Goal: Information Seeking & Learning: Learn about a topic

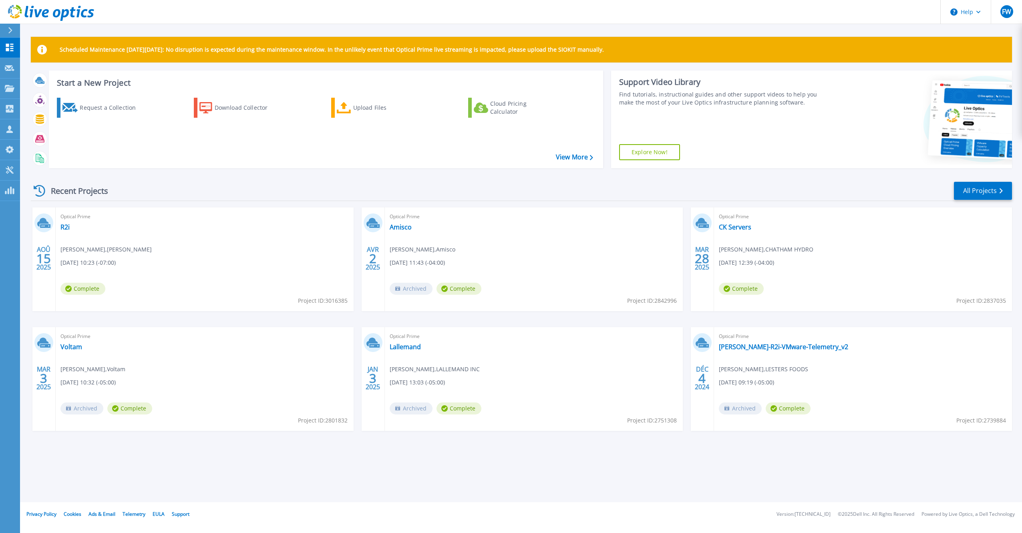
click at [759, 225] on div "Optical Prime CK Servers [PERSON_NAME] , CHATHAM HYDRO [DATE] 12:39 (-04:00) Co…" at bounding box center [863, 259] width 298 height 104
click at [734, 225] on link "CK Servers" at bounding box center [735, 227] width 32 height 8
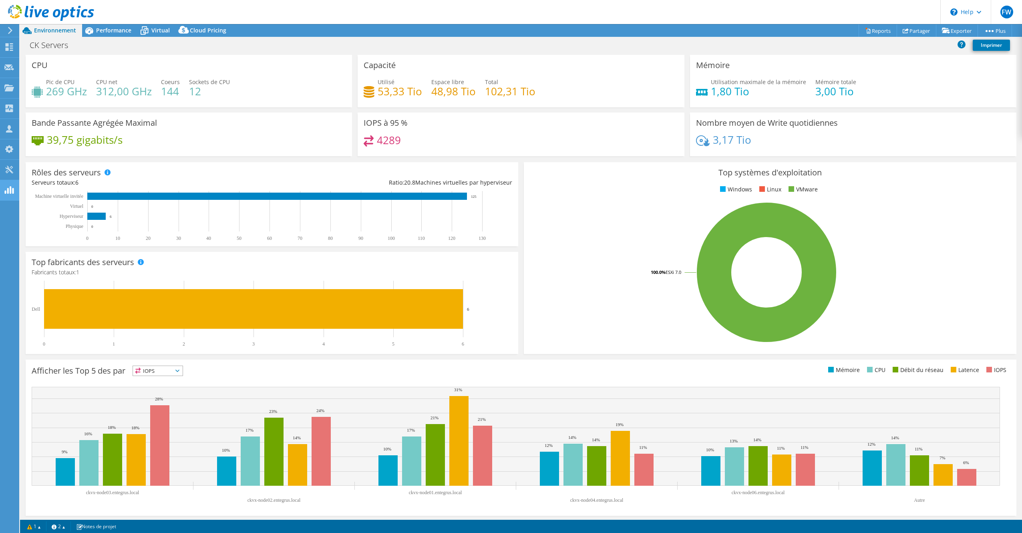
scroll to position [2, 0]
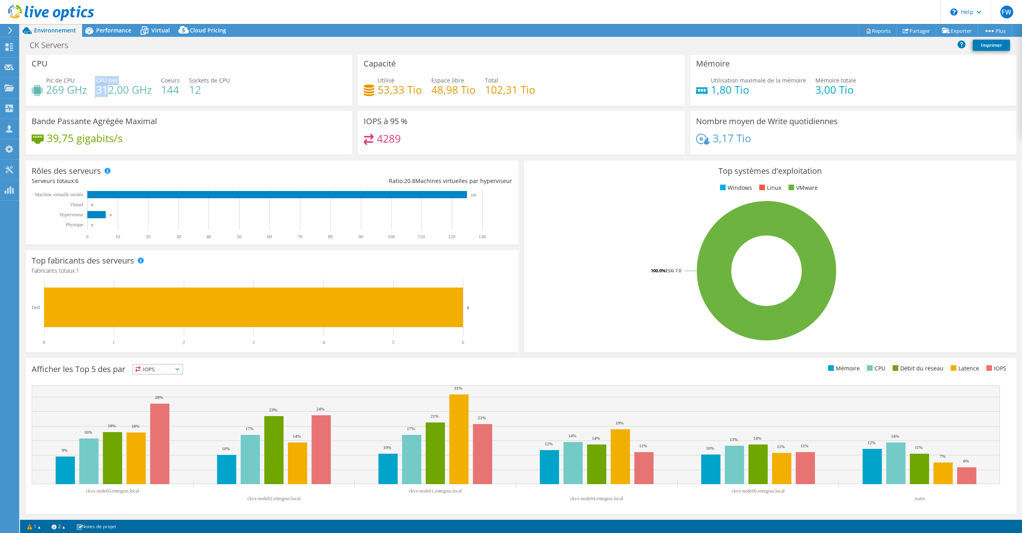
drag, startPoint x: 86, startPoint y: 93, endPoint x: 114, endPoint y: 92, distance: 28.4
click at [114, 92] on div "Pic de CPU 269 GHz CPU net 312,00 GHz Coeurs 144 Sockets de CPU 12" at bounding box center [189, 89] width 314 height 26
click at [99, 29] on span "Performance" at bounding box center [113, 30] width 35 height 8
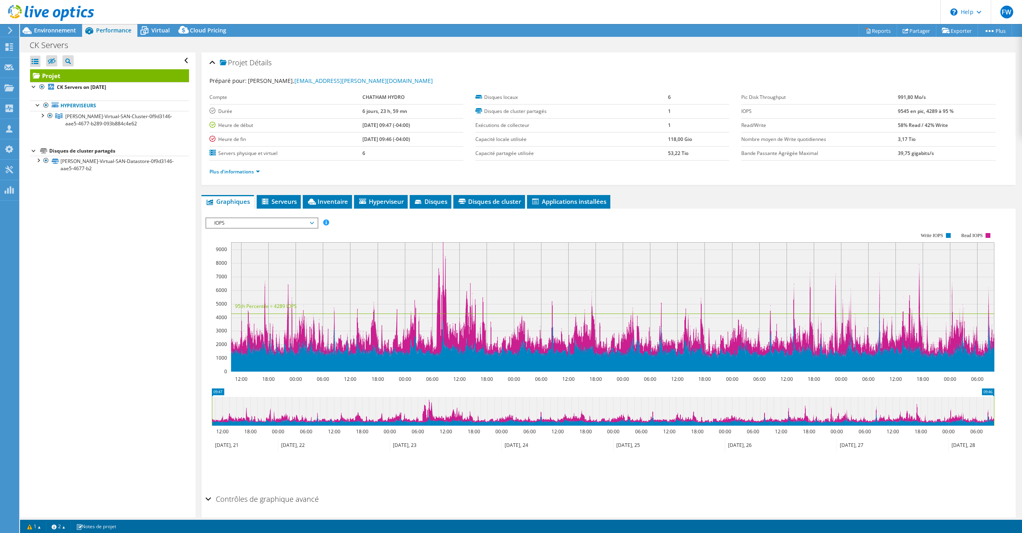
scroll to position [0, 0]
click at [36, 90] on div at bounding box center [34, 86] width 8 height 8
click at [129, 159] on link "[PERSON_NAME]-Virtual-SAN-Datastore-0f9d3146-aae5-4677-b2" at bounding box center [109, 165] width 159 height 18
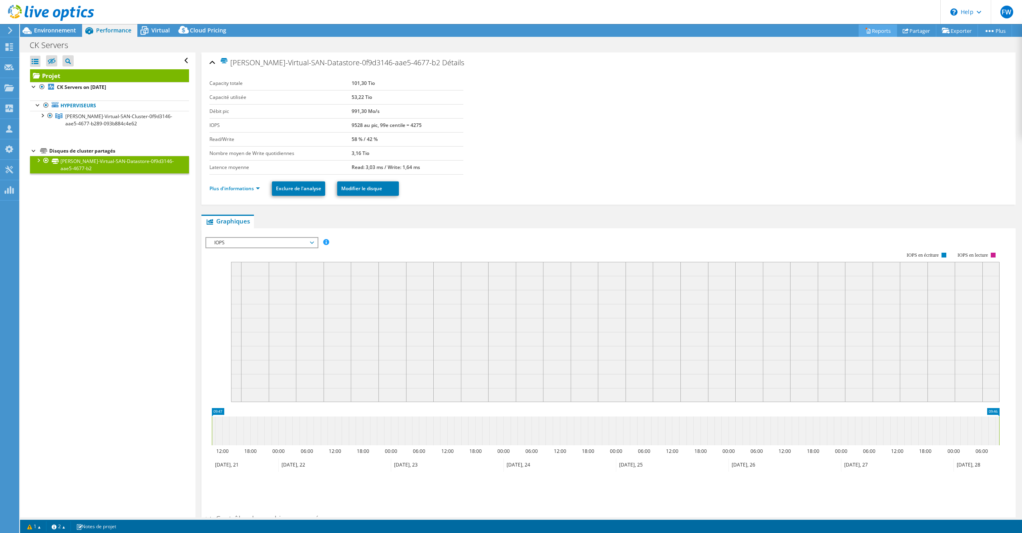
click at [874, 30] on link "Reports" at bounding box center [878, 30] width 38 height 12
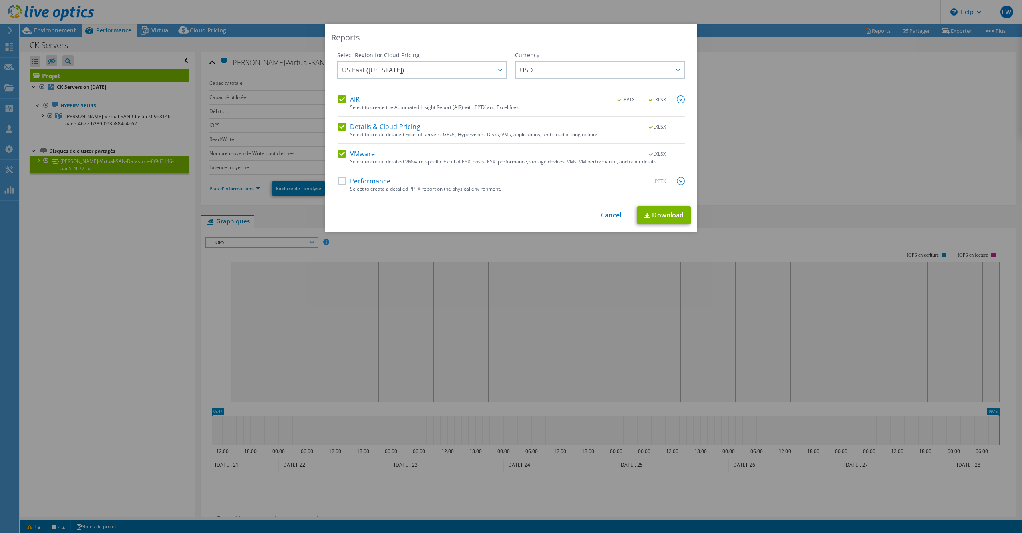
click at [344, 184] on label "Performance" at bounding box center [364, 181] width 52 height 8
click at [0, 0] on input "Performance" at bounding box center [0, 0] width 0 height 0
click at [657, 206] on link "Download" at bounding box center [664, 215] width 54 height 18
click at [661, 213] on div "This process may take a while, please wait... Cancel Download" at bounding box center [511, 215] width 360 height 19
click at [609, 214] on link "Cancel" at bounding box center [611, 215] width 20 height 8
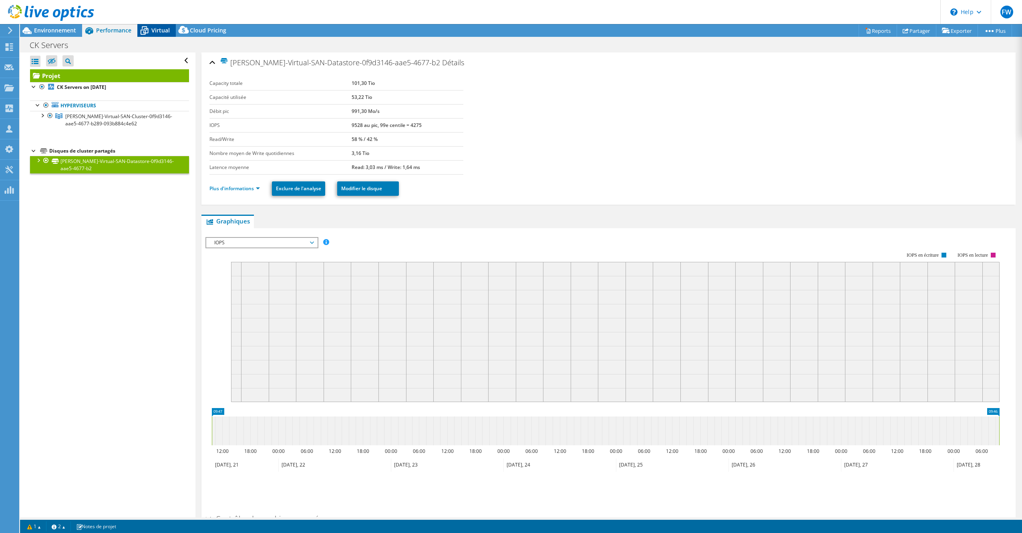
click at [149, 32] on icon at bounding box center [144, 31] width 14 height 14
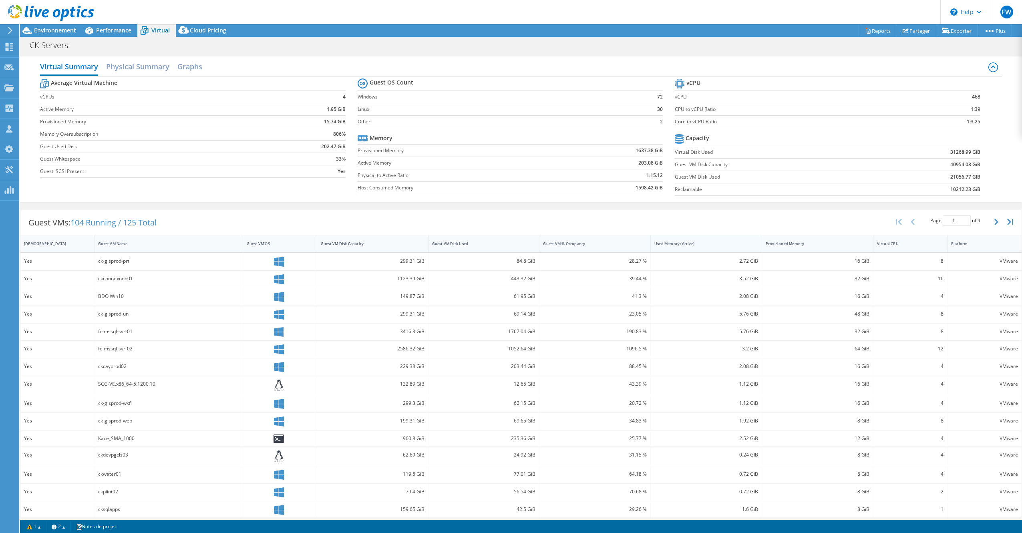
click at [675, 243] on div "Used Memory (Active)" at bounding box center [702, 243] width 94 height 5
click at [669, 241] on div "Used Memory (Active)" at bounding box center [702, 243] width 94 height 5
click at [114, 68] on h2 "Physical Summary" at bounding box center [137, 67] width 63 height 18
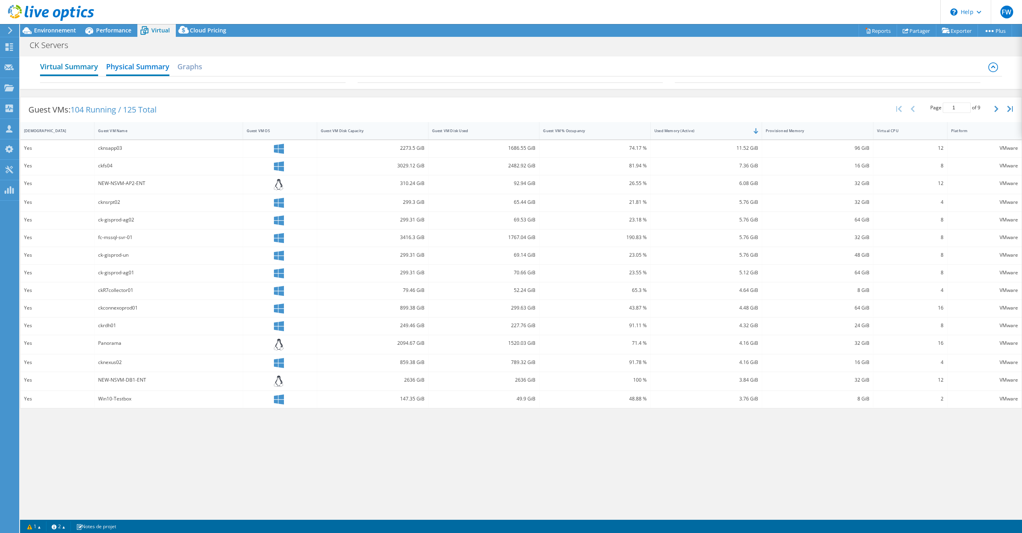
click at [80, 67] on h2 "Virtual Summary" at bounding box center [69, 67] width 58 height 18
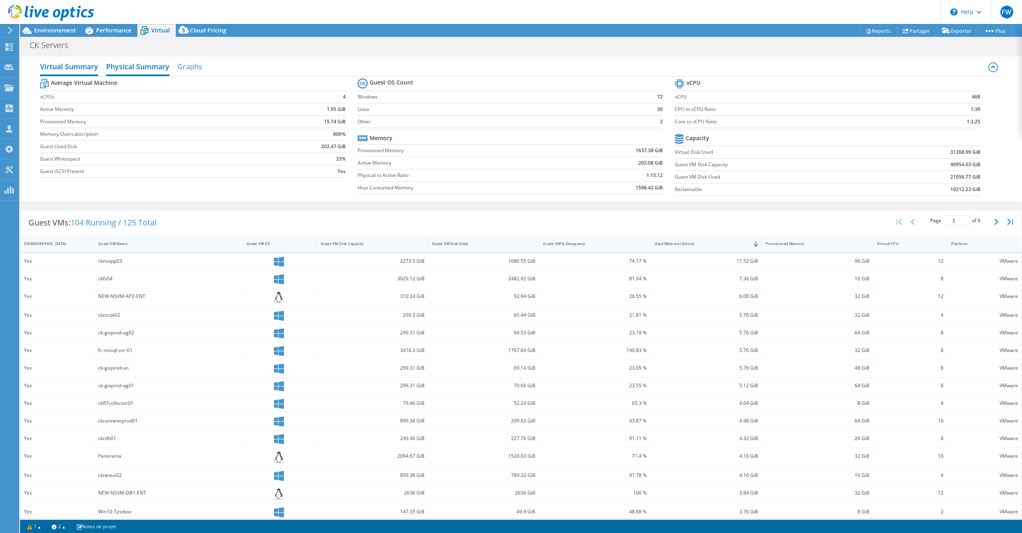
click at [143, 69] on h2 "Physical Summary" at bounding box center [137, 67] width 63 height 18
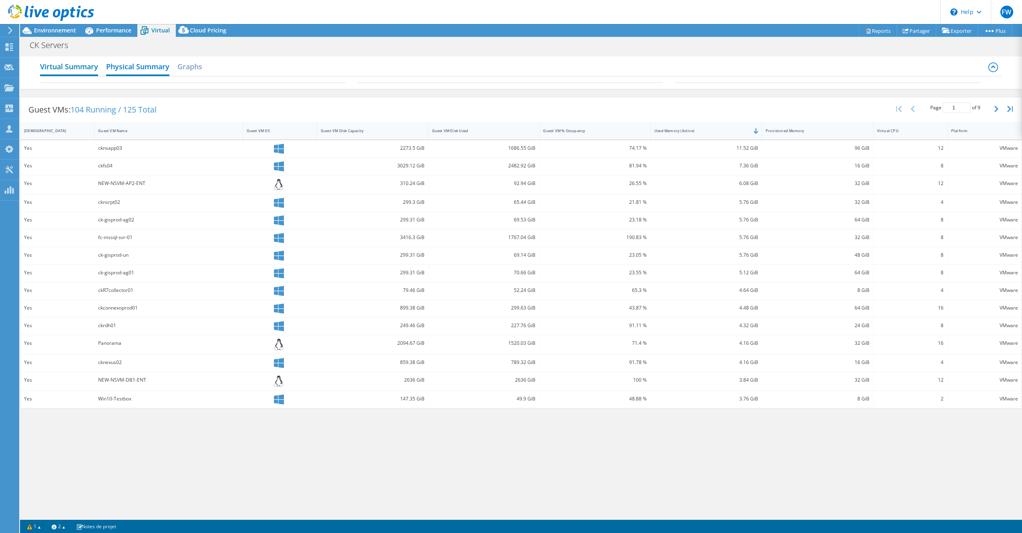
click at [74, 66] on h2 "Virtual Summary" at bounding box center [69, 67] width 58 height 18
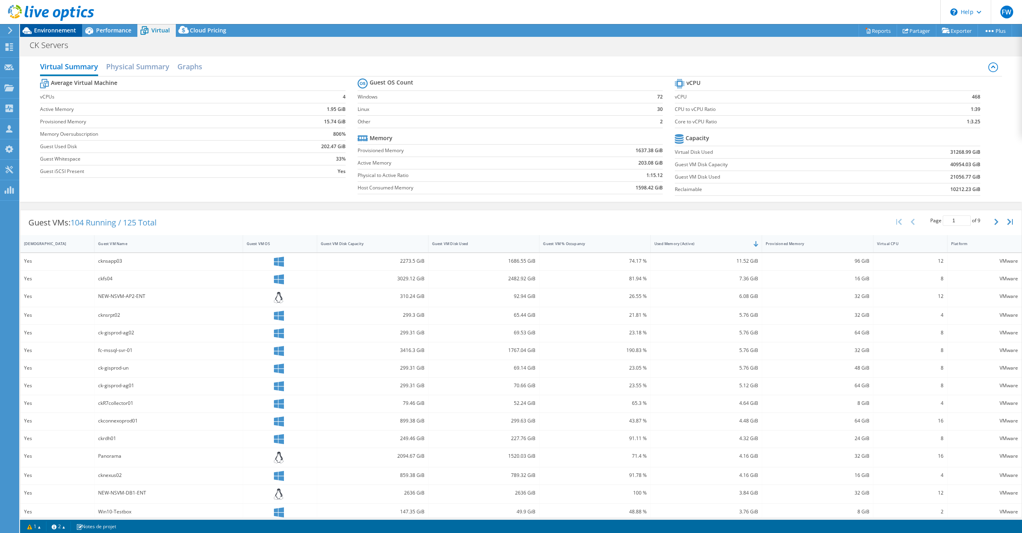
click at [55, 31] on span "Environnement" at bounding box center [55, 30] width 42 height 8
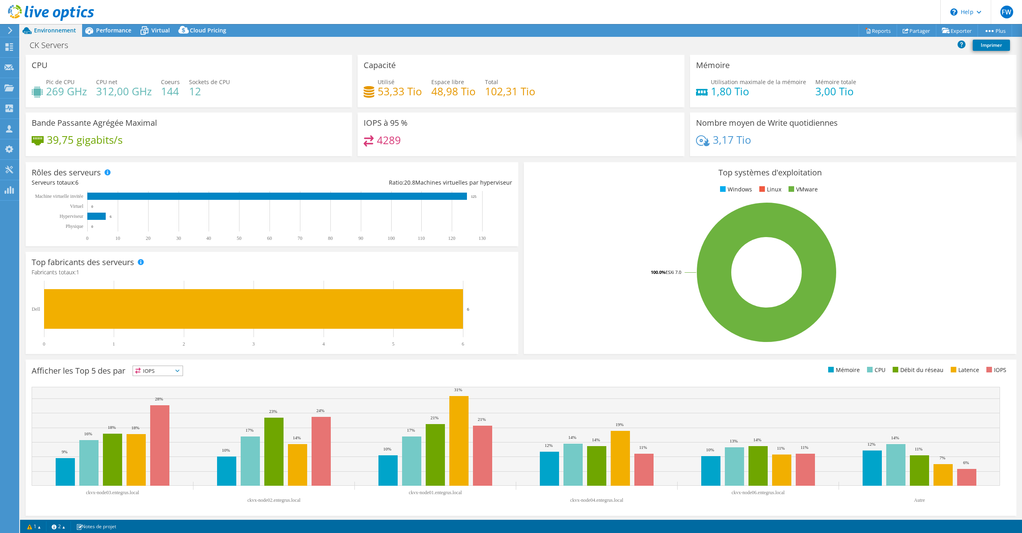
click at [70, 87] on h4 "269 GHz" at bounding box center [66, 91] width 41 height 9
drag, startPoint x: 140, startPoint y: 88, endPoint x: 224, endPoint y: 86, distance: 84.5
click at [223, 86] on div "Pic de CPU 269 GHz CPU net 312,00 GHz Coeurs 144 Sockets de CPU 12" at bounding box center [189, 91] width 314 height 26
click at [224, 89] on h4 "12" at bounding box center [209, 91] width 41 height 9
click at [167, 91] on h4 "144" at bounding box center [170, 91] width 19 height 9
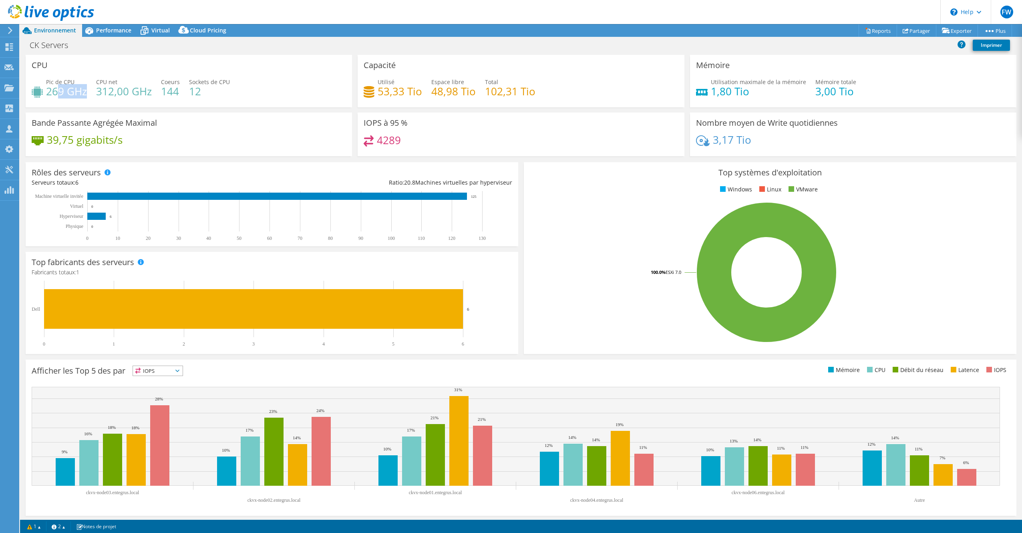
drag, startPoint x: 65, startPoint y: 93, endPoint x: 90, endPoint y: 90, distance: 25.4
click at [90, 90] on div "Pic de CPU 269 GHz CPU net 312,00 GHz Coeurs 144 Sockets de CPU 12" at bounding box center [189, 91] width 314 height 26
click at [98, 96] on h4 "312,00 GHz" at bounding box center [124, 91] width 56 height 9
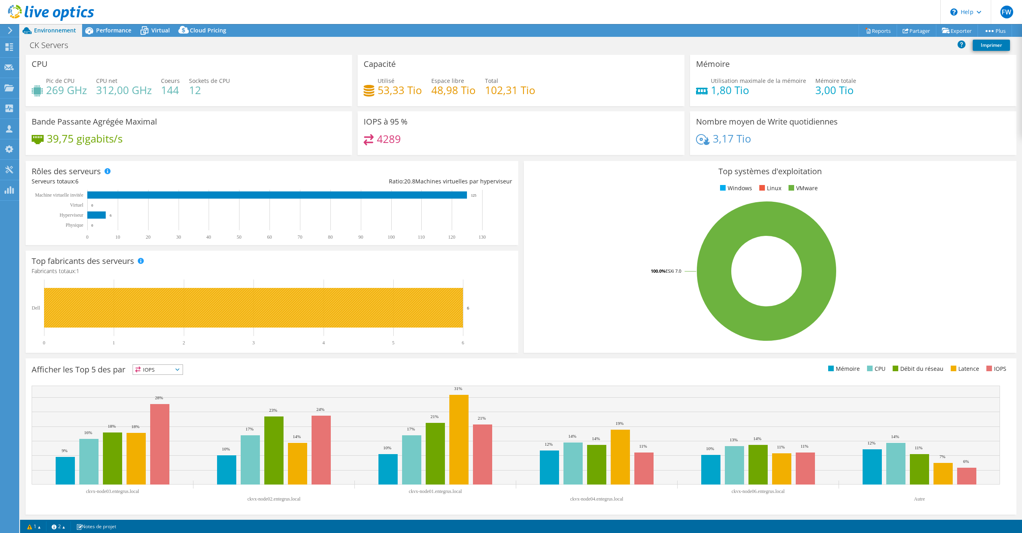
scroll to position [2, 0]
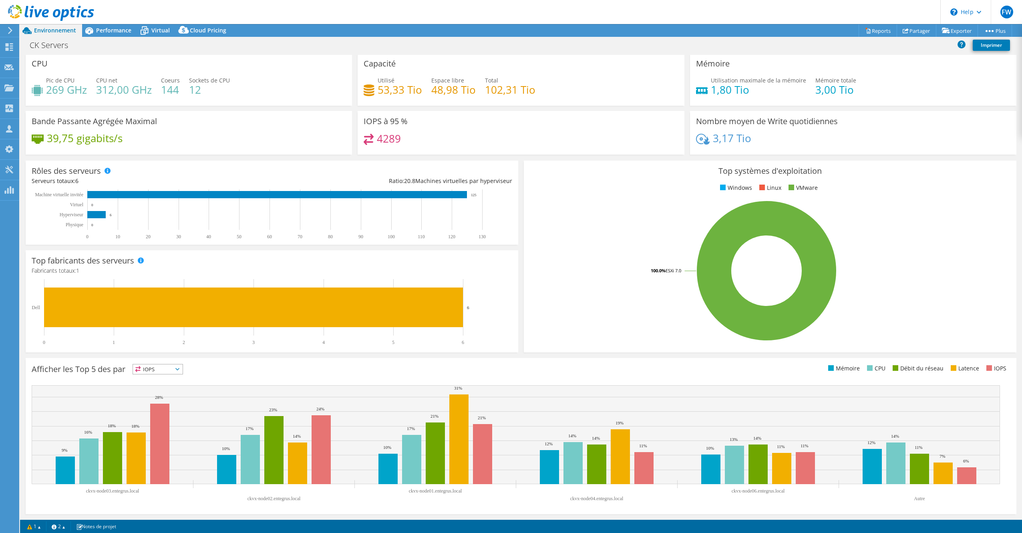
click at [177, 372] on span "IOPS" at bounding box center [158, 370] width 50 height 10
click at [161, 400] on li "CPU" at bounding box center [158, 402] width 50 height 11
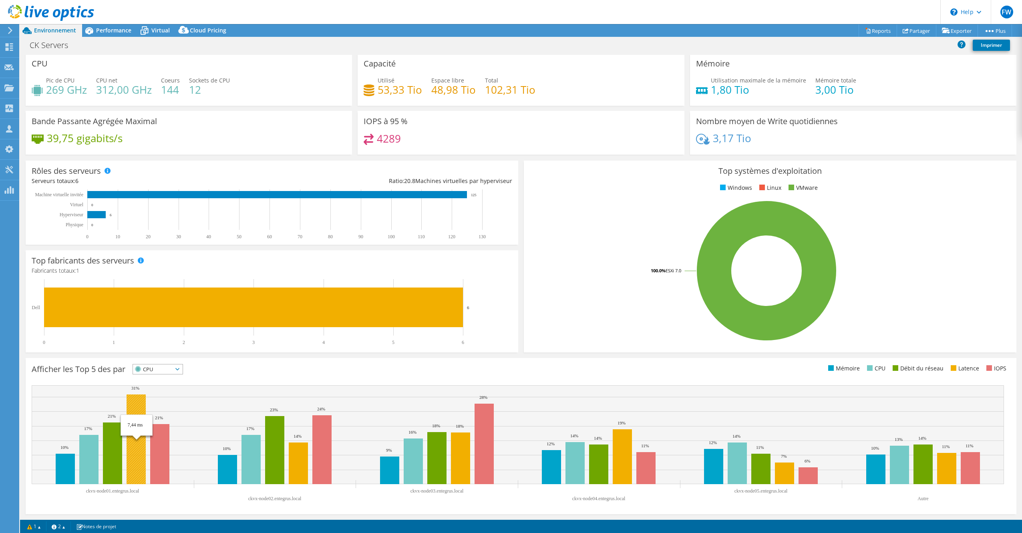
click at [139, 416] on rect at bounding box center [136, 440] width 19 height 90
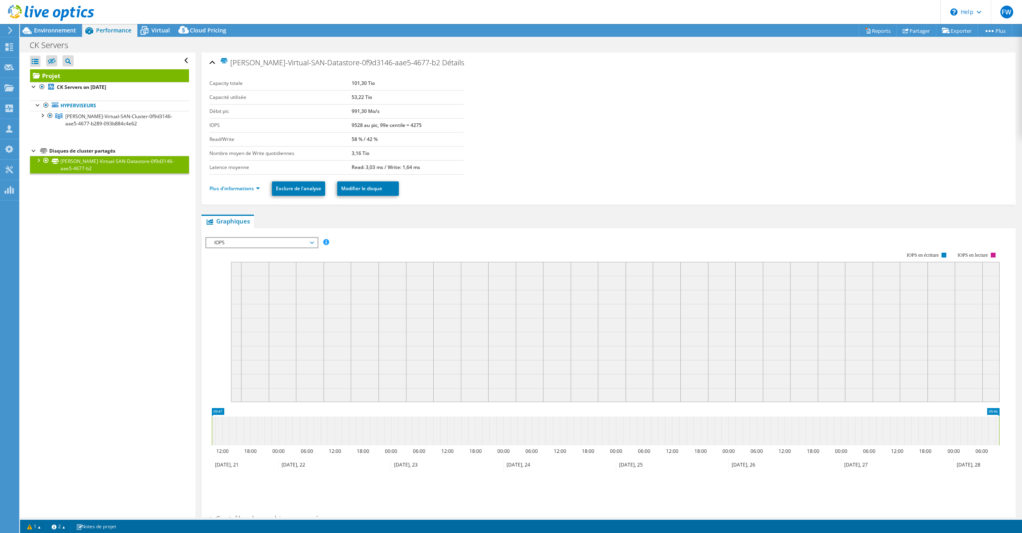
scroll to position [0, 0]
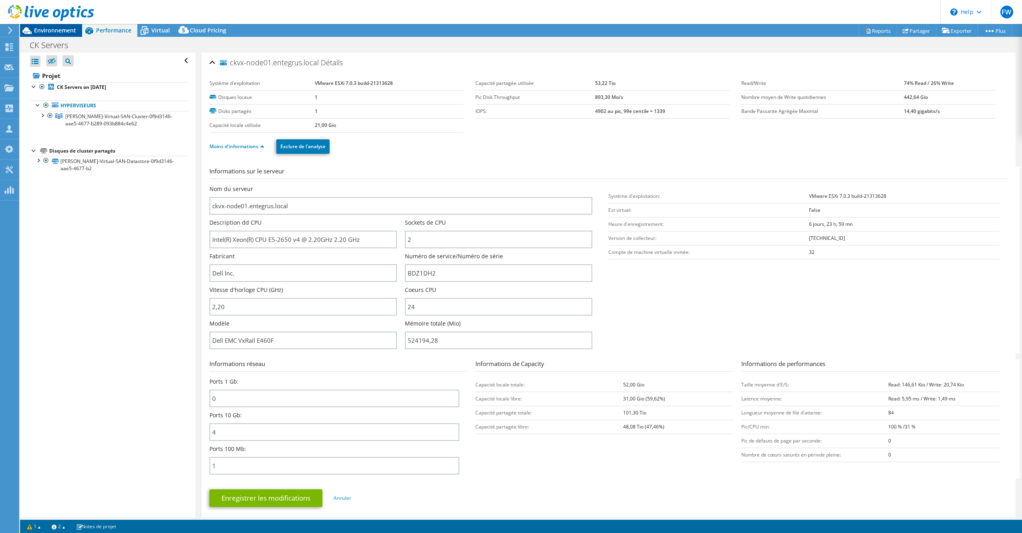
click at [60, 33] on span "Environnement" at bounding box center [55, 30] width 42 height 8
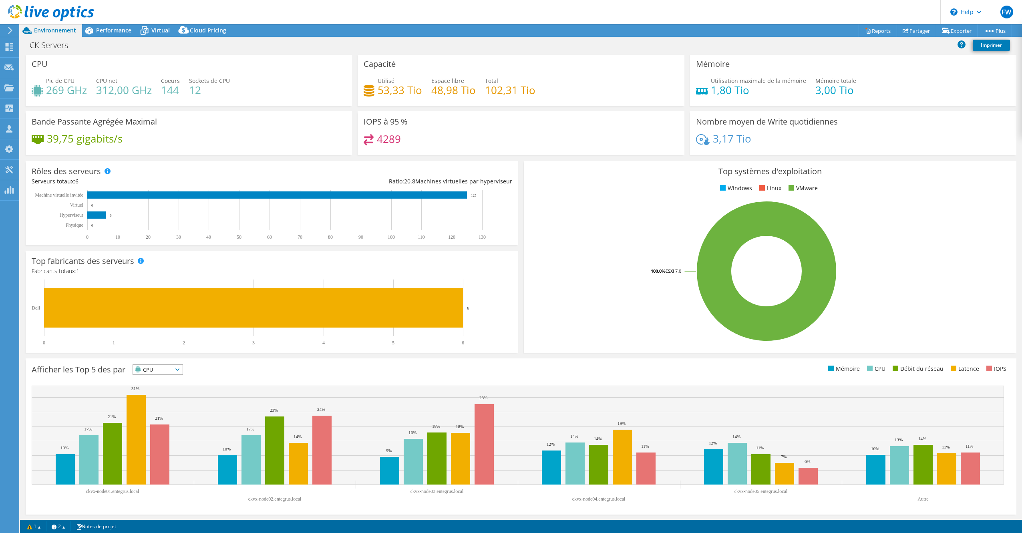
scroll to position [2, 0]
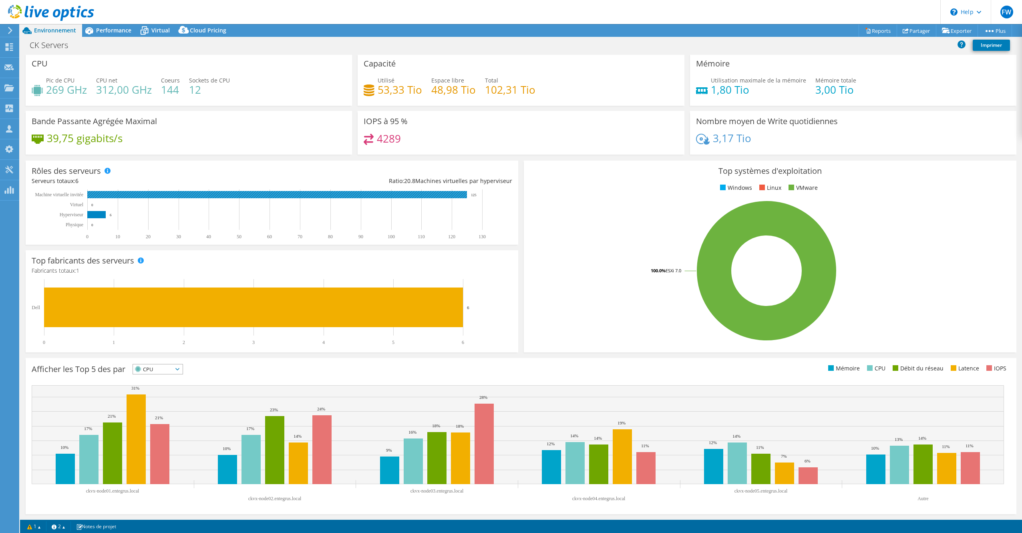
click at [104, 196] on rect at bounding box center [277, 194] width 380 height 7
click at [106, 27] on span "Performance" at bounding box center [113, 30] width 35 height 8
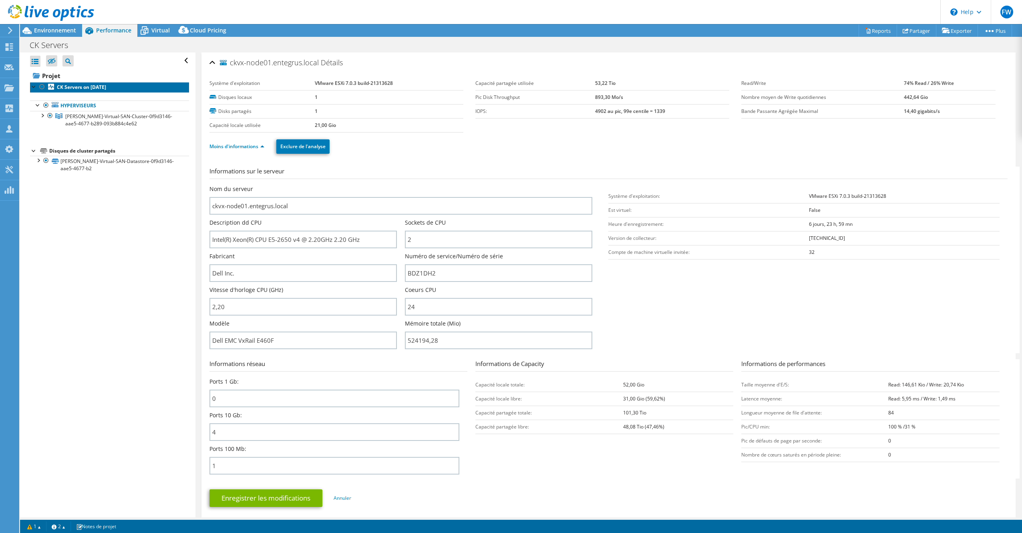
click at [33, 91] on link "CK Servers on [DATE]" at bounding box center [109, 87] width 159 height 10
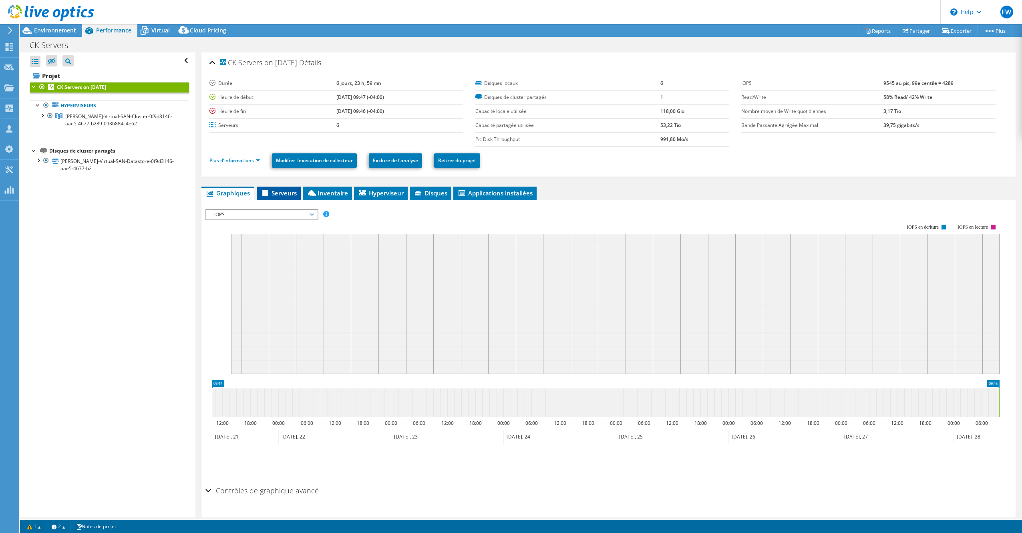
click at [279, 191] on span "Serveurs" at bounding box center [279, 193] width 36 height 8
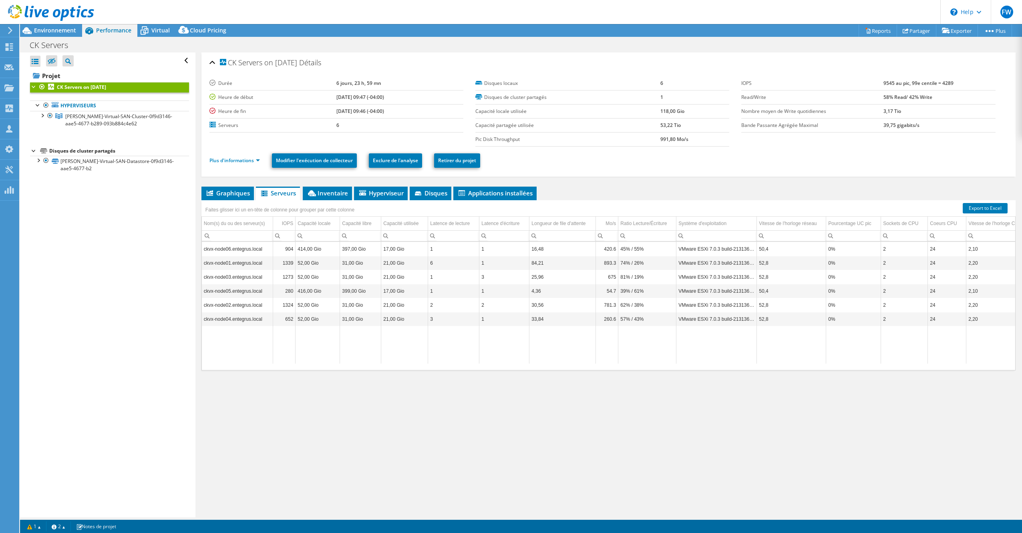
click at [425, 201] on div "Faites glisser ici un en-tête de colonne pour grouper par cette colonne" at bounding box center [608, 205] width 814 height 10
click at [427, 199] on li "Disques" at bounding box center [431, 194] width 42 height 14
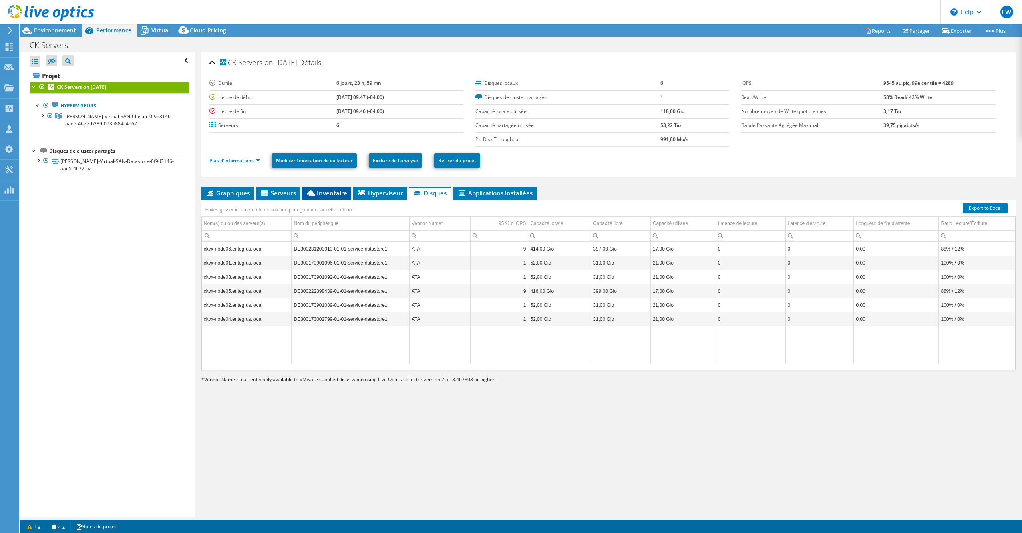
click at [313, 197] on li "Inventaire" at bounding box center [326, 194] width 49 height 14
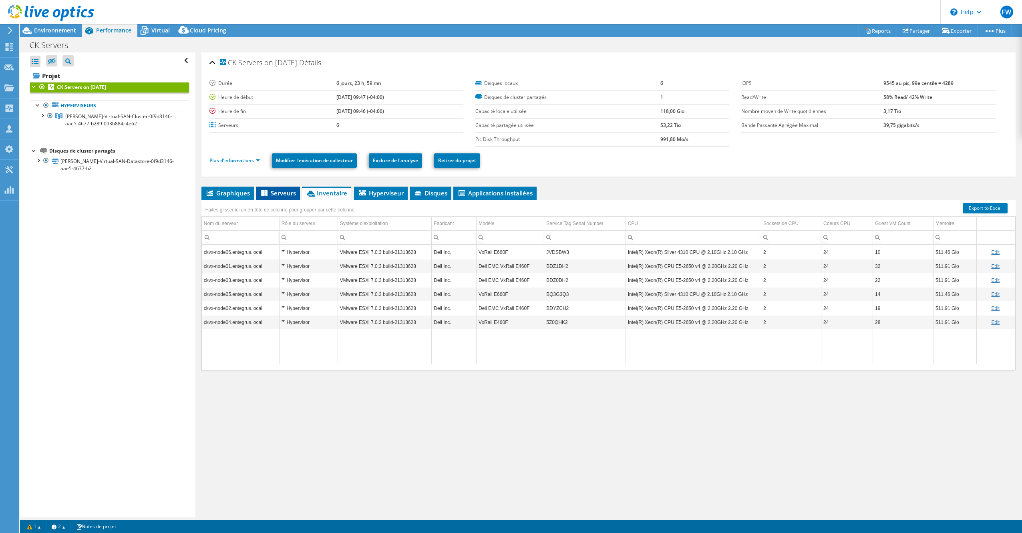
click at [274, 195] on span "Serveurs" at bounding box center [278, 193] width 36 height 8
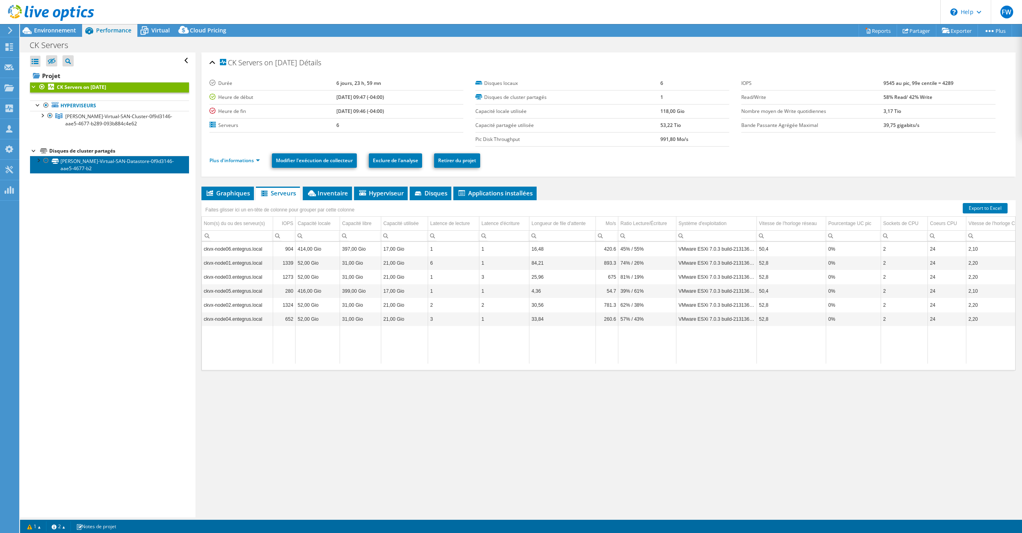
click at [100, 167] on link "[PERSON_NAME]-Virtual-SAN-Datastore-0f9d3146-aae5-4677-b2" at bounding box center [109, 165] width 159 height 18
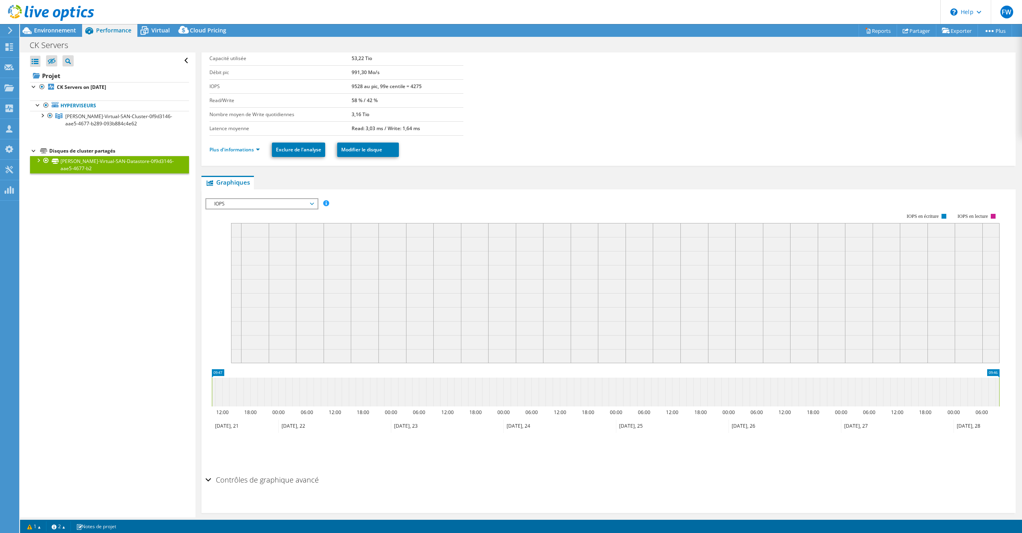
scroll to position [48, 0]
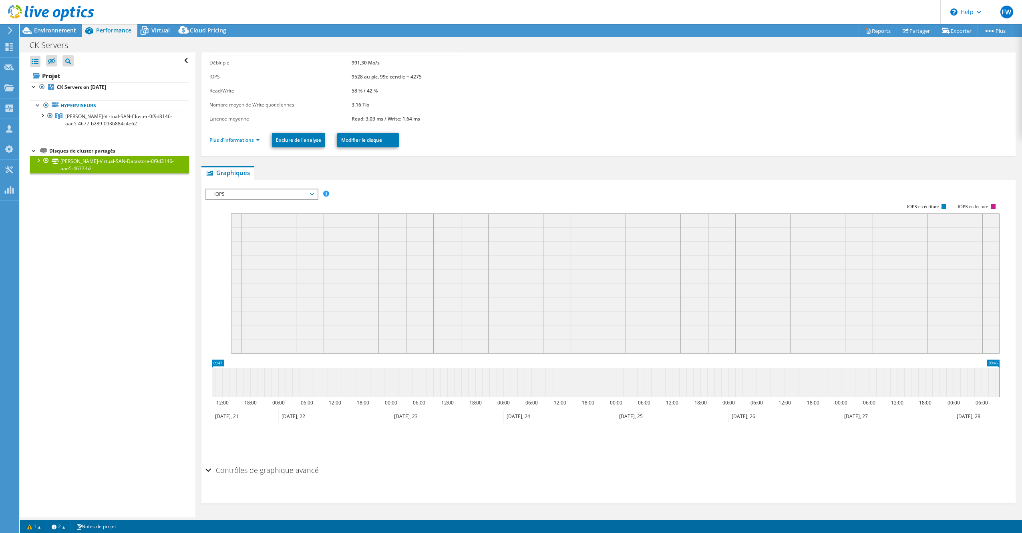
click at [309, 195] on span "IOPS" at bounding box center [261, 194] width 103 height 10
click at [279, 214] on li "Débit de disque" at bounding box center [261, 214] width 111 height 10
click at [308, 196] on span "Débit de disque" at bounding box center [261, 194] width 103 height 10
click at [290, 228] on li "Latence" at bounding box center [261, 233] width 111 height 10
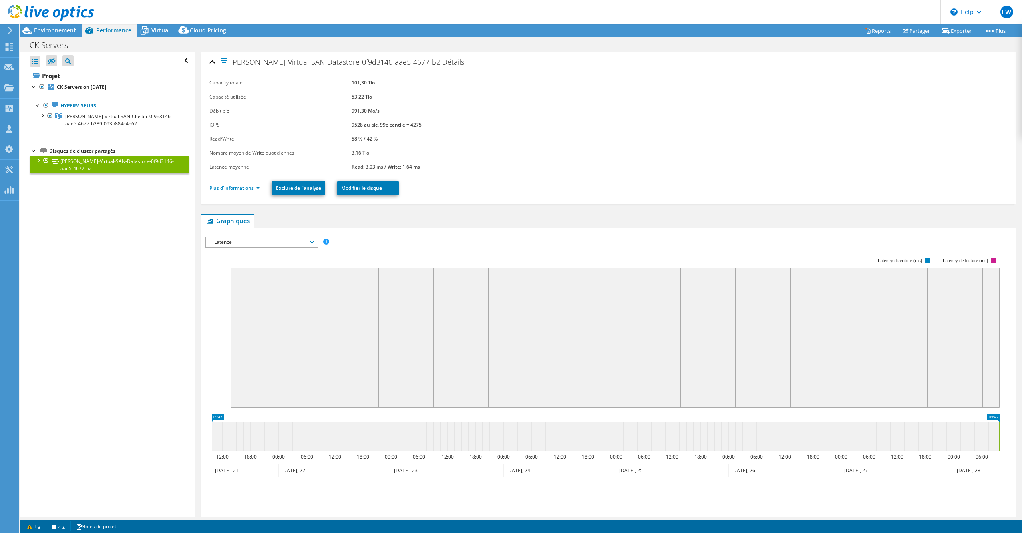
scroll to position [0, 0]
click at [255, 190] on link "Plus d'informations" at bounding box center [234, 188] width 50 height 7
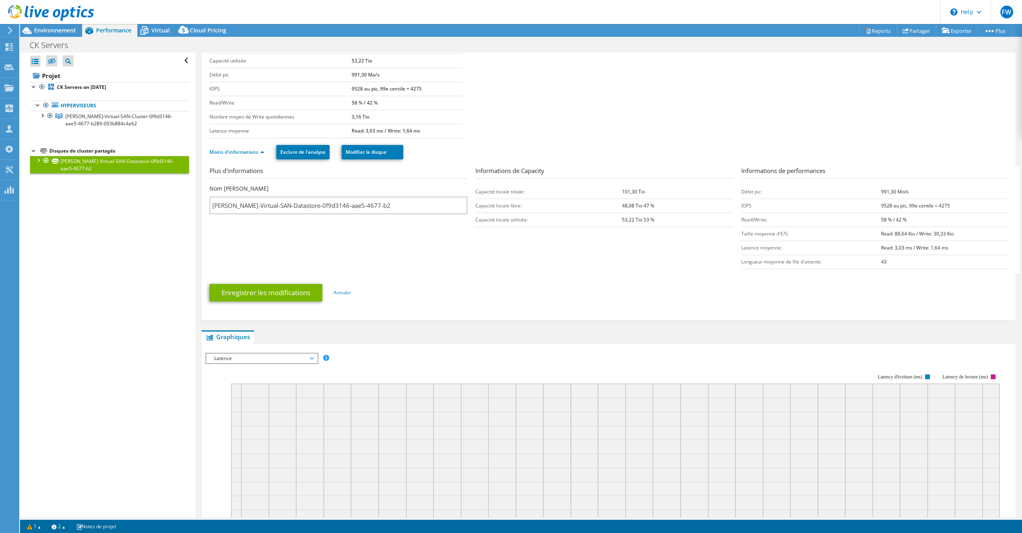
scroll to position [161, 0]
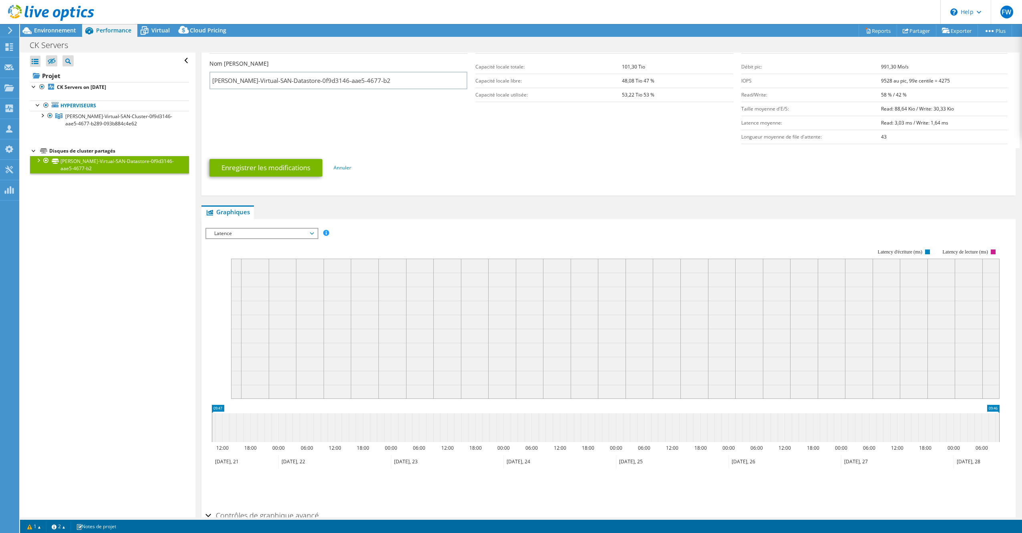
click at [300, 228] on div "Latence IOPS Débit [PERSON_NAME] Taille IO Latence Longueur de file d'attente P…" at bounding box center [261, 233] width 113 height 11
click at [301, 235] on span "Latence" at bounding box center [261, 234] width 103 height 10
click at [301, 236] on span "Latence" at bounding box center [261, 234] width 103 height 10
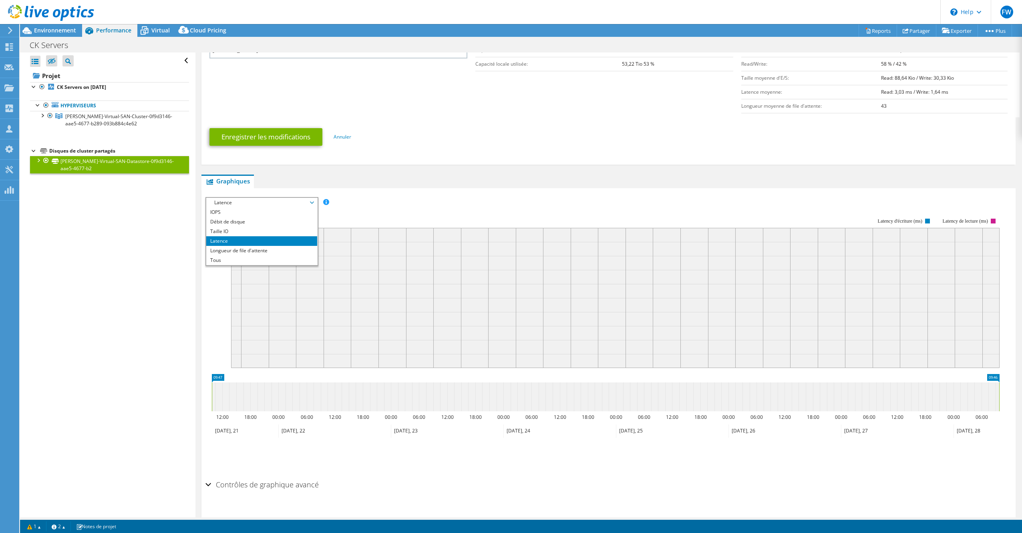
scroll to position [207, 0]
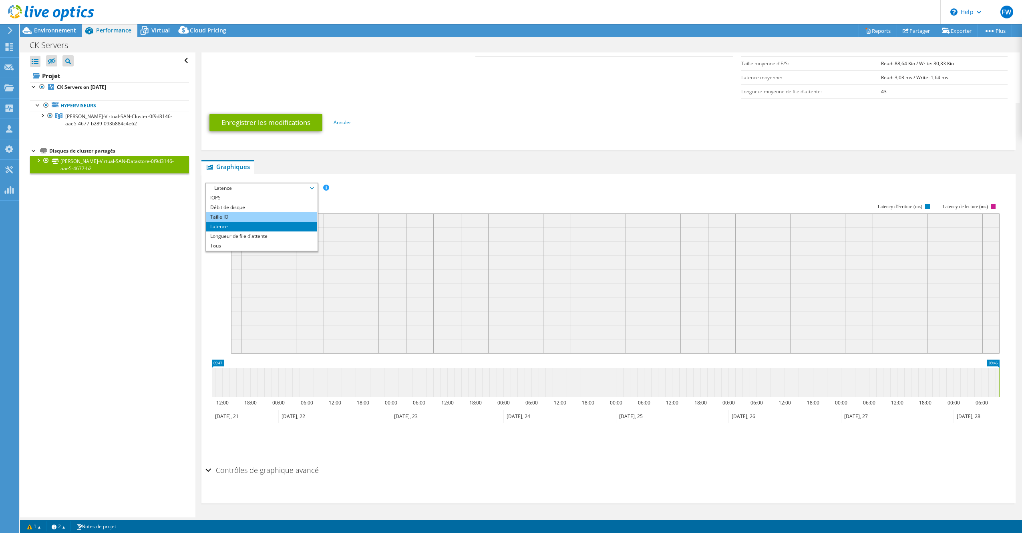
click at [242, 215] on li "Taille IO" at bounding box center [261, 217] width 111 height 10
click at [203, 473] on section "IOPS Débit [PERSON_NAME] Taille IO Latence Longueur de file d'attente Pourcenta…" at bounding box center [608, 339] width 814 height 330
click at [206, 471] on div "Contrôles de graphique avancé" at bounding box center [608, 470] width 806 height 17
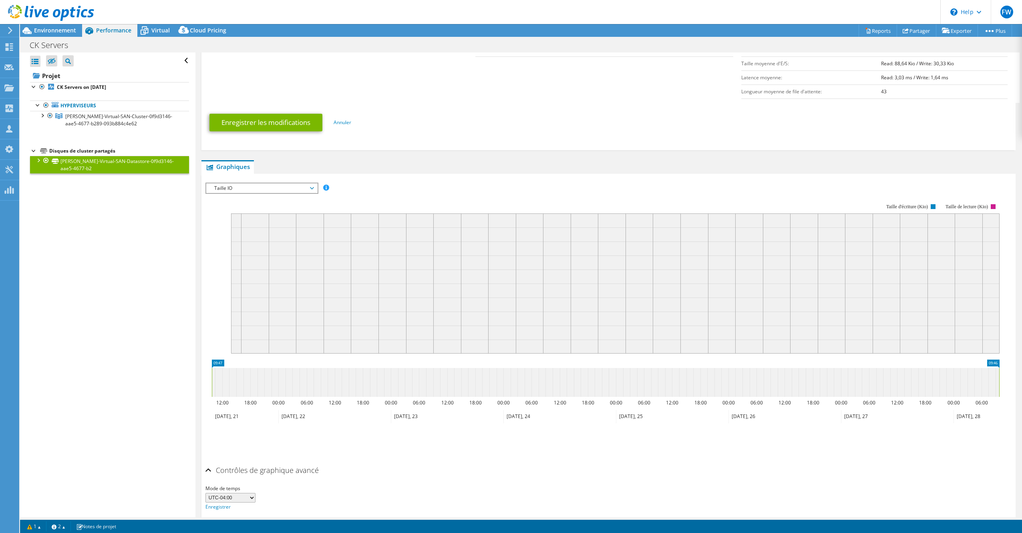
click at [206, 471] on div "Contrôles de graphique avancé" at bounding box center [608, 470] width 806 height 17
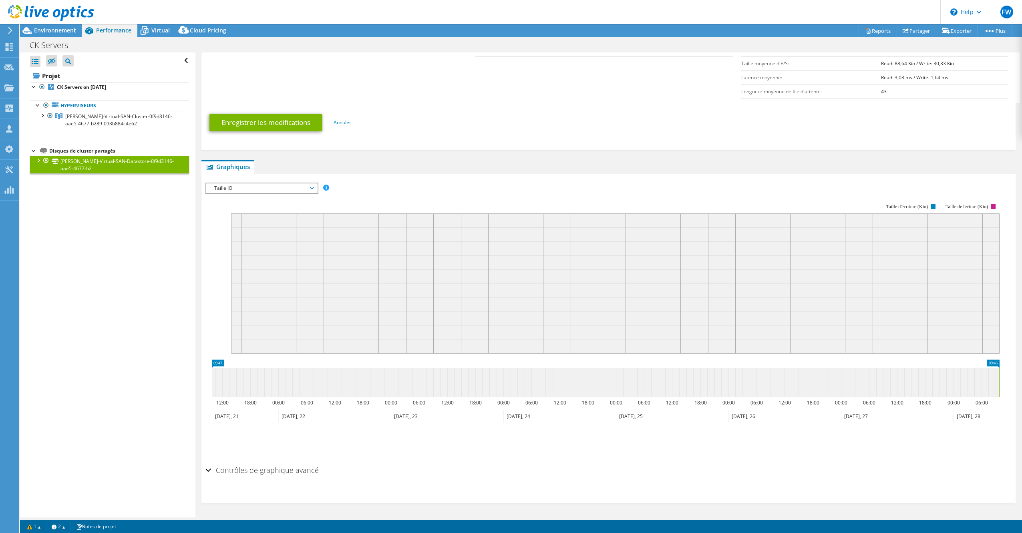
click at [39, 161] on div at bounding box center [38, 160] width 8 height 8
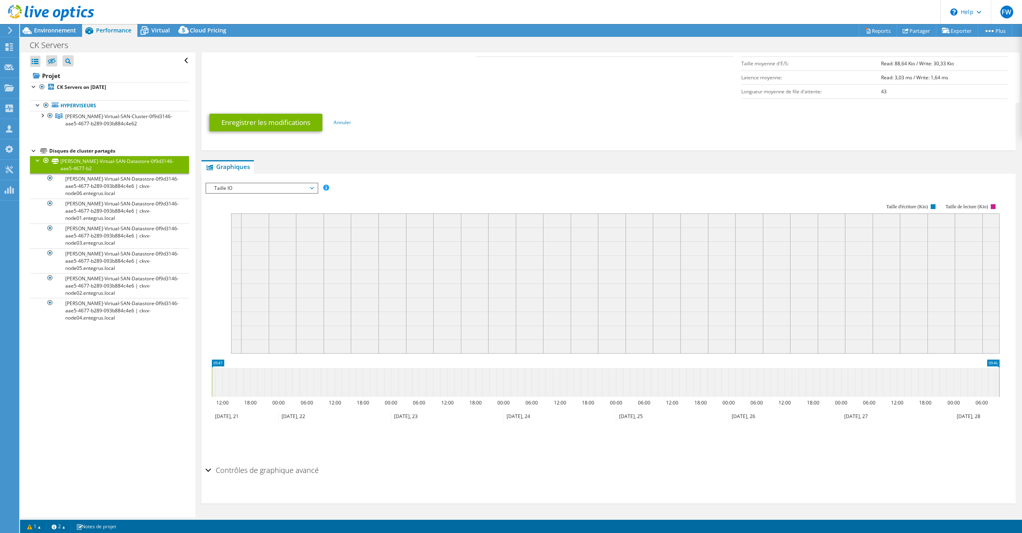
click at [39, 161] on div at bounding box center [38, 160] width 8 height 8
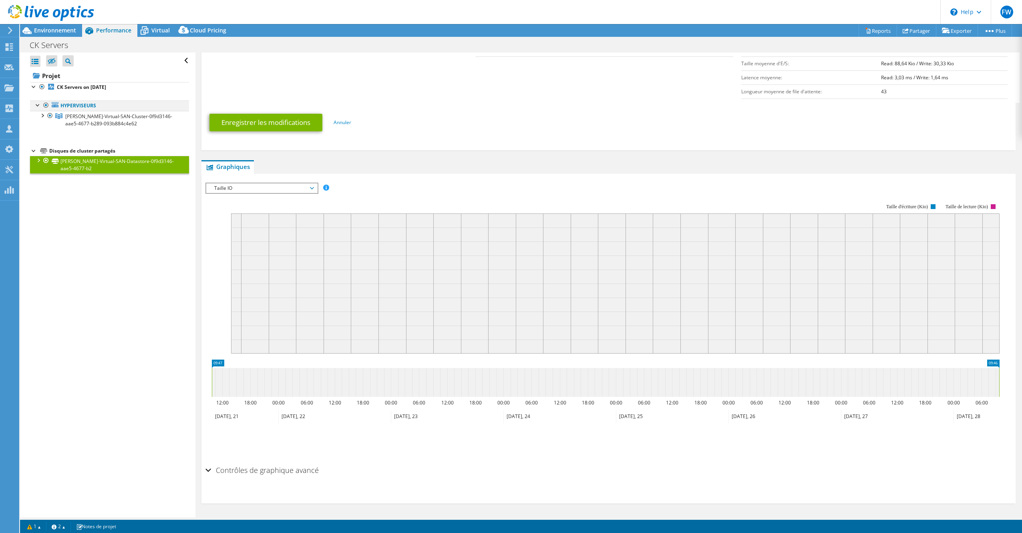
click at [37, 107] on div at bounding box center [38, 105] width 8 height 8
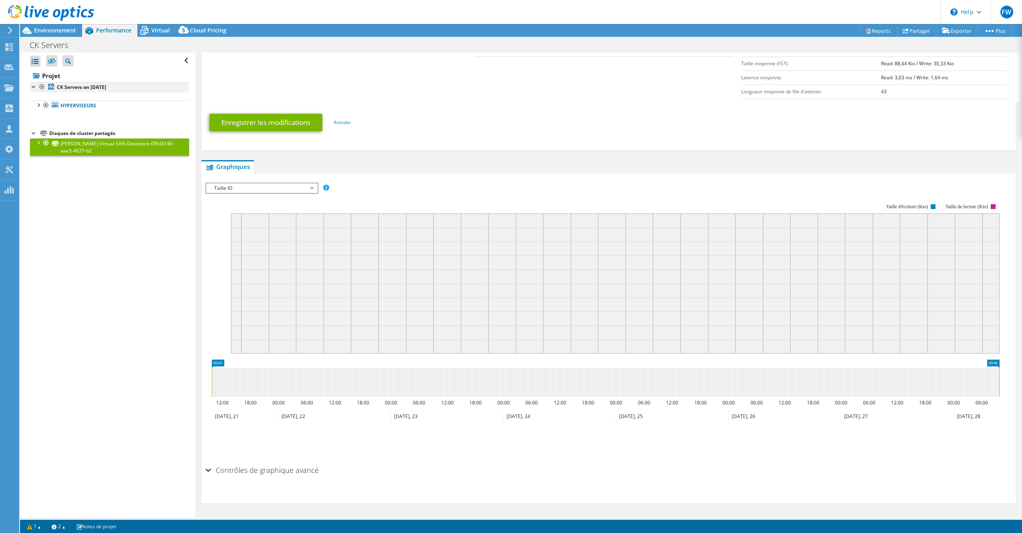
click at [30, 87] on div at bounding box center [34, 86] width 8 height 8
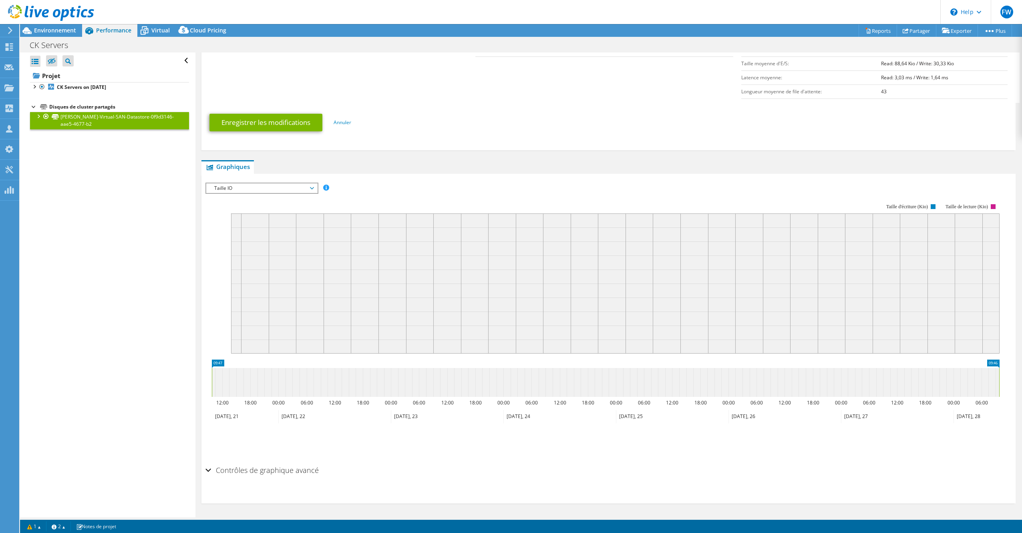
click at [281, 192] on span "Taille IO" at bounding box center [261, 188] width 103 height 10
click at [281, 191] on span "Taille IO" at bounding box center [261, 188] width 103 height 10
click at [79, 207] on div "Ouvrir tout Fermer tout Masquer les nœuds exclus Filtre de l'arborescence des p…" at bounding box center [107, 284] width 175 height 465
click at [63, 32] on span "Environnement" at bounding box center [55, 30] width 42 height 8
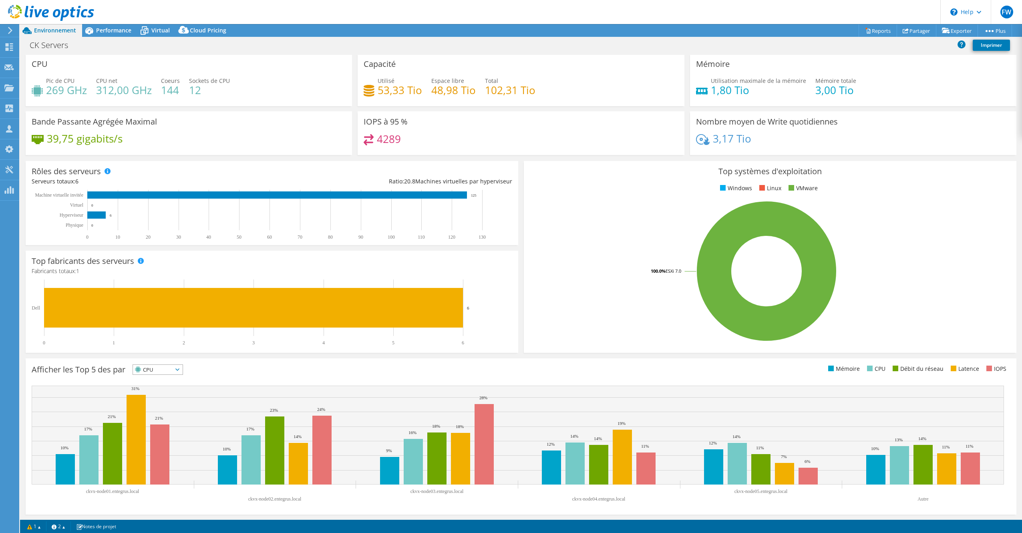
scroll to position [2, 0]
drag, startPoint x: 796, startPoint y: 93, endPoint x: 838, endPoint y: 93, distance: 41.7
click at [838, 93] on div "Utilisation maximale de la mémoire 1,80 Tio Mémoire totale 3,00 Tio" at bounding box center [853, 89] width 314 height 26
click at [774, 91] on h4 "1,80 Tio" at bounding box center [758, 89] width 95 height 9
click at [150, 33] on icon at bounding box center [144, 31] width 14 height 14
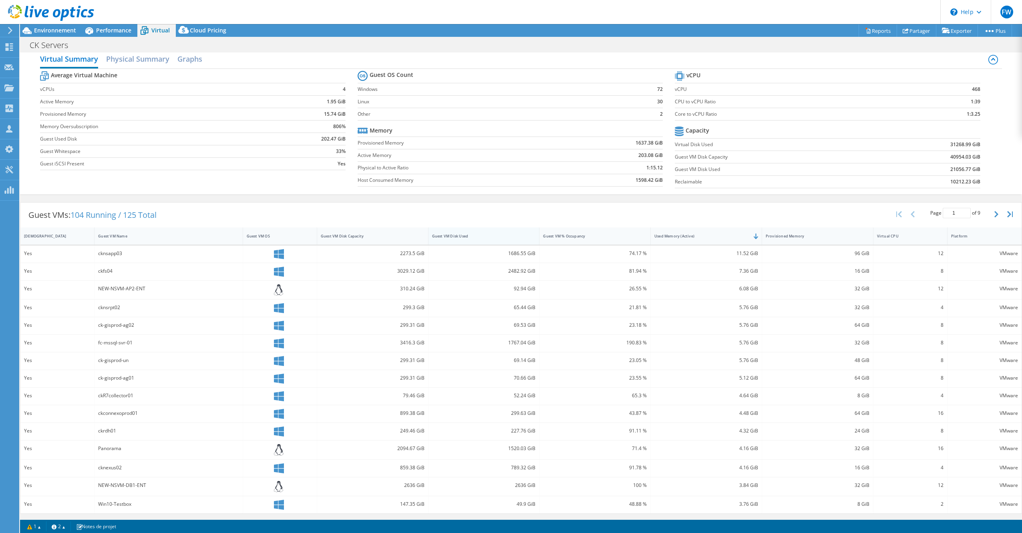
scroll to position [8, 0]
click at [111, 31] on span "Performance" at bounding box center [113, 30] width 35 height 8
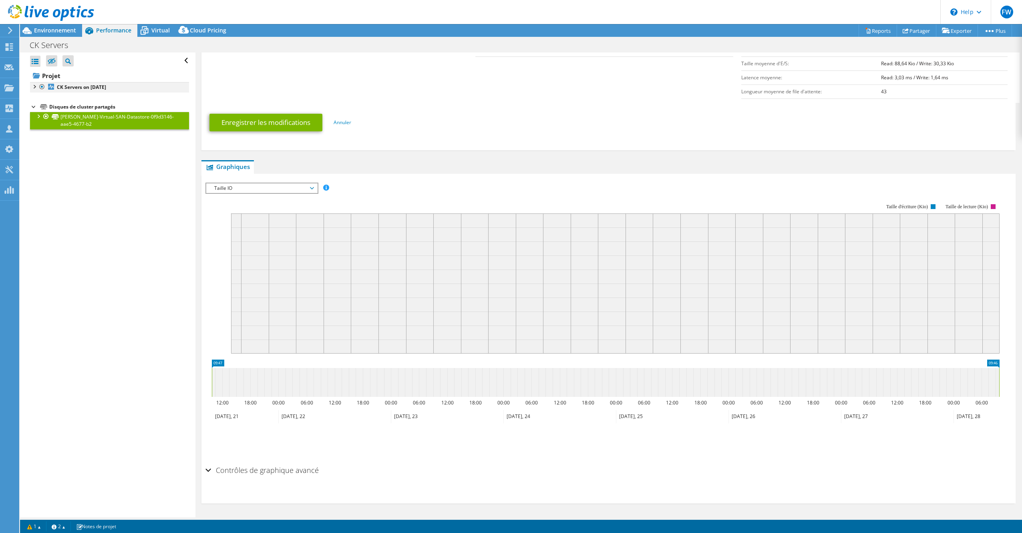
click at [34, 85] on div at bounding box center [34, 86] width 8 height 8
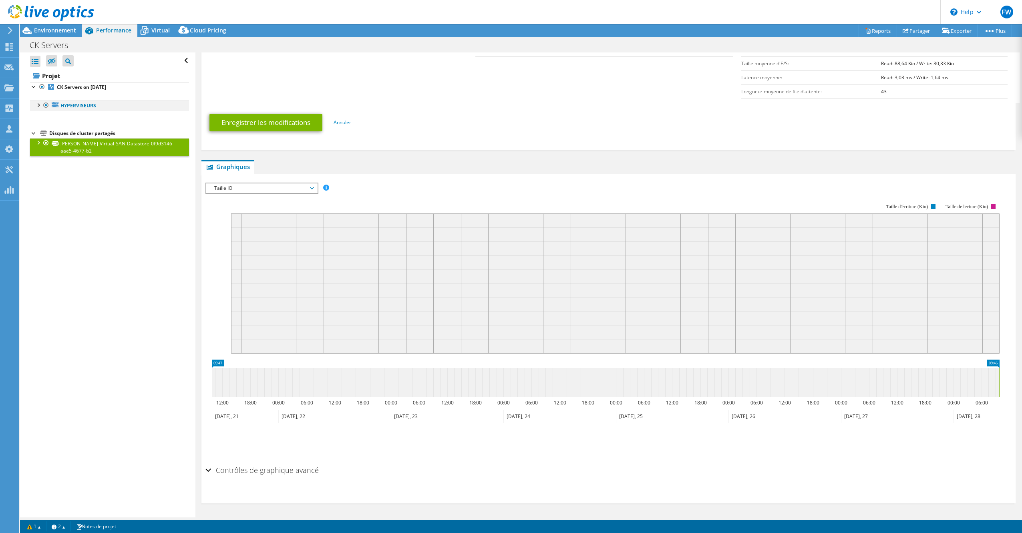
click at [36, 107] on div at bounding box center [38, 105] width 8 height 8
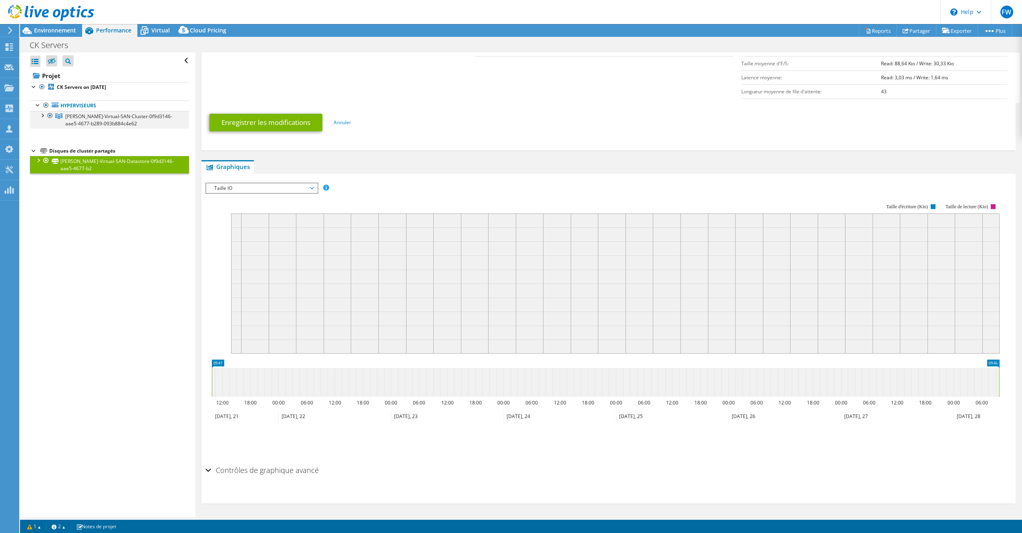
click at [40, 114] on div at bounding box center [42, 115] width 8 height 8
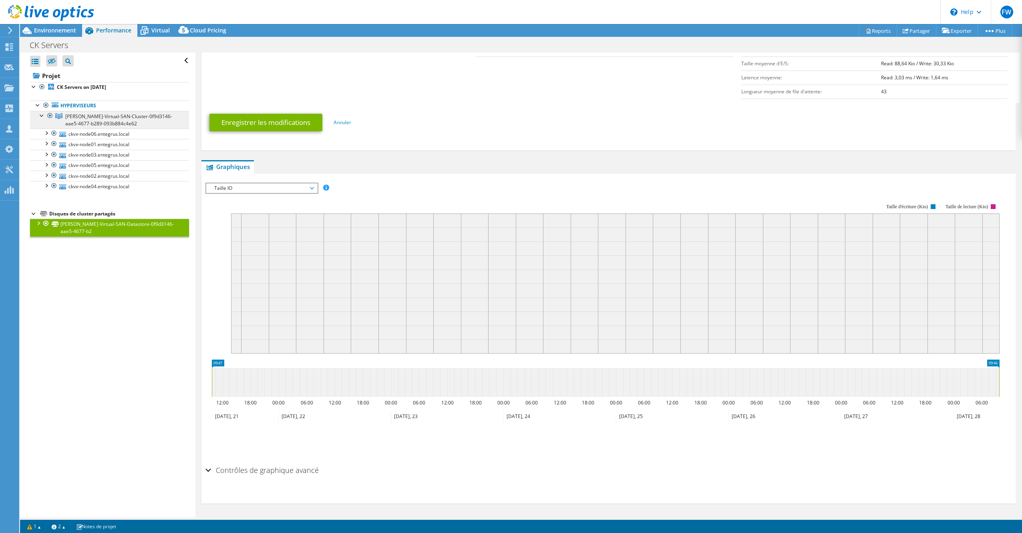
click at [94, 122] on span "[PERSON_NAME]-Virtual-SAN-Cluster-0f9d3146-aae5-4677-b289-093b884c4e62" at bounding box center [118, 120] width 107 height 14
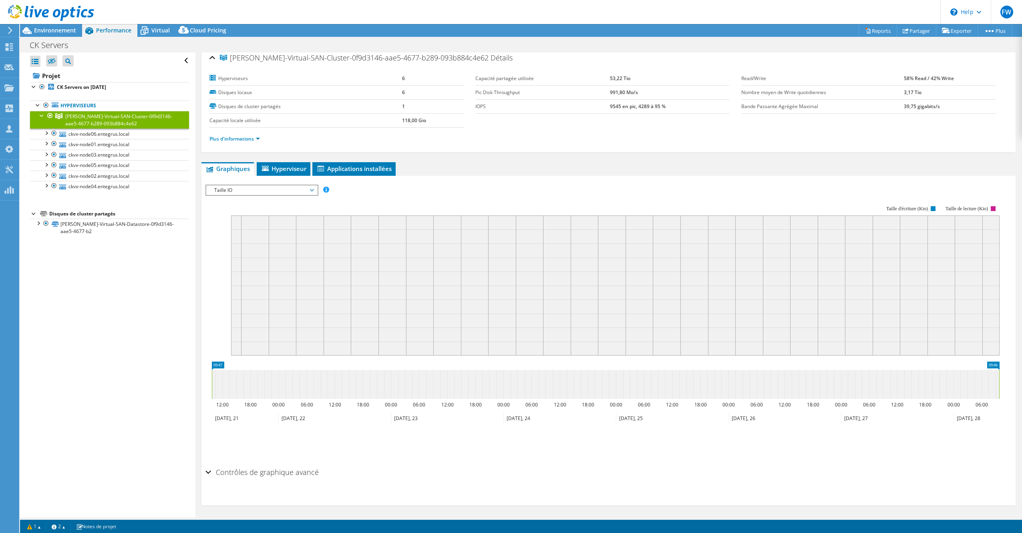
scroll to position [7, 0]
click at [286, 168] on span "Hyperviseur" at bounding box center [284, 167] width 46 height 8
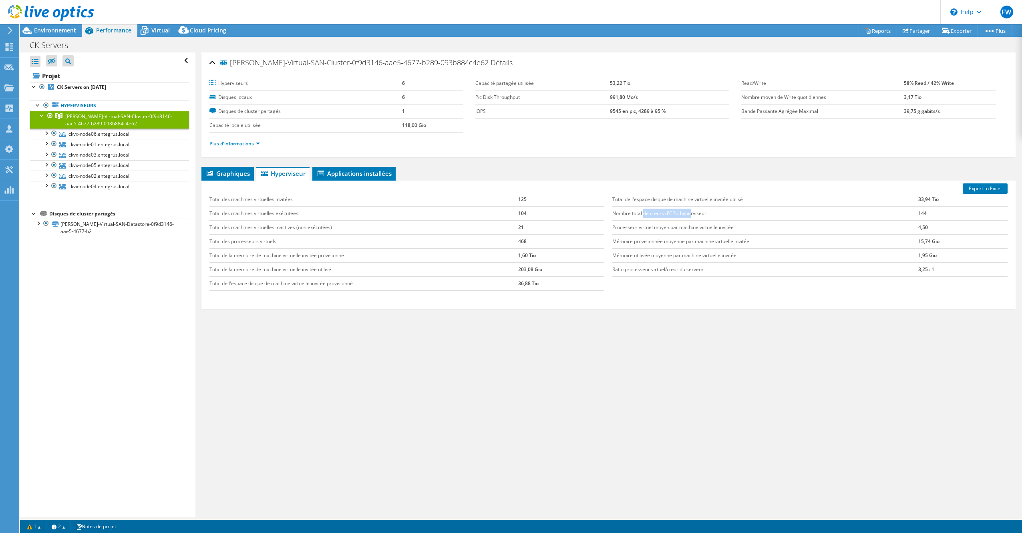
drag, startPoint x: 642, startPoint y: 213, endPoint x: 689, endPoint y: 213, distance: 47.7
click at [689, 213] on td "Nombre total de cœurs d'CPU hyperviseur" at bounding box center [765, 213] width 306 height 14
click at [712, 216] on td "Nombre total de cœurs d'CPU hyperviseur" at bounding box center [765, 213] width 306 height 14
click at [33, 87] on div at bounding box center [34, 86] width 8 height 8
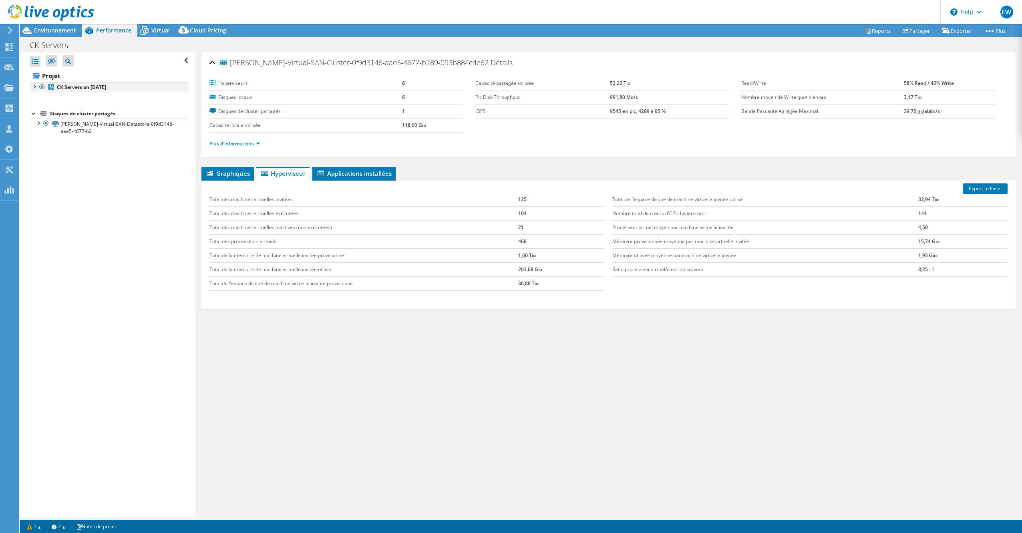
click at [33, 87] on div at bounding box center [34, 86] width 8 height 8
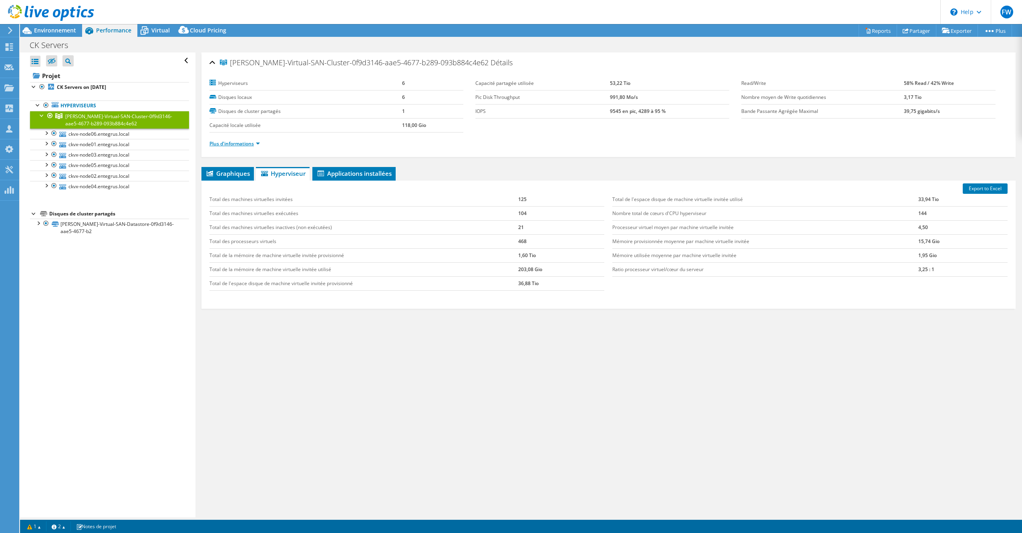
click at [256, 145] on link "Plus d'informations" at bounding box center [234, 143] width 50 height 7
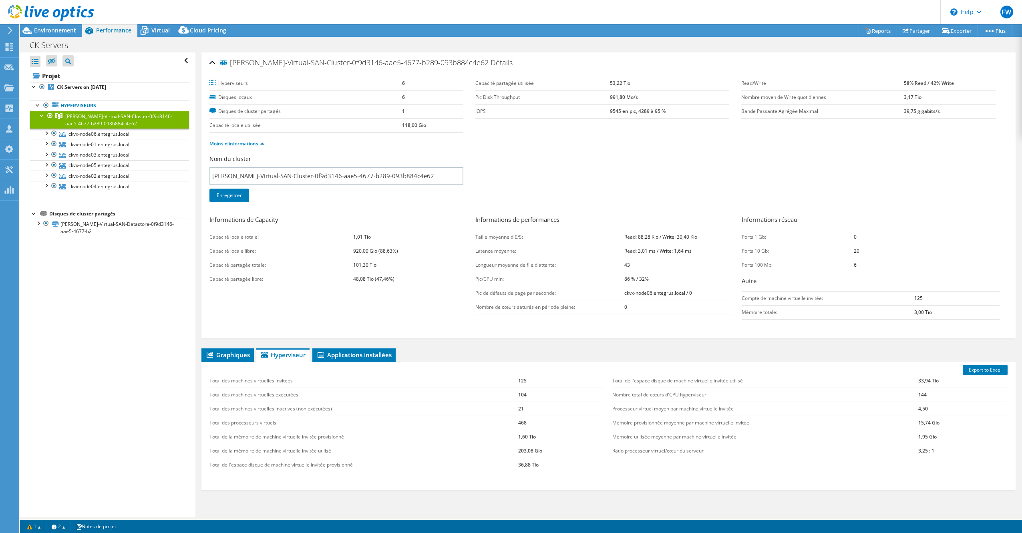
click at [160, 306] on div "Ouvrir tout Fermer tout Masquer les nœuds exclus Filtre de l'arborescence des p…" at bounding box center [107, 284] width 175 height 465
click at [62, 35] on div "Environnement" at bounding box center [51, 30] width 62 height 13
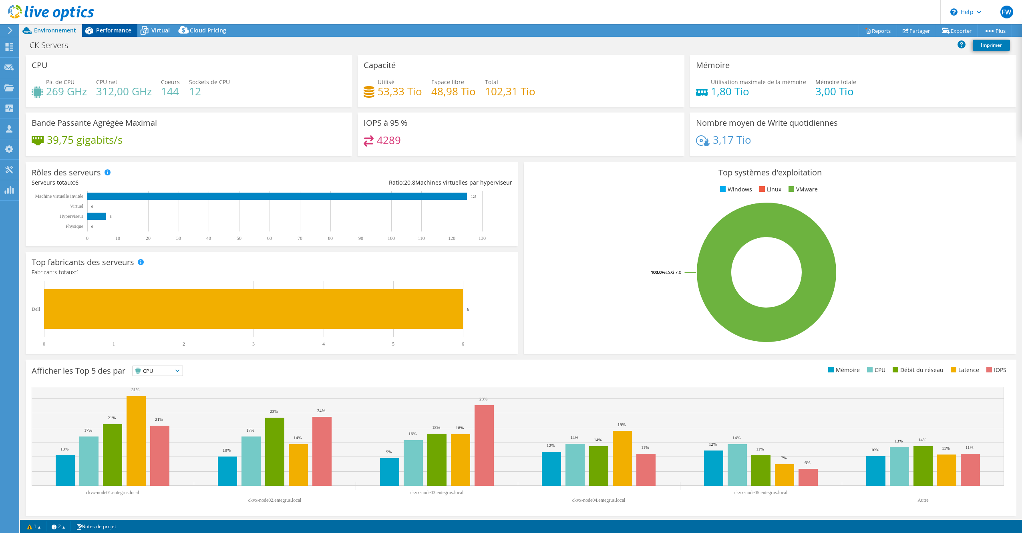
click at [111, 34] on div "Performance" at bounding box center [109, 30] width 55 height 13
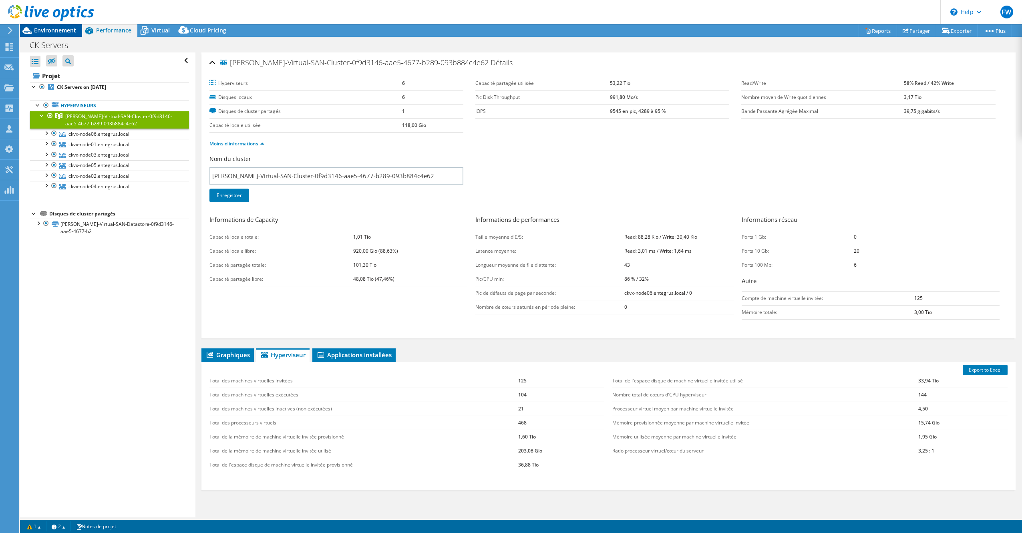
click at [55, 28] on span "Environnement" at bounding box center [55, 30] width 42 height 8
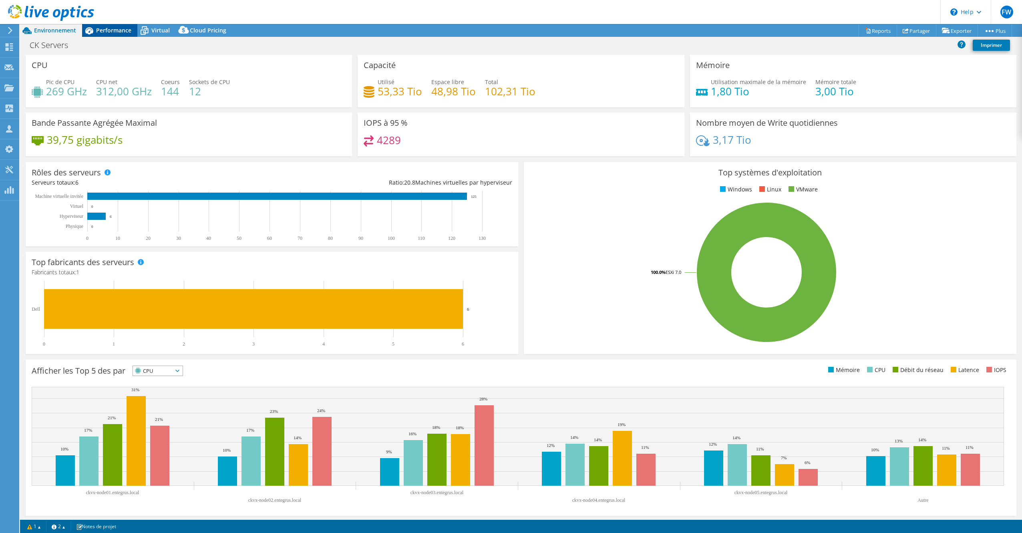
click at [93, 32] on icon at bounding box center [89, 30] width 8 height 7
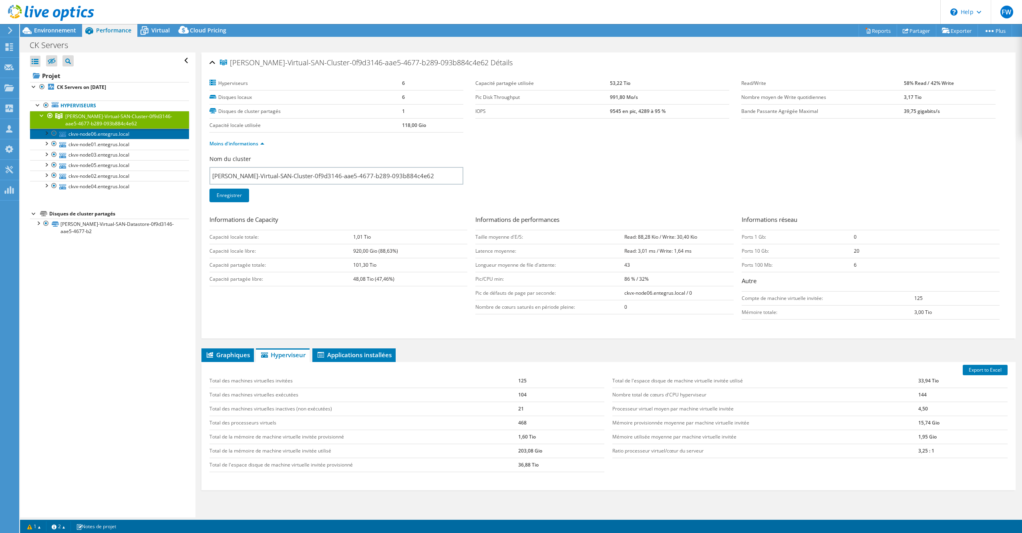
click at [100, 133] on link "ckvx-node06.entegrus.local" at bounding box center [109, 134] width 159 height 10
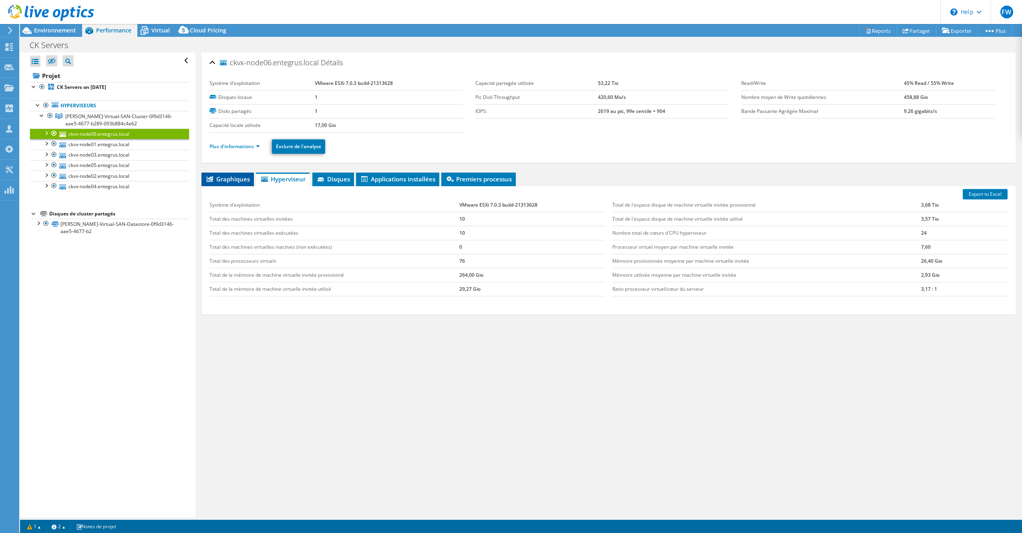
click at [235, 178] on span "Graphiques" at bounding box center [227, 179] width 44 height 8
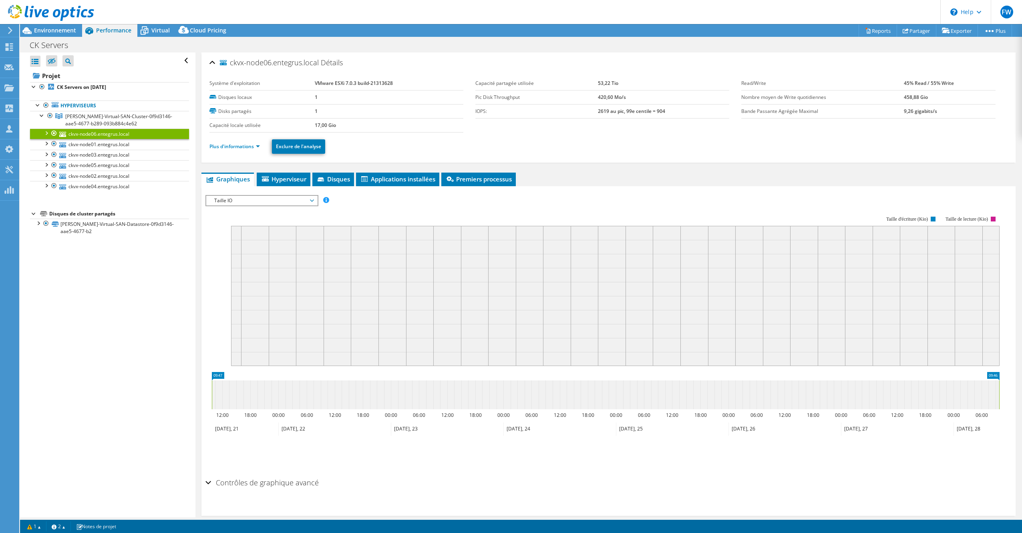
click at [253, 199] on span "Taille IO" at bounding box center [261, 201] width 103 height 10
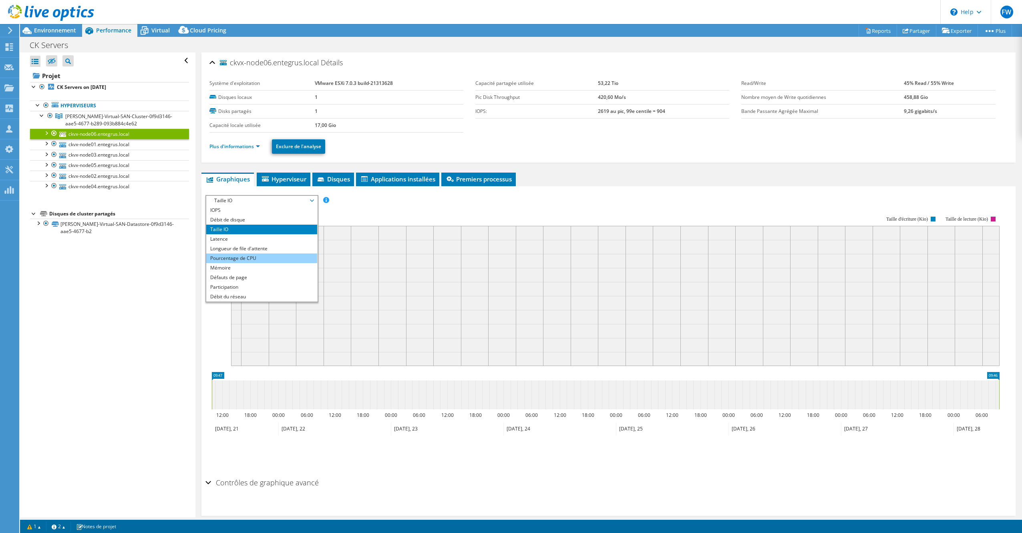
click at [254, 259] on li "Pourcentage de CPU" at bounding box center [261, 259] width 111 height 10
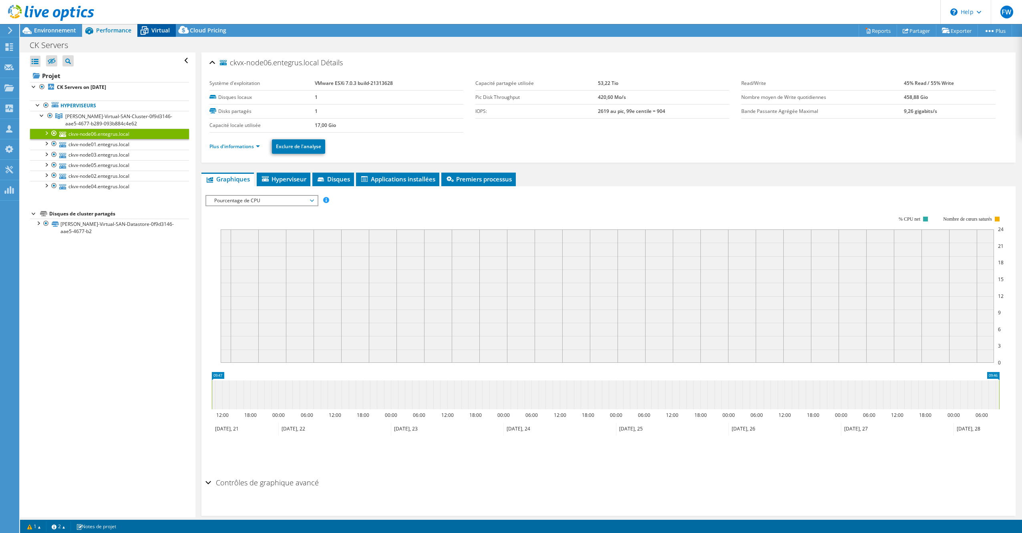
click at [150, 30] on icon at bounding box center [144, 31] width 14 height 14
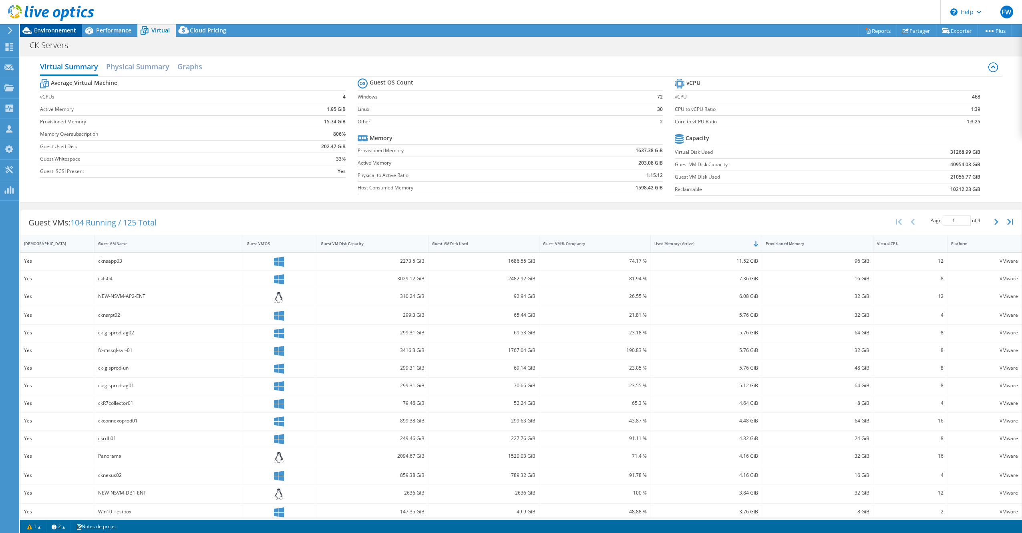
click at [72, 32] on span "Environnement" at bounding box center [55, 30] width 42 height 8
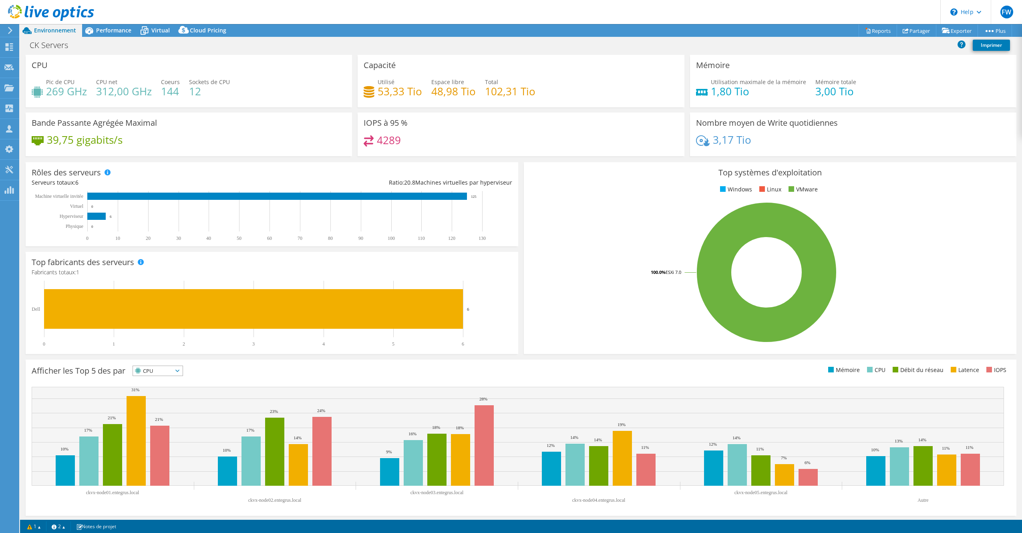
click at [75, 87] on h4 "269 GHz" at bounding box center [66, 91] width 41 height 9
click at [122, 31] on span "Performance" at bounding box center [113, 30] width 35 height 8
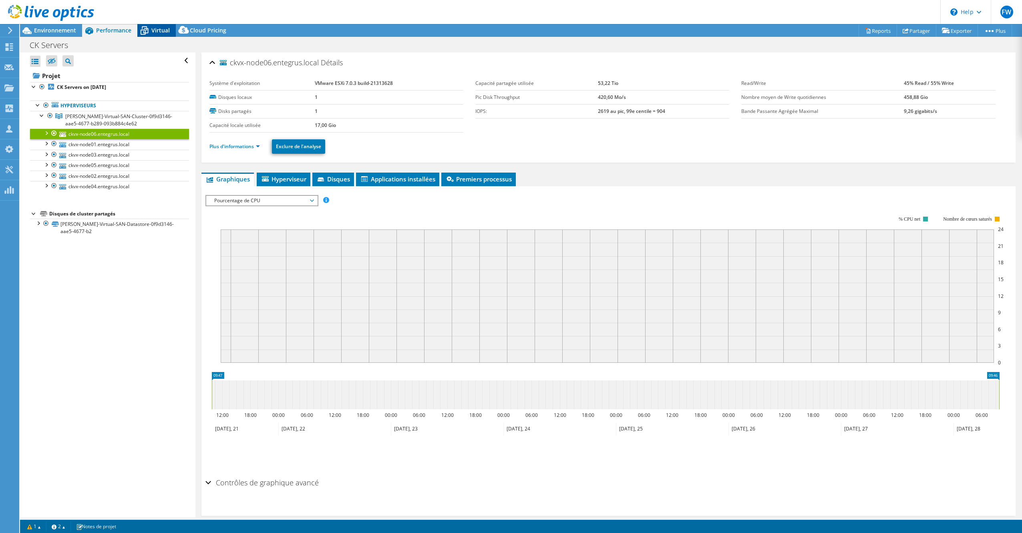
click at [146, 31] on icon at bounding box center [144, 31] width 14 height 14
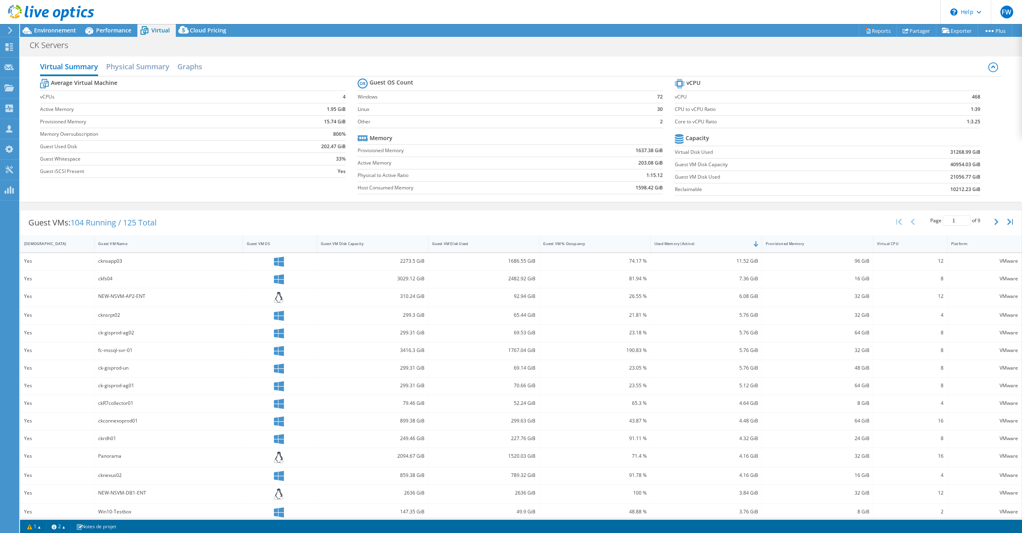
drag, startPoint x: 945, startPoint y: 155, endPoint x: 929, endPoint y: 158, distance: 17.1
click at [929, 158] on tbody "Capacity Virtual Disk Used 31268.99 GiB Guest VM Disk Capacity 40954.03 GiB Gue…" at bounding box center [828, 164] width 306 height 64
drag, startPoint x: 946, startPoint y: 151, endPoint x: 986, endPoint y: 154, distance: 39.8
click at [986, 154] on section "vCPU vCPU 468 CPU to vCPU Ratio 1:39 Core to vCPU Ratio 1:3.25 Capacity Virtual…" at bounding box center [834, 138] width 318 height 123
click at [988, 167] on div "Average Virtual Machine vCPUs 4 Active Memory 1.95 GiB Provisioned Memory 15.74…" at bounding box center [521, 138] width 962 height 123
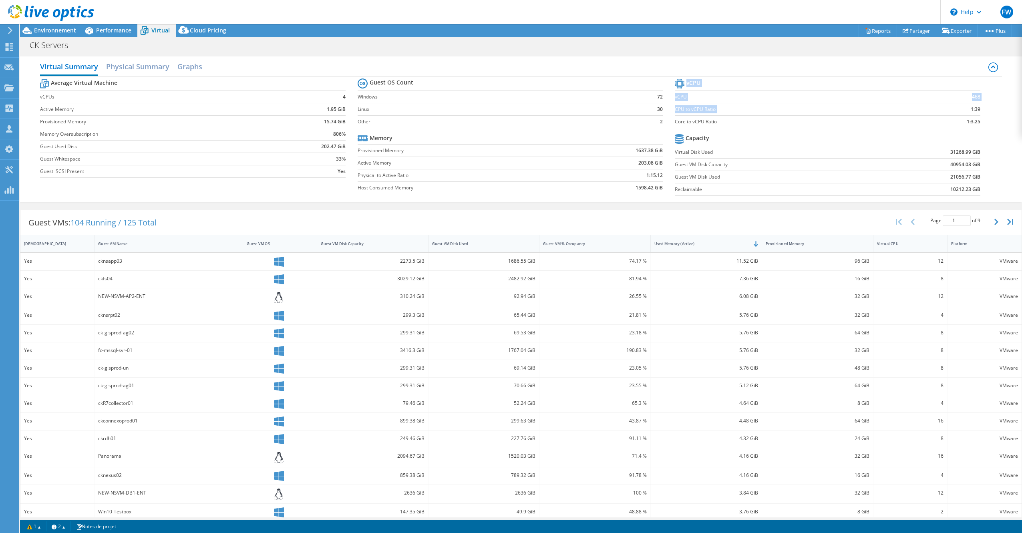
drag, startPoint x: 962, startPoint y: 112, endPoint x: 982, endPoint y: 112, distance: 20.0
click at [982, 112] on section "vCPU vCPU 468 CPU to vCPU Ratio 1:39 Core to vCPU Ratio 1:3.25 Capacity Virtual…" at bounding box center [834, 138] width 318 height 123
click at [890, 101] on td "vCPU" at bounding box center [793, 97] width 236 height 12
click at [181, 67] on h2 "Graphs" at bounding box center [189, 67] width 25 height 18
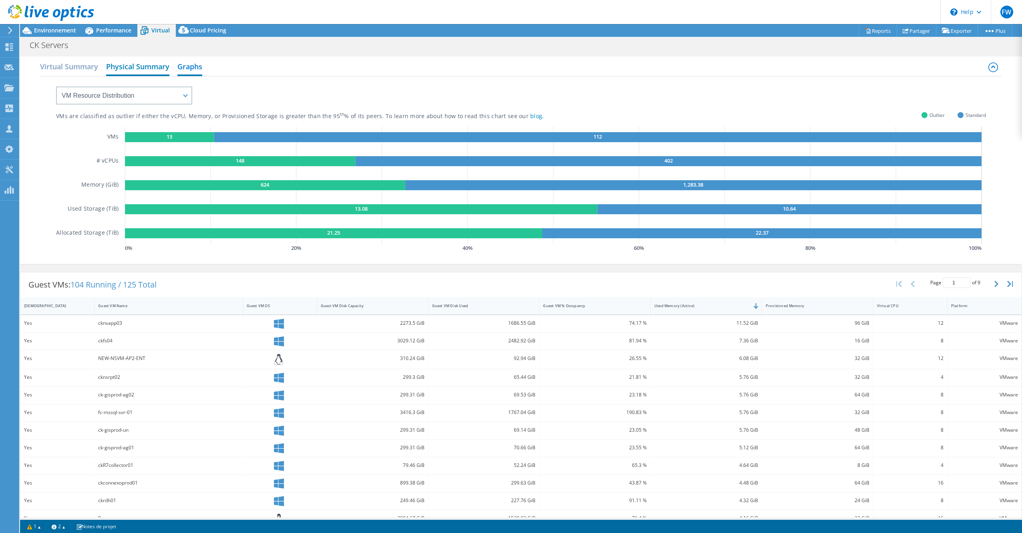
click at [131, 66] on h2 "Physical Summary" at bounding box center [137, 67] width 63 height 18
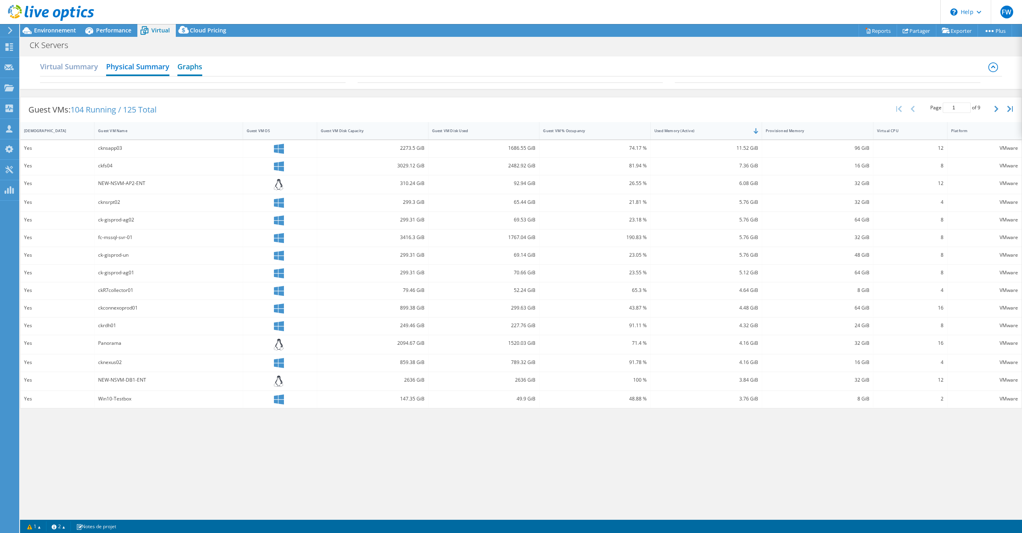
click at [193, 63] on h2 "Graphs" at bounding box center [189, 67] width 25 height 18
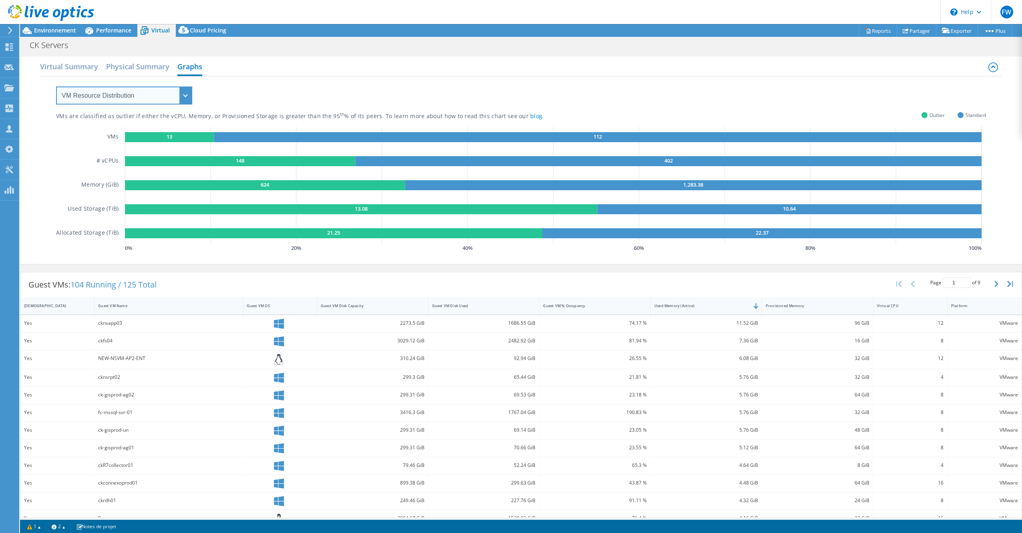
click at [151, 89] on select "VM Resource Distribution Provisioning Contrast Over Provisioning" at bounding box center [124, 96] width 136 height 18
select select "Over Provisioning"
click at [56, 87] on select "VM Resource Distribution Provisioning Contrast Over Provisioning" at bounding box center [124, 96] width 136 height 18
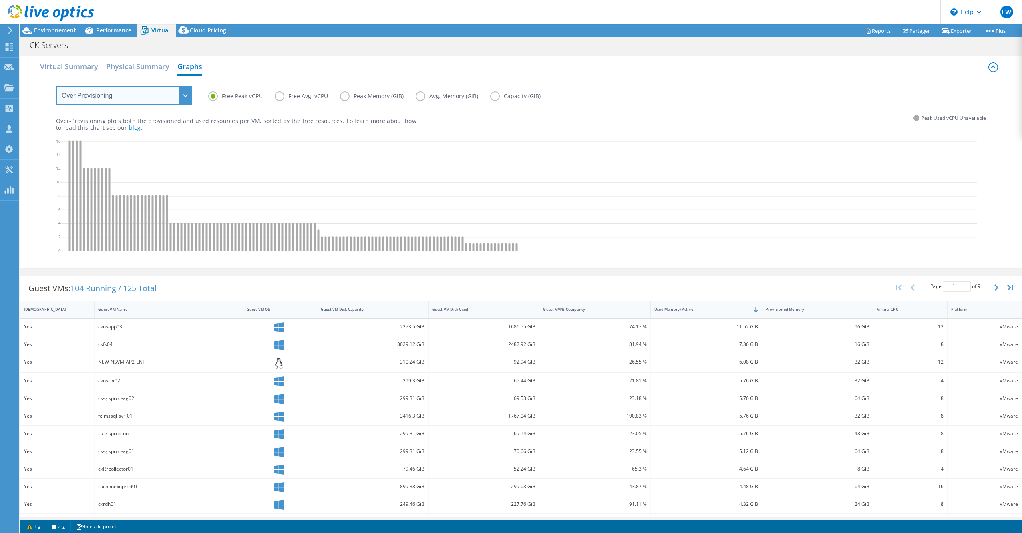
click at [187, 94] on select "VM Resource Distribution Provisioning Contrast Over Provisioning" at bounding box center [124, 96] width 136 height 18
click at [280, 99] on label "Free Avg. vCPU" at bounding box center [307, 96] width 65 height 10
click at [0, 0] on input "Free Avg. vCPU" at bounding box center [0, 0] width 0 height 0
click at [280, 99] on label "Free Avg. vCPU" at bounding box center [307, 96] width 65 height 10
click at [0, 0] on input "Free Avg. vCPU" at bounding box center [0, 0] width 0 height 0
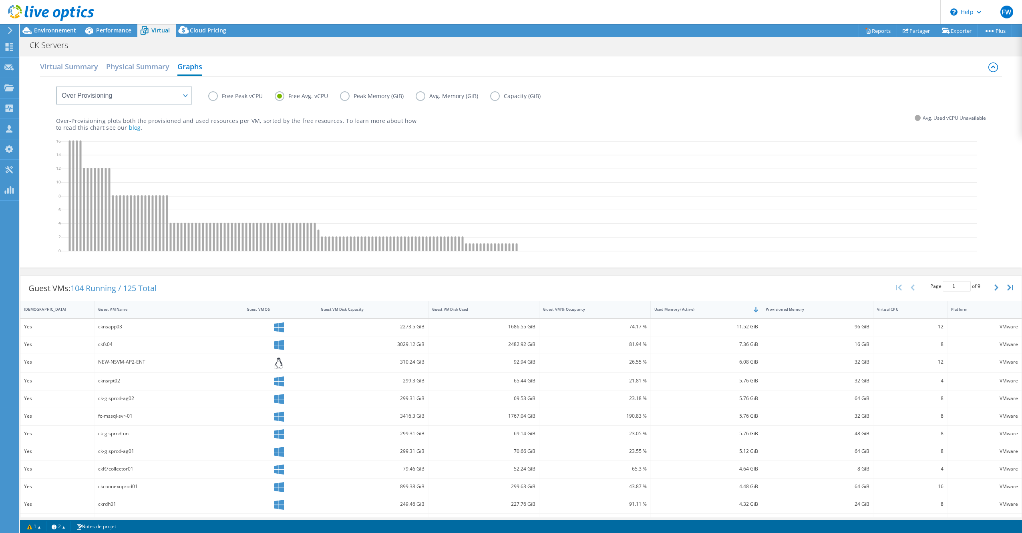
click at [213, 95] on label "Free Peak vCPU" at bounding box center [241, 96] width 66 height 10
click at [0, 0] on input "Free Peak vCPU" at bounding box center [0, 0] width 0 height 0
click at [279, 95] on label "Free Avg. vCPU" at bounding box center [307, 96] width 65 height 10
click at [0, 0] on input "Free Avg. vCPU" at bounding box center [0, 0] width 0 height 0
click at [214, 99] on label "Free Peak vCPU" at bounding box center [241, 96] width 66 height 10
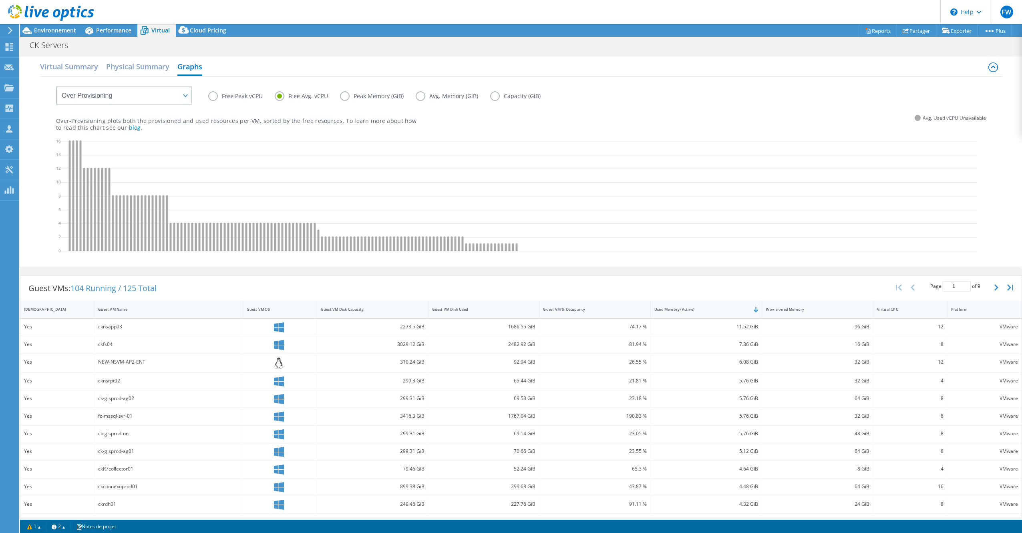
click at [0, 0] on input "Free Peak vCPU" at bounding box center [0, 0] width 0 height 0
click at [73, 64] on h2 "Virtual Summary" at bounding box center [69, 67] width 58 height 18
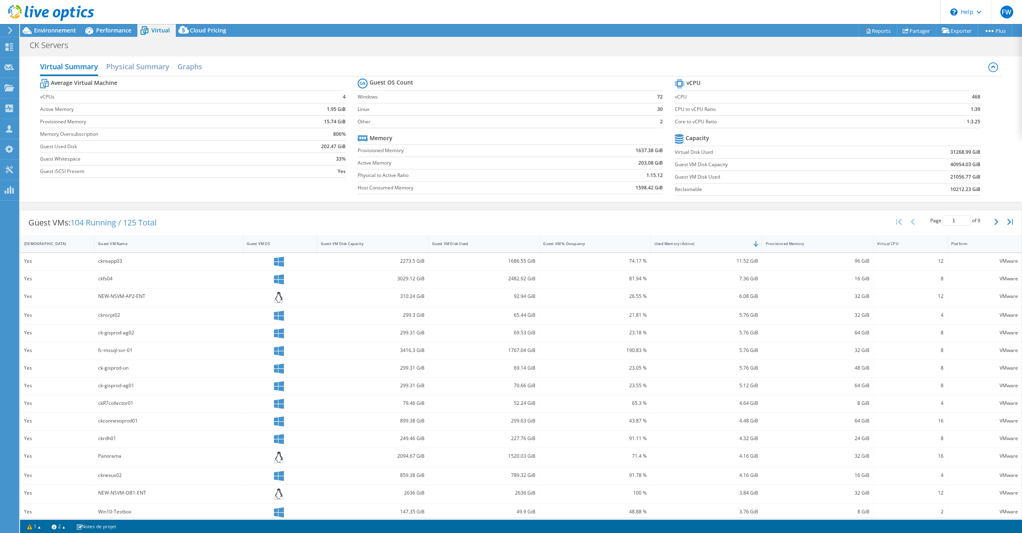
click at [117, 24] on header "FW Membre de l'équipe [PERSON_NAME] [PERSON_NAME][EMAIL_ADDRESS][PERSON_NAME][D…" at bounding box center [511, 12] width 1022 height 24
click at [117, 26] on div "Performance" at bounding box center [109, 30] width 55 height 13
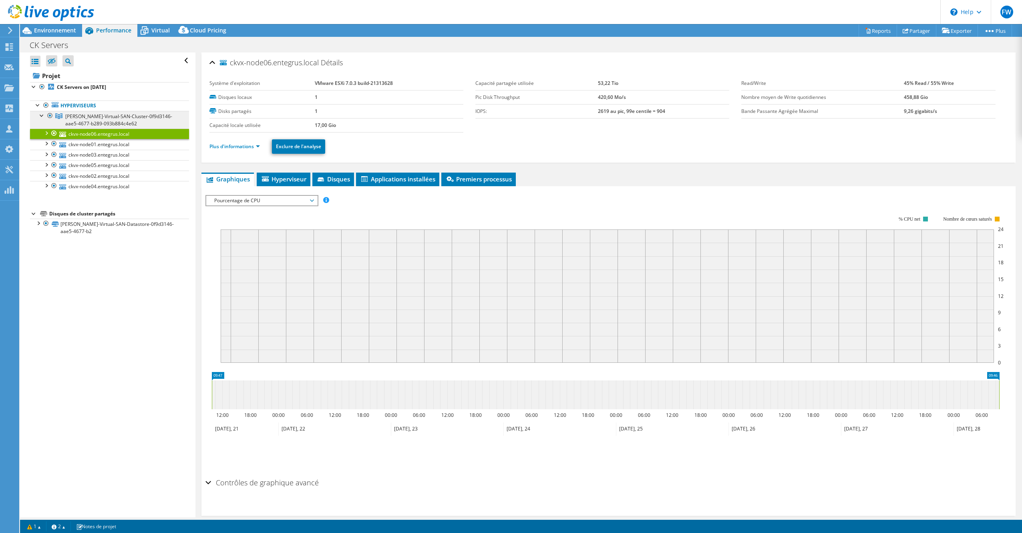
click at [86, 116] on span "[PERSON_NAME]-Virtual-SAN-Cluster-0f9d3146-aae5-4677-b289-093b884c4e62" at bounding box center [118, 120] width 107 height 14
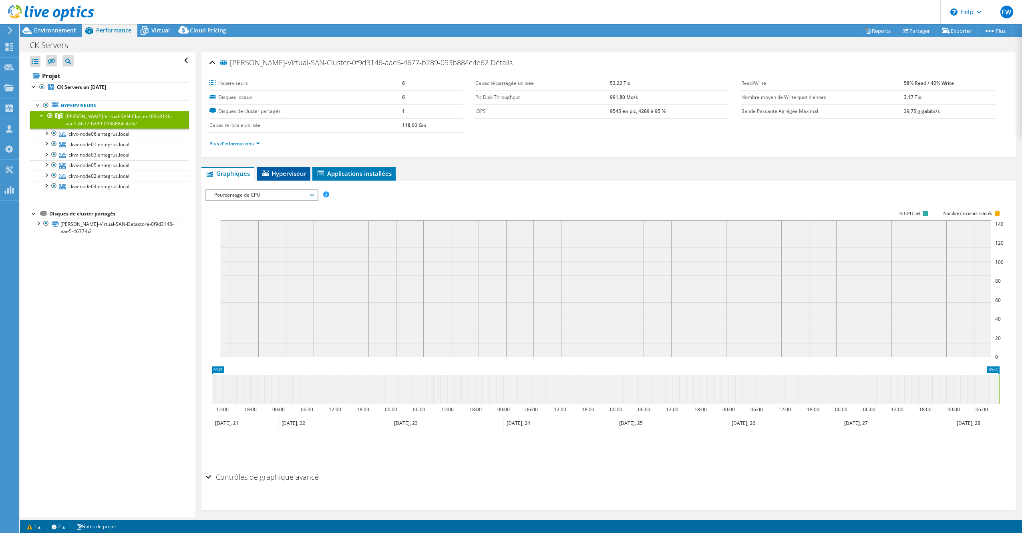
click at [290, 178] on li "Hyperviseur" at bounding box center [284, 174] width 54 height 14
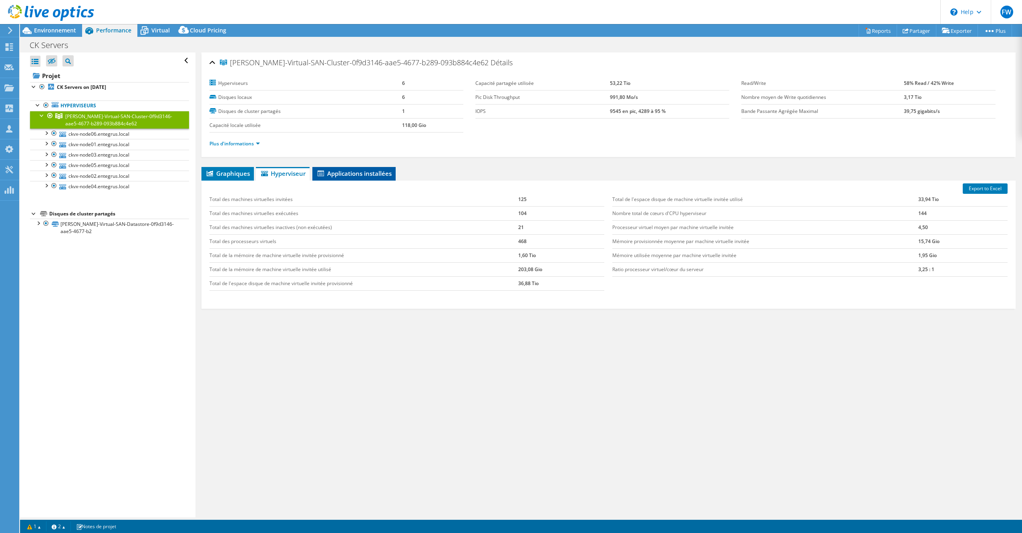
click at [348, 178] on li "Applications installées" at bounding box center [353, 174] width 83 height 14
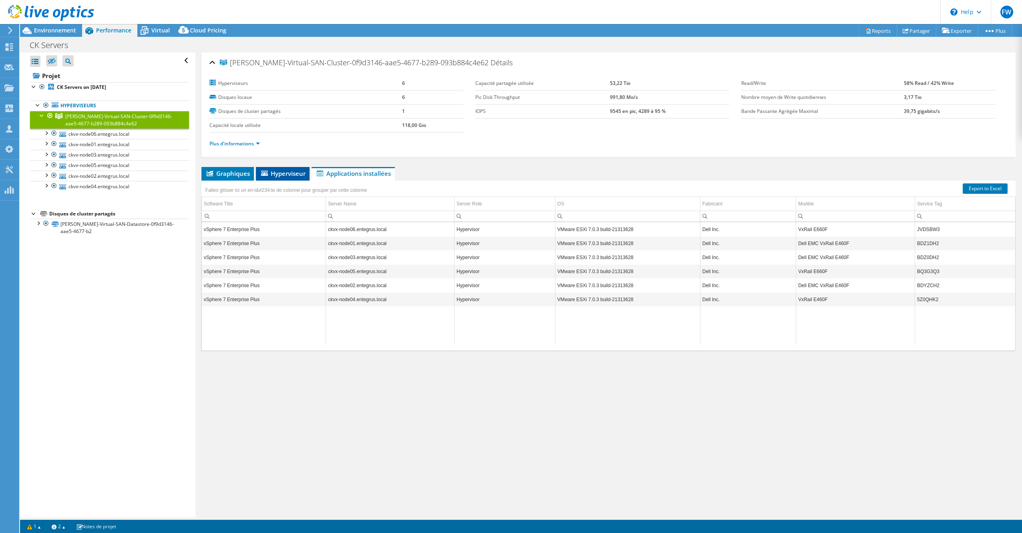
click at [284, 176] on span "Hyperviseur" at bounding box center [283, 173] width 46 height 8
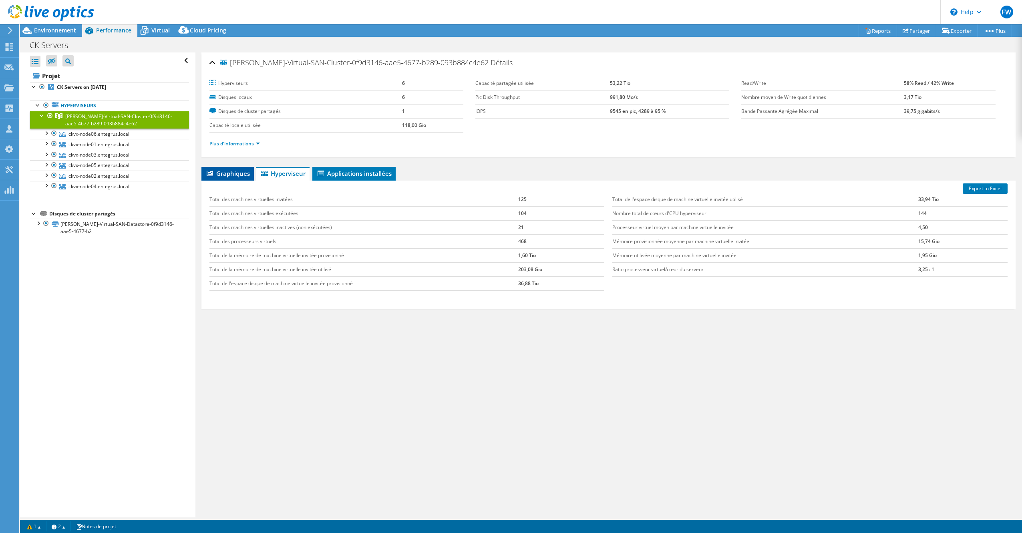
click at [229, 175] on span "Graphiques" at bounding box center [227, 173] width 44 height 8
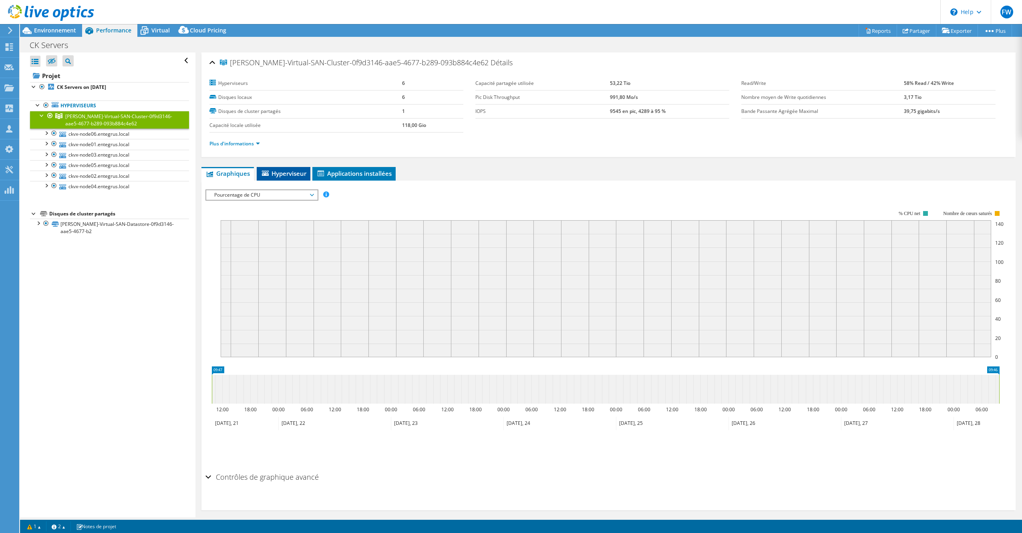
click at [291, 174] on span "Hyperviseur" at bounding box center [284, 173] width 46 height 8
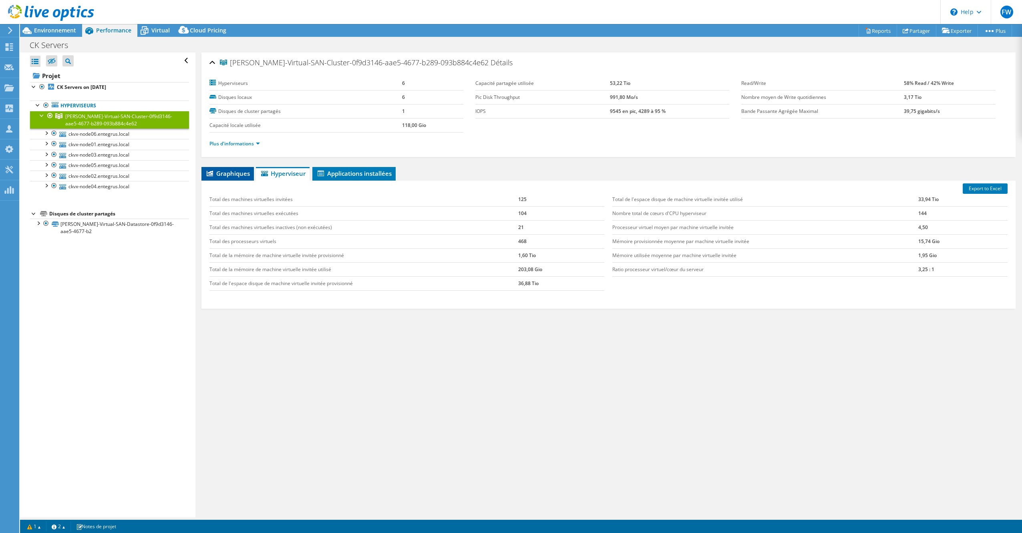
click at [233, 173] on span "Graphiques" at bounding box center [227, 173] width 44 height 8
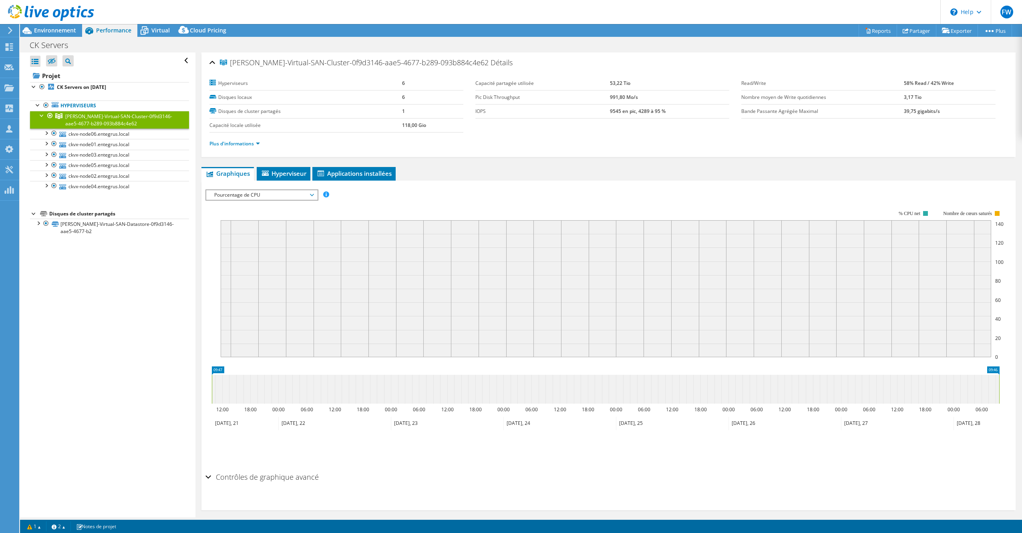
click at [233, 173] on span "Graphiques" at bounding box center [227, 173] width 44 height 8
click at [106, 139] on link "ckvx-node01.entegrus.local" at bounding box center [109, 144] width 159 height 10
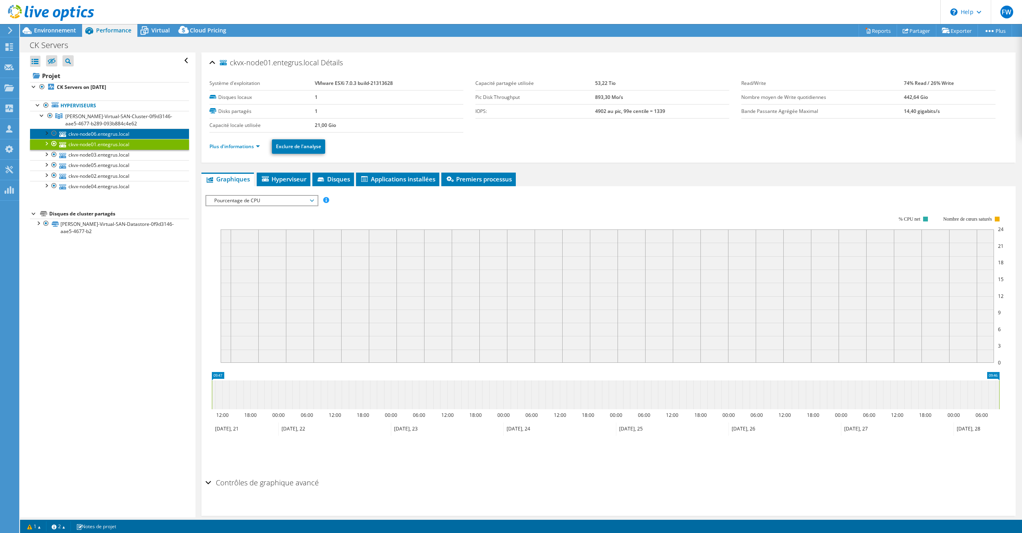
click at [107, 134] on link "ckvx-node06.entegrus.local" at bounding box center [109, 134] width 159 height 10
click at [112, 144] on link "ckvx-node01.entegrus.local" at bounding box center [109, 144] width 159 height 10
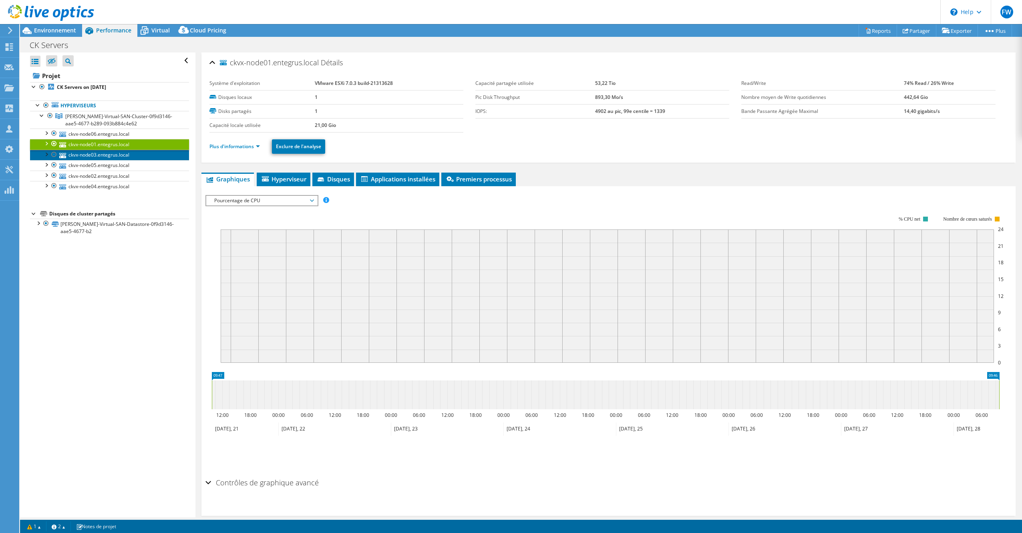
click at [114, 155] on link "ckvx-node03.entegrus.local" at bounding box center [109, 155] width 159 height 10
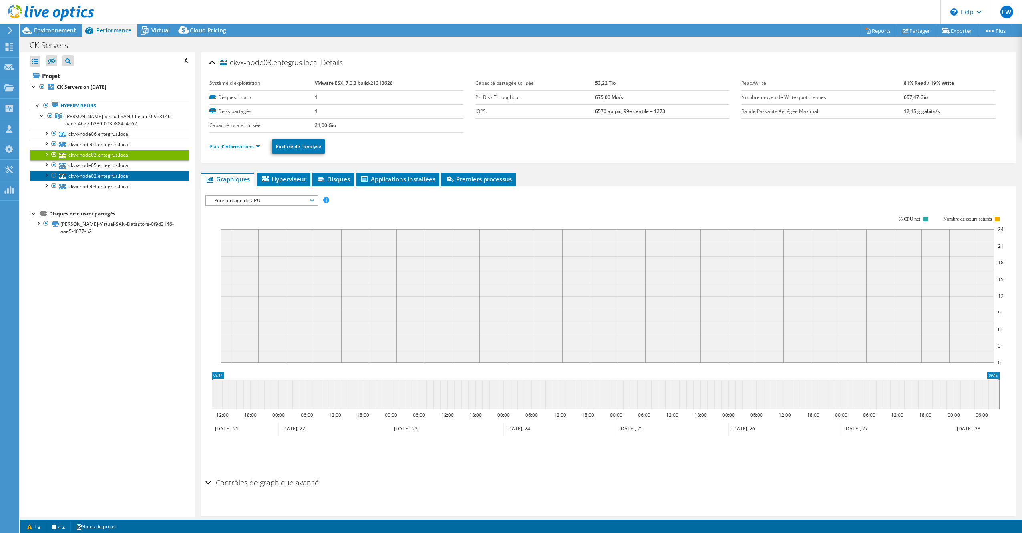
click at [120, 171] on link "ckvx-node02.entegrus.local" at bounding box center [109, 176] width 159 height 10
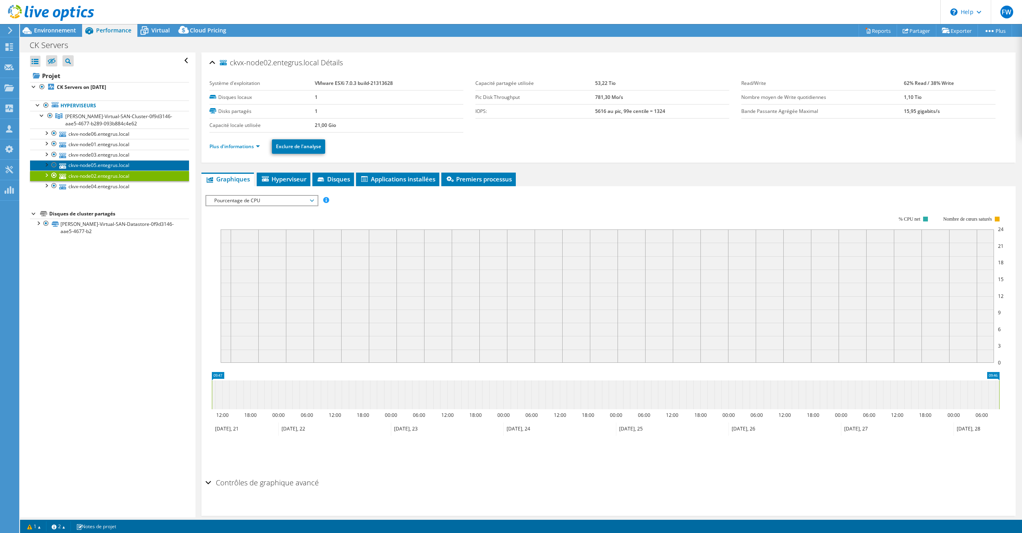
click at [118, 165] on link "ckvx-node05.entegrus.local" at bounding box center [109, 165] width 159 height 10
click at [124, 179] on link "ckvx-node02.entegrus.local" at bounding box center [109, 176] width 159 height 10
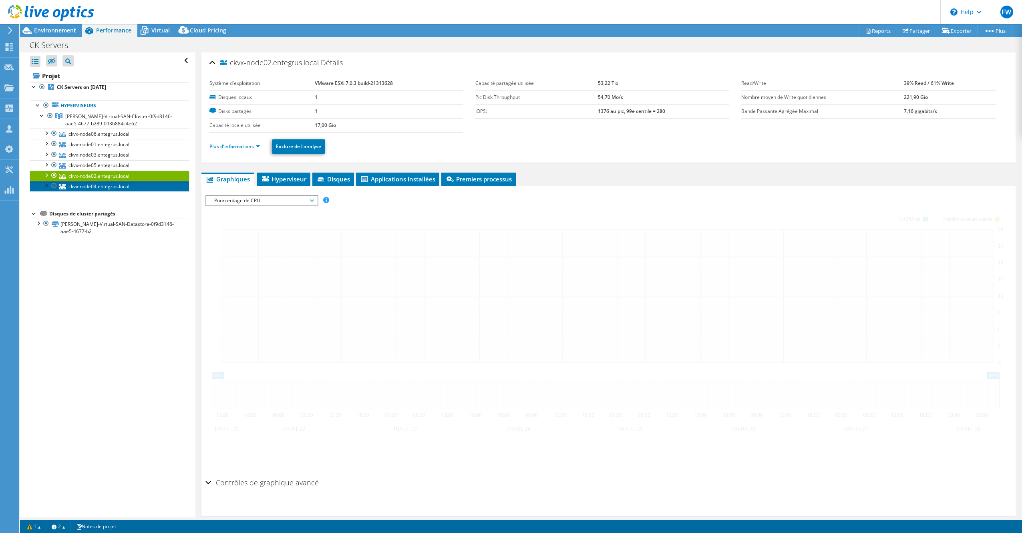
click at [125, 187] on link "ckvx-node04.entegrus.local" at bounding box center [109, 186] width 159 height 10
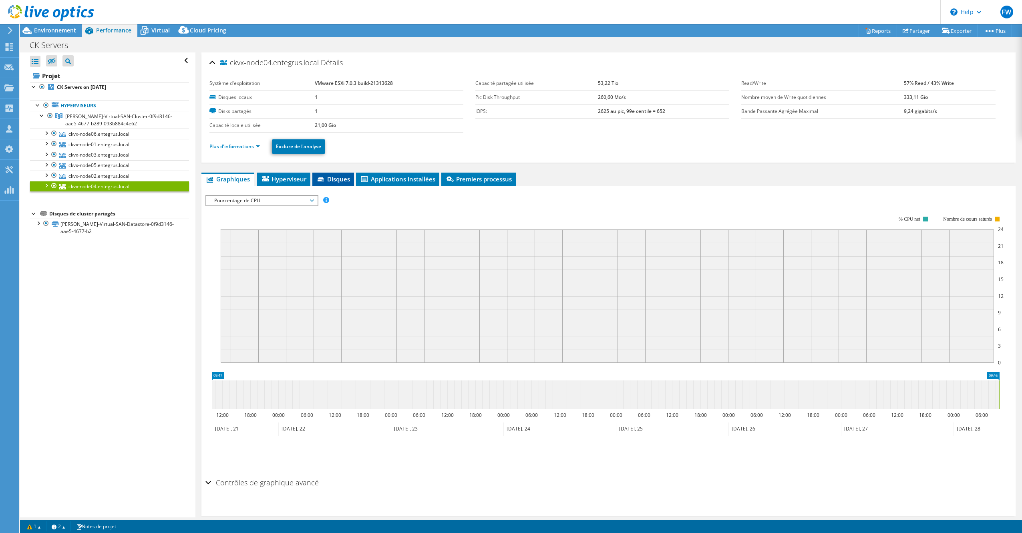
click at [336, 183] on span "Disques" at bounding box center [333, 179] width 34 height 8
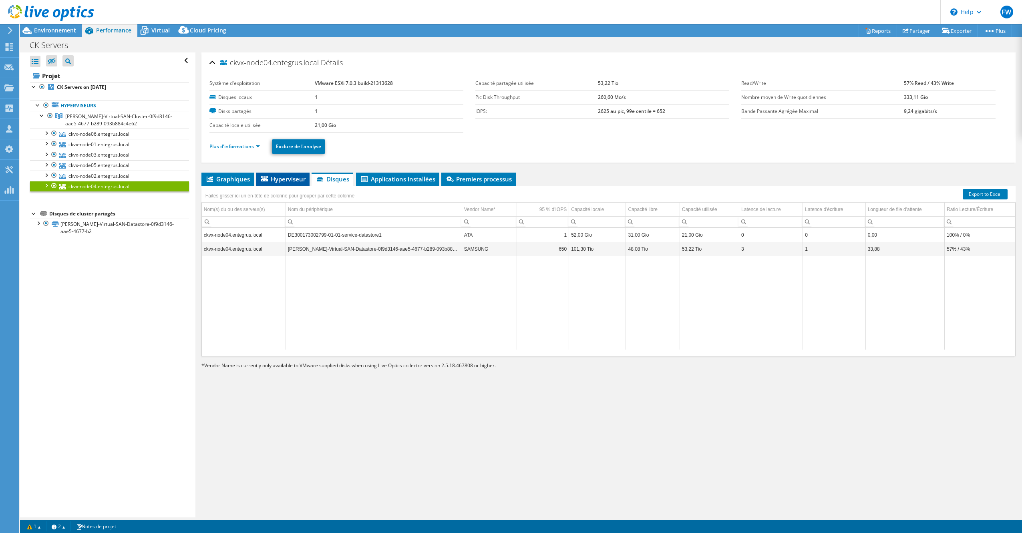
click at [291, 179] on span "Hyperviseur" at bounding box center [283, 179] width 46 height 8
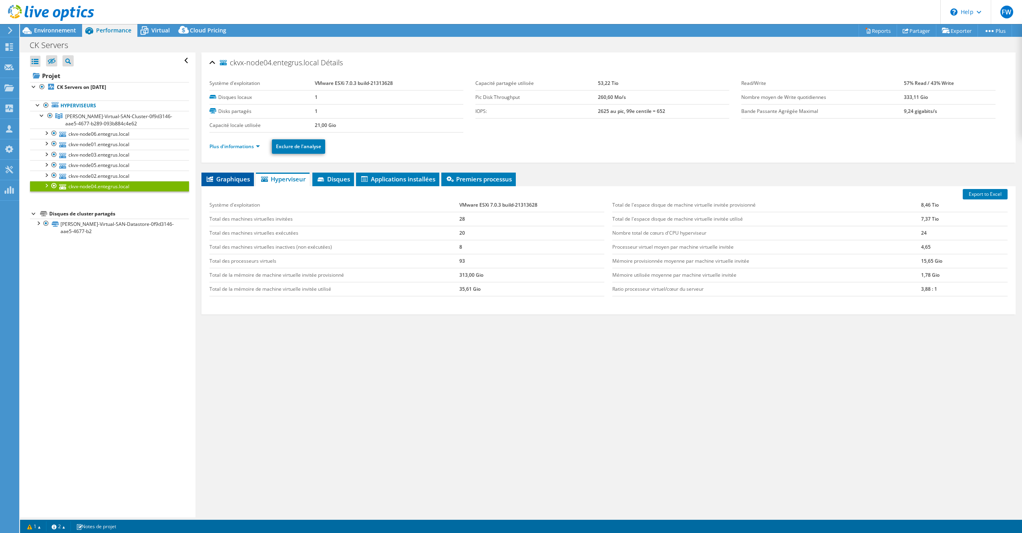
click at [232, 176] on span "Graphiques" at bounding box center [227, 179] width 44 height 8
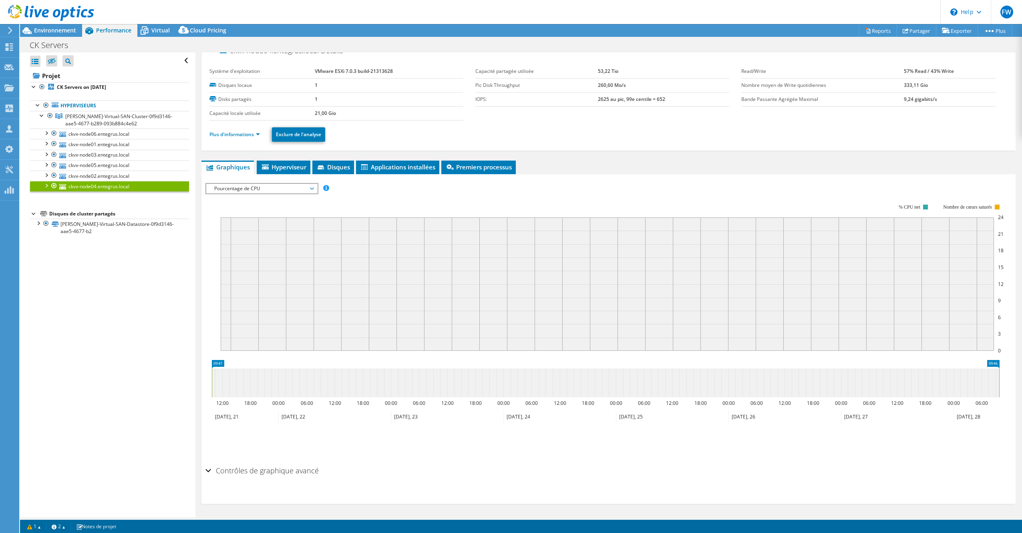
scroll to position [12, 0]
click at [215, 466] on h2 "Contrôles de graphique avancé" at bounding box center [261, 470] width 113 height 16
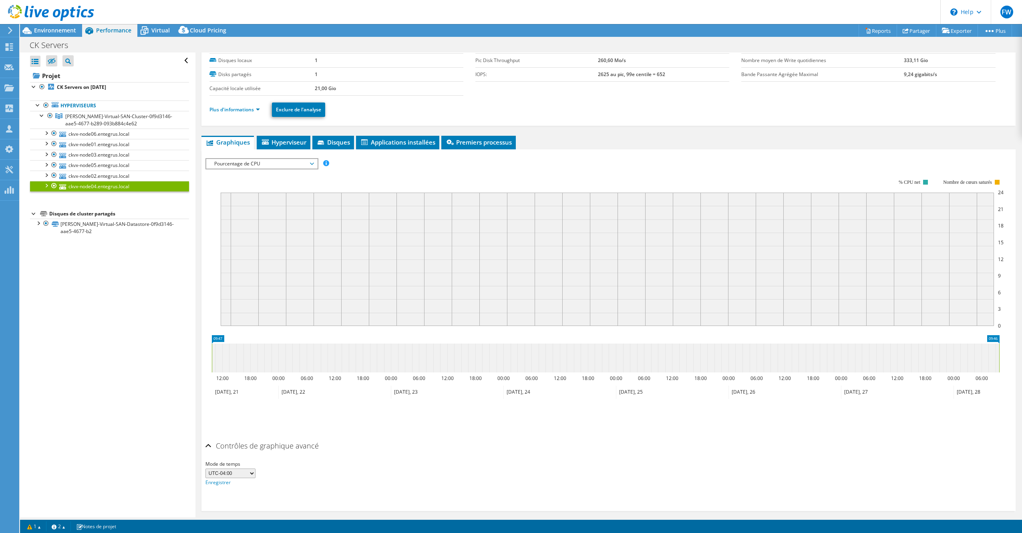
scroll to position [38, 0]
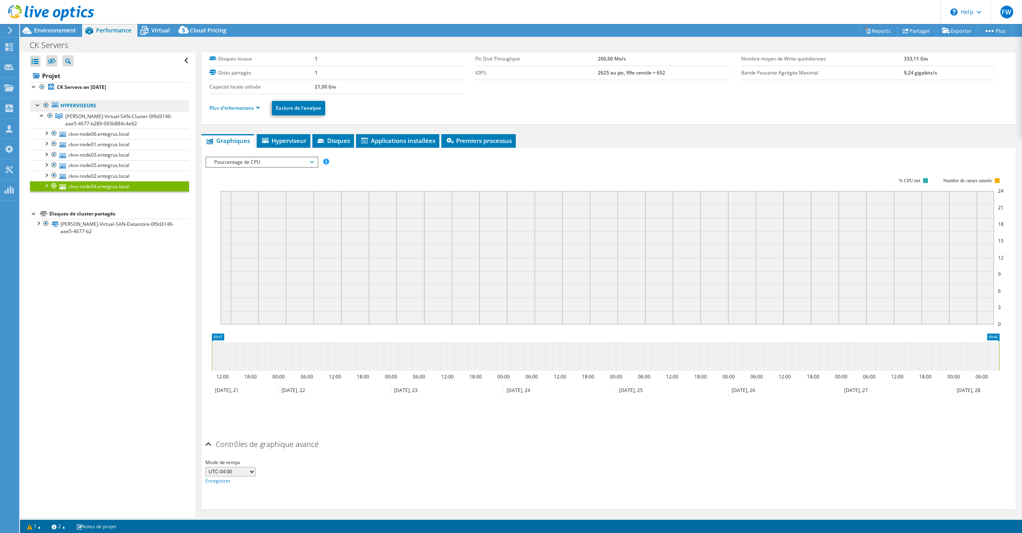
click at [91, 106] on link "Hyperviseurs" at bounding box center [109, 106] width 159 height 10
click at [84, 134] on link "ckvx-node06.entegrus.local" at bounding box center [109, 134] width 159 height 10
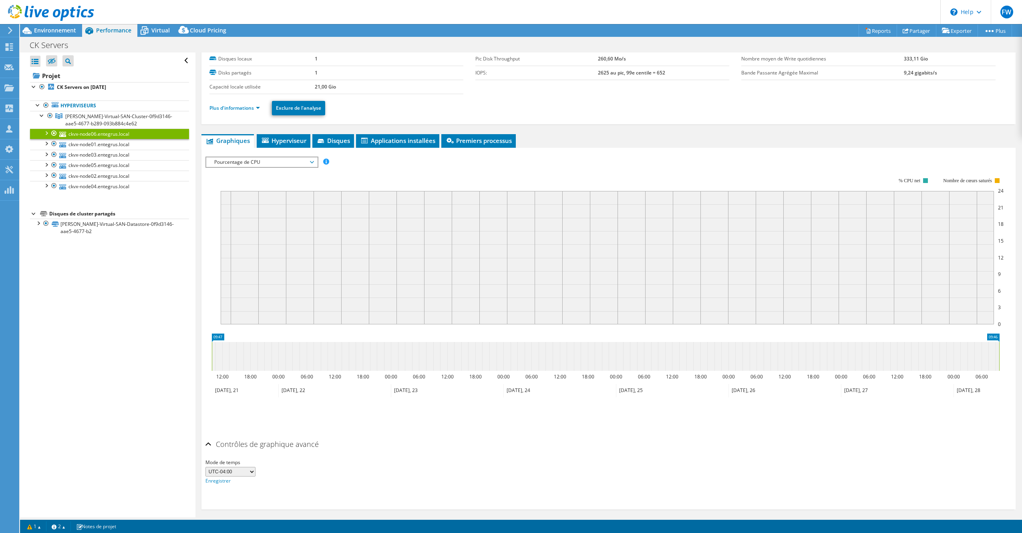
scroll to position [0, 0]
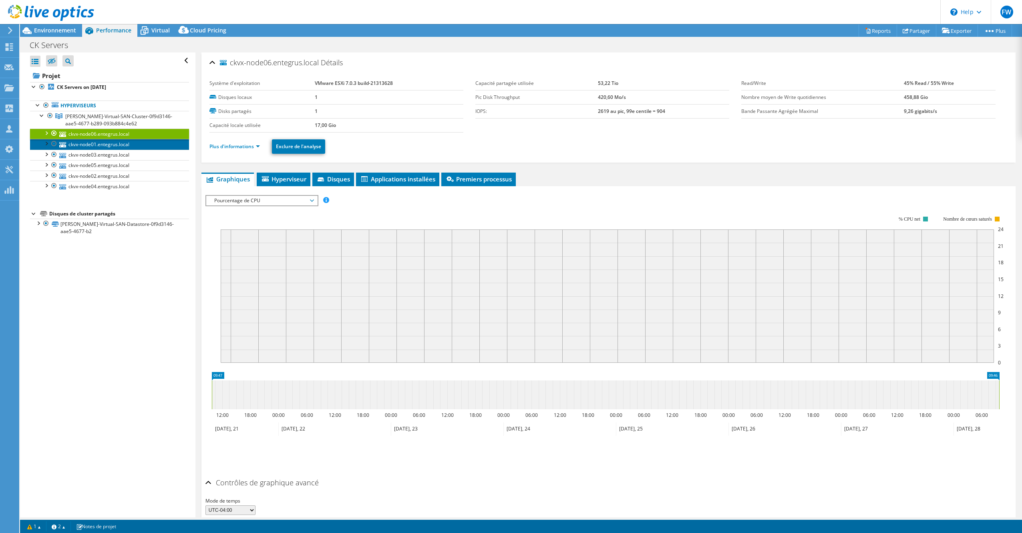
click at [89, 145] on link "ckvx-node01.entegrus.local" at bounding box center [109, 144] width 159 height 10
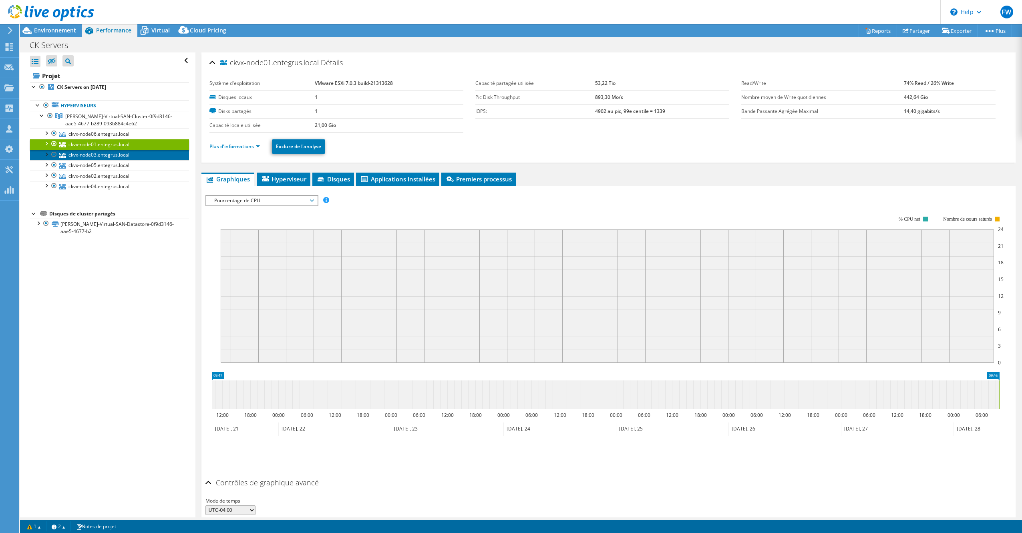
click at [93, 157] on link "ckvx-node03.entegrus.local" at bounding box center [109, 155] width 159 height 10
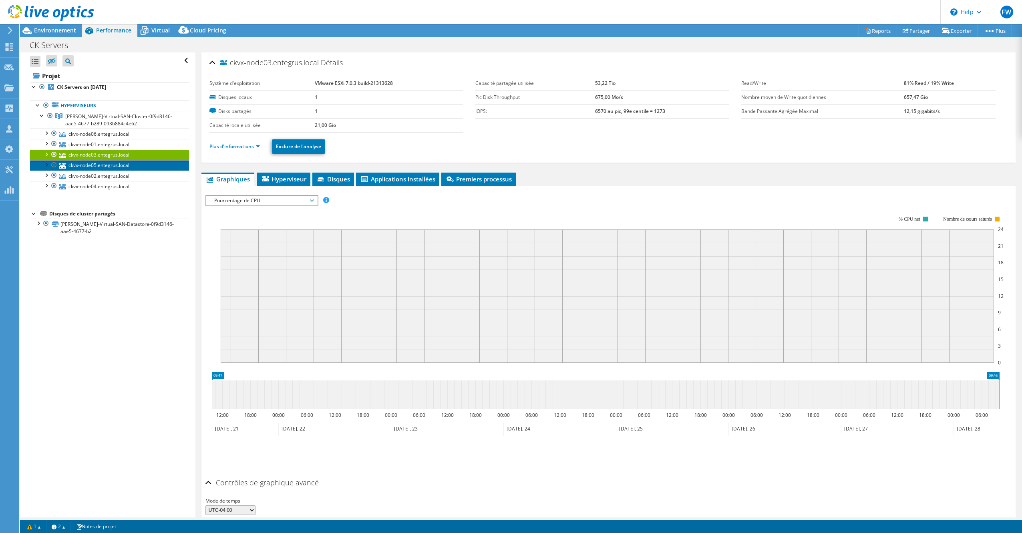
click at [95, 164] on link "ckvx-node05.entegrus.local" at bounding box center [109, 165] width 159 height 10
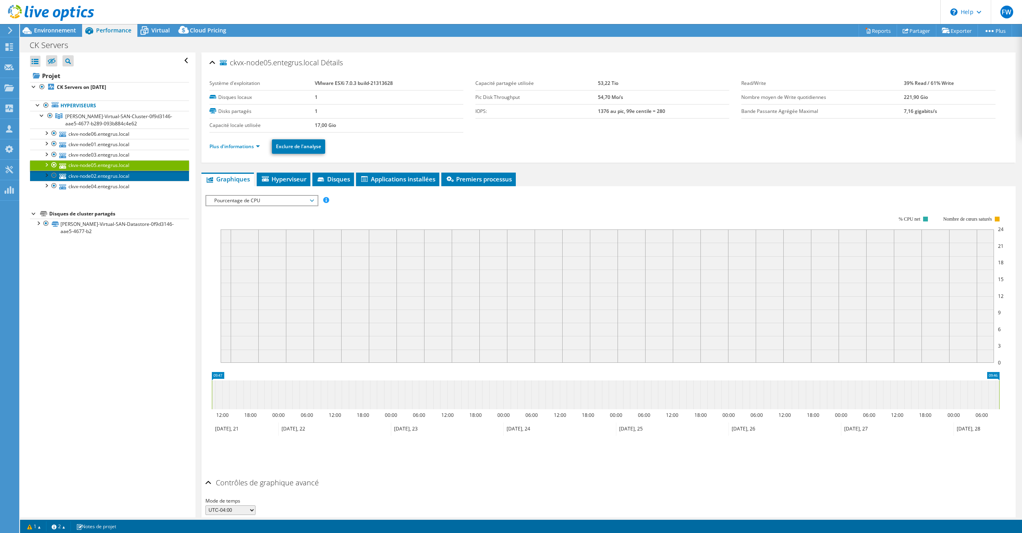
click at [95, 171] on link "ckvx-node02.entegrus.local" at bounding box center [109, 176] width 159 height 10
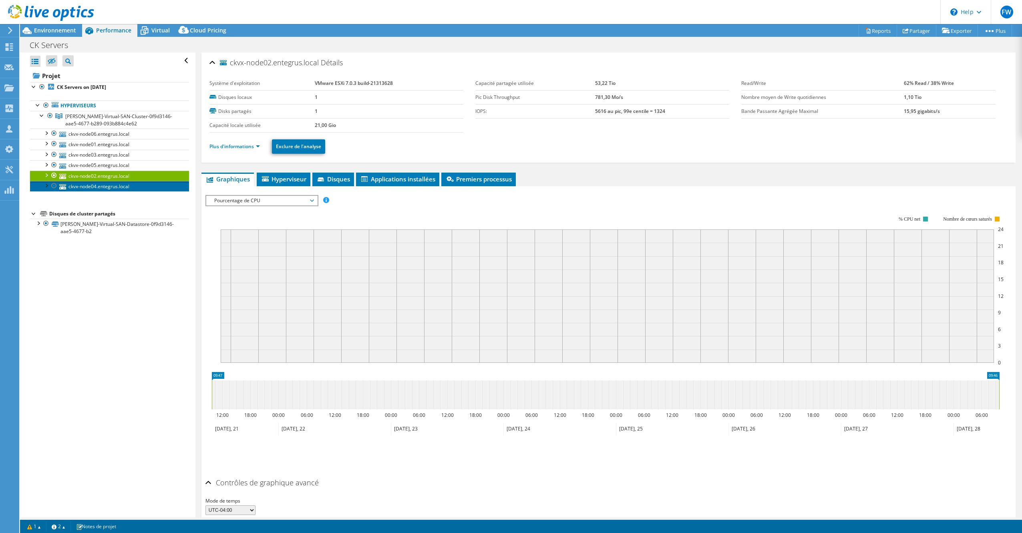
click at [97, 184] on link "ckvx-node04.entegrus.local" at bounding box center [109, 186] width 159 height 10
drag, startPoint x: 914, startPoint y: 222, endPoint x: 918, endPoint y: 222, distance: 4.0
click at [916, 222] on rect at bounding box center [612, 286] width 783 height 160
click at [920, 222] on rect at bounding box center [612, 286] width 783 height 160
click at [921, 222] on rect at bounding box center [612, 286] width 783 height 160
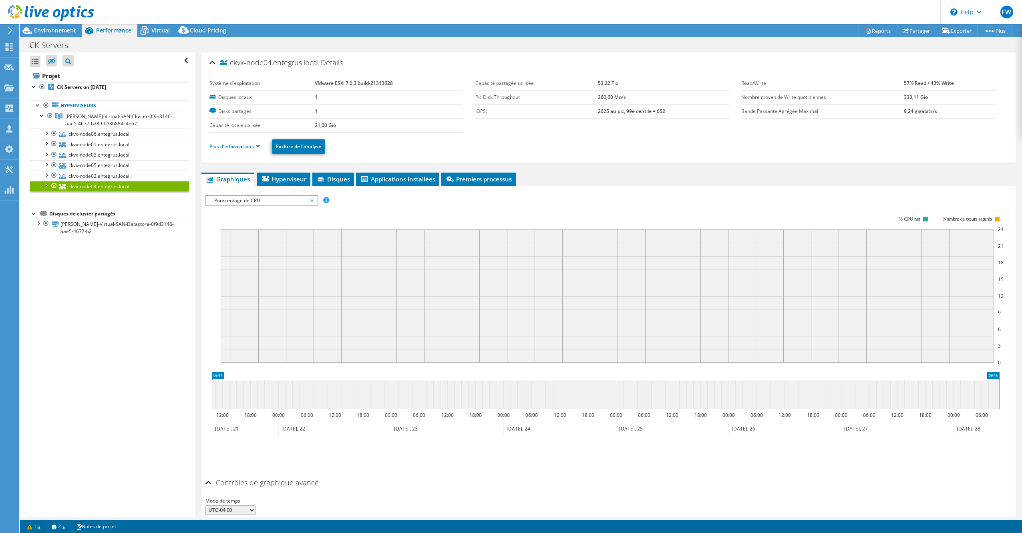
click at [742, 234] on rect at bounding box center [607, 296] width 773 height 133
click at [58, 33] on span "Environnement" at bounding box center [55, 30] width 42 height 8
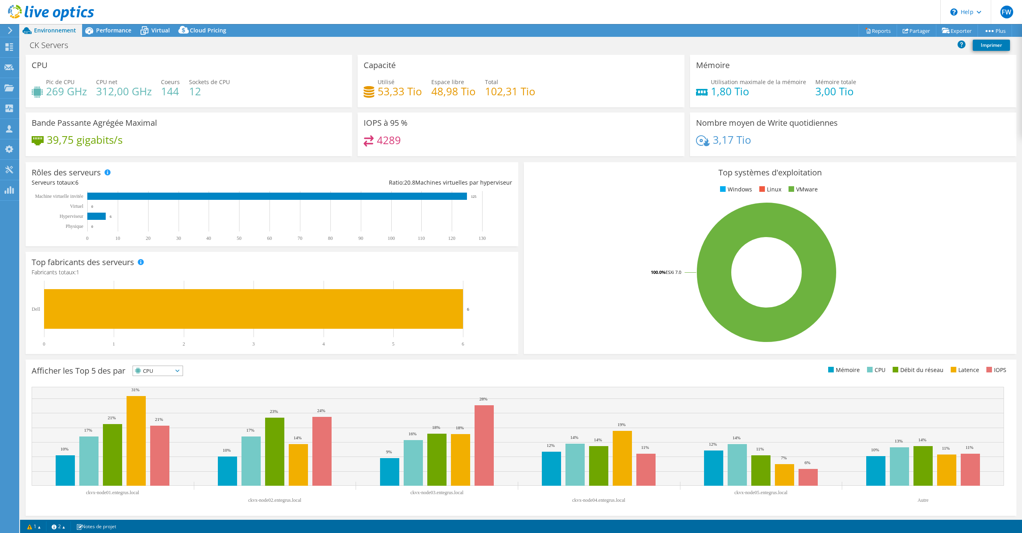
click at [168, 373] on span "CPU" at bounding box center [153, 371] width 40 height 10
click at [168, 372] on span "CPU" at bounding box center [153, 371] width 40 height 10
drag, startPoint x: 179, startPoint y: 91, endPoint x: 187, endPoint y: 91, distance: 7.2
click at [187, 91] on div "Pic de CPU 269 GHz CPU net 312,00 GHz Coeurs 144 Sockets de CPU 12" at bounding box center [189, 91] width 314 height 26
click at [123, 95] on h4 "312,00 GHz" at bounding box center [124, 91] width 56 height 9
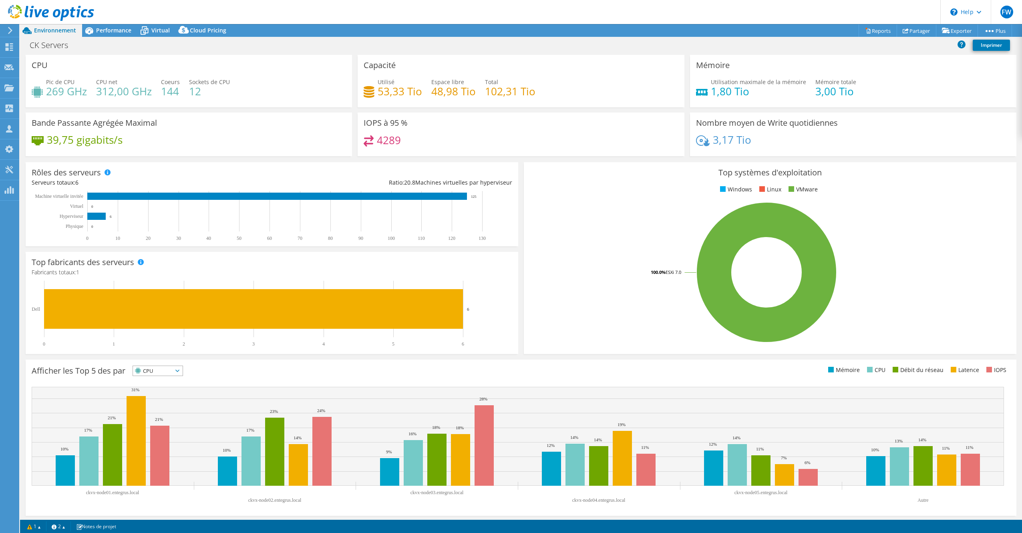
scroll to position [2, 0]
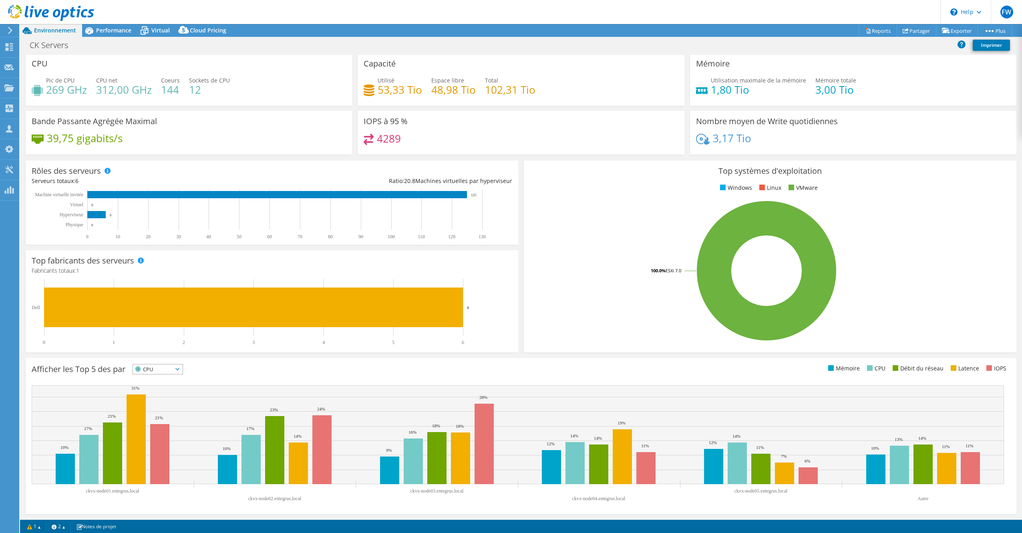
click at [103, 85] on h4 "312,00 GHz" at bounding box center [124, 89] width 56 height 9
click at [77, 91] on h4 "269 GHz" at bounding box center [66, 89] width 41 height 9
click at [77, 90] on h4 "269 GHz" at bounding box center [66, 89] width 41 height 9
click at [273, 363] on div "Afficher les Top 5 des par CPU IOPS 9%" at bounding box center [521, 436] width 991 height 156
click at [140, 397] on rect at bounding box center [136, 440] width 19 height 90
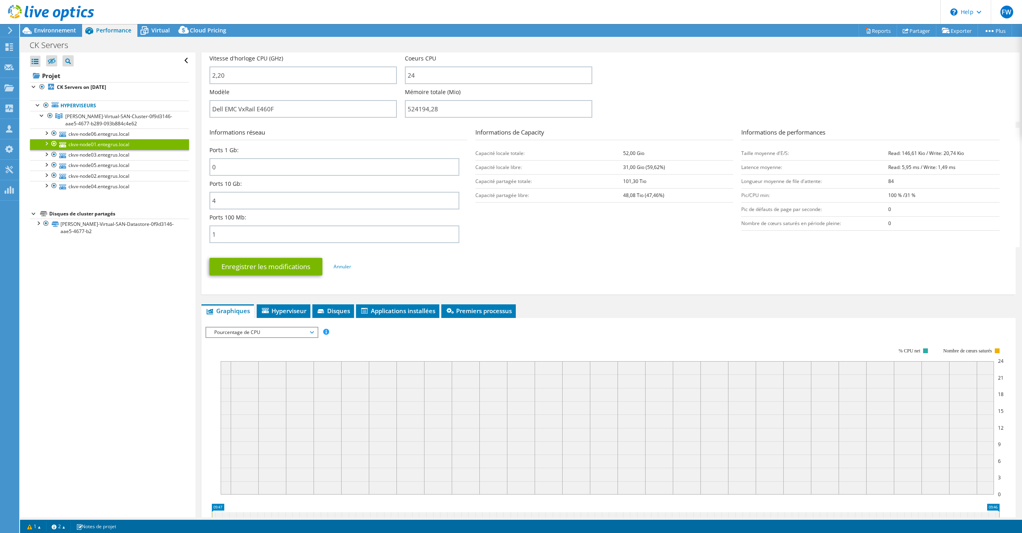
scroll to position [240, 0]
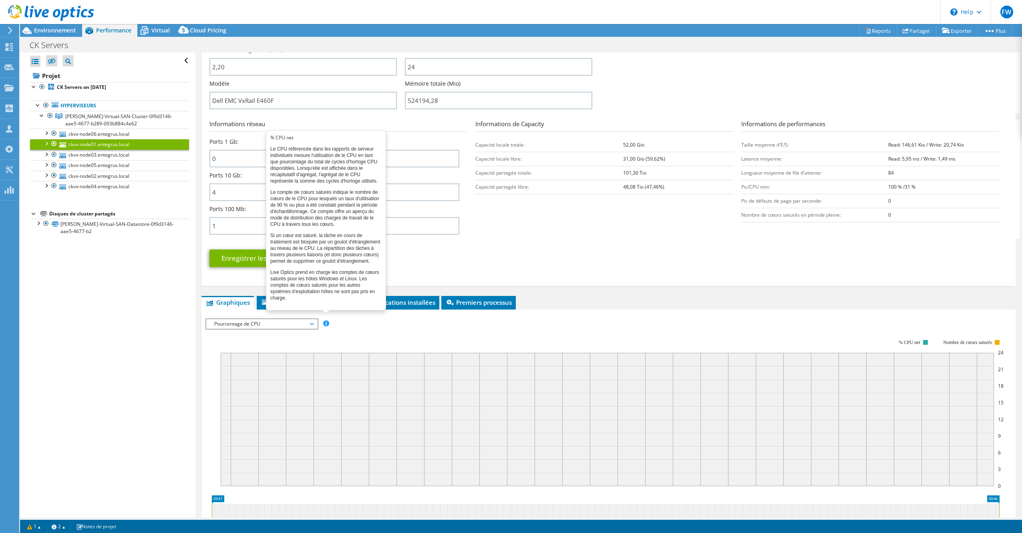
click at [325, 324] on span at bounding box center [326, 323] width 6 height 6
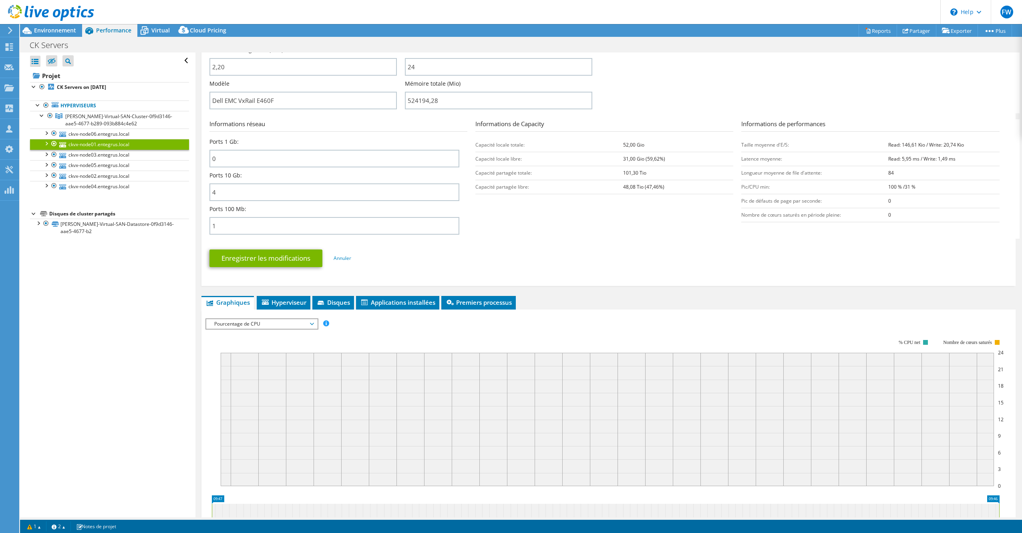
click at [365, 339] on rect at bounding box center [612, 409] width 783 height 160
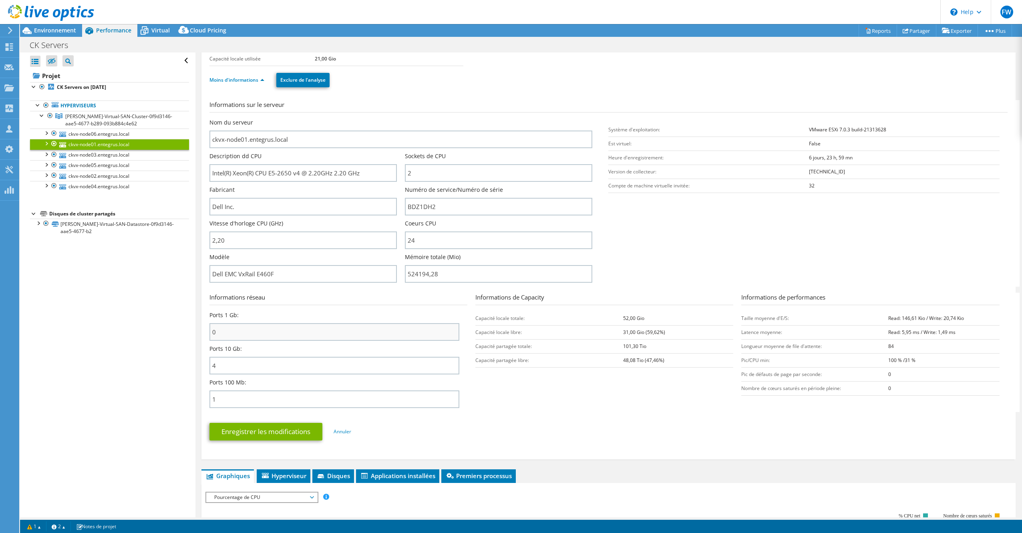
scroll to position [68, 0]
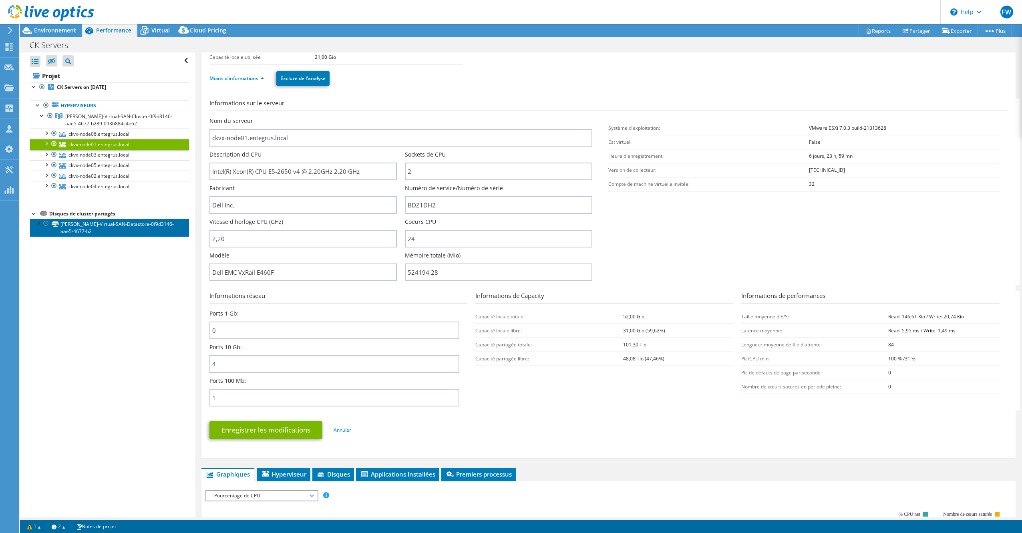
click at [89, 226] on link "[PERSON_NAME]-Virtual-SAN-Datastore-0f9d3146-aae5-4677-b2" at bounding box center [109, 228] width 159 height 18
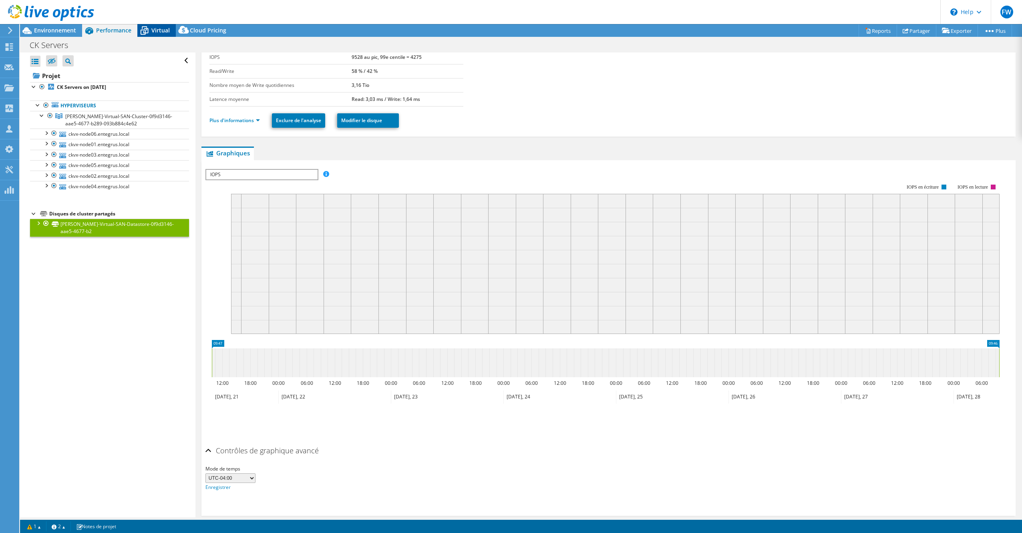
click at [151, 32] on span "Virtual" at bounding box center [160, 30] width 18 height 8
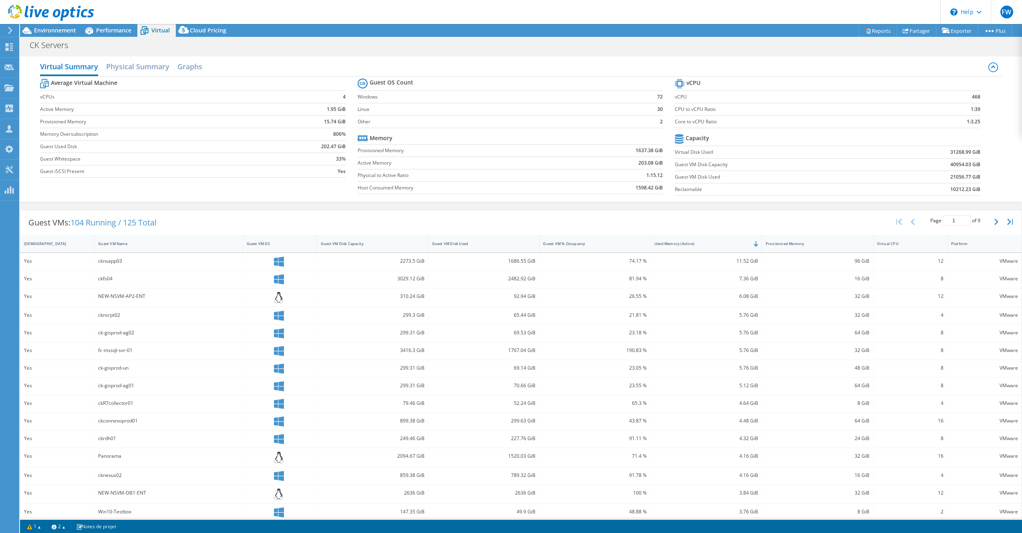
scroll to position [8, 0]
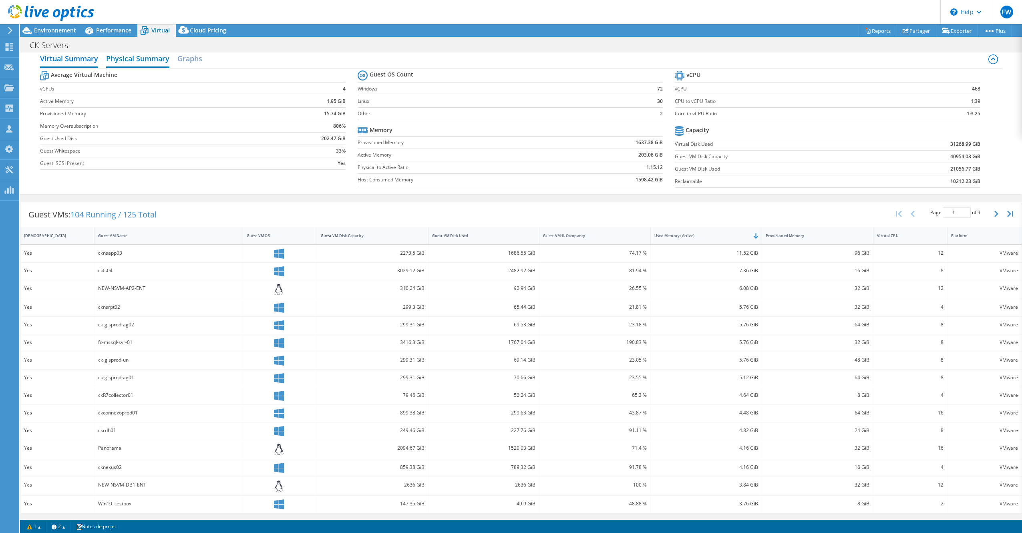
click at [152, 63] on h2 "Physical Summary" at bounding box center [137, 59] width 63 height 18
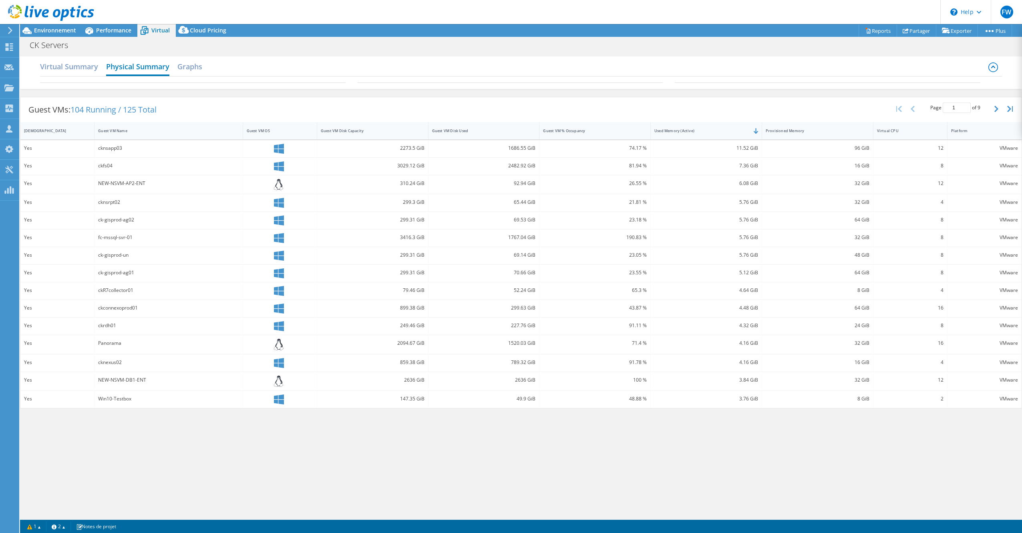
scroll to position [0, 0]
click at [491, 135] on div "Guest VM Disk Used" at bounding box center [479, 131] width 101 height 12
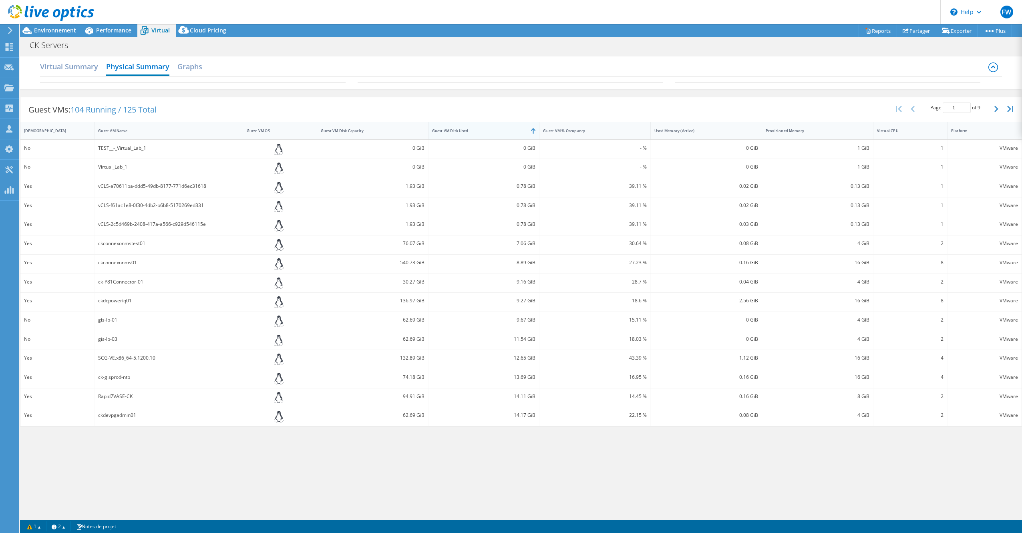
click at [490, 133] on div "Guest VM Disk Used" at bounding box center [479, 131] width 101 height 12
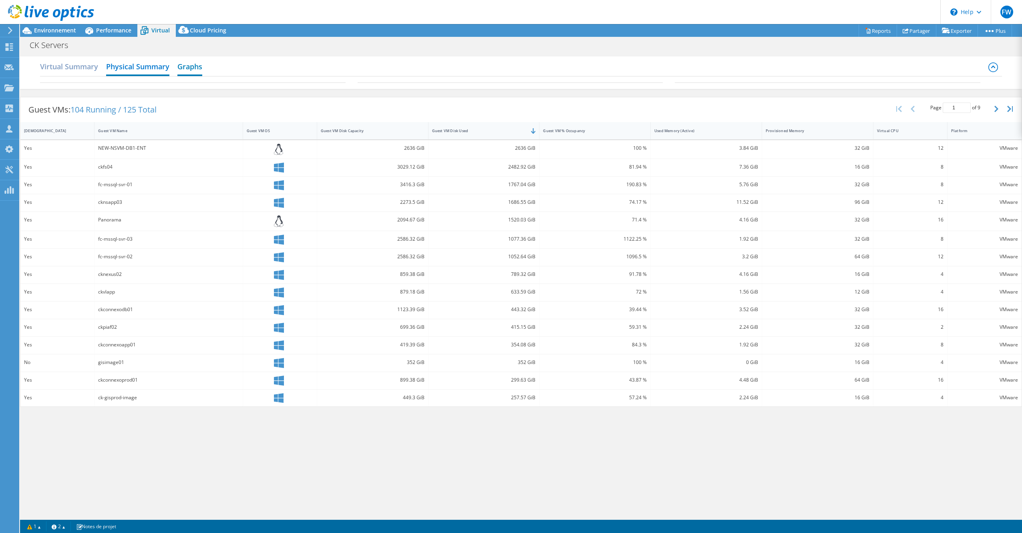
click at [186, 66] on h2 "Graphs" at bounding box center [189, 67] width 25 height 18
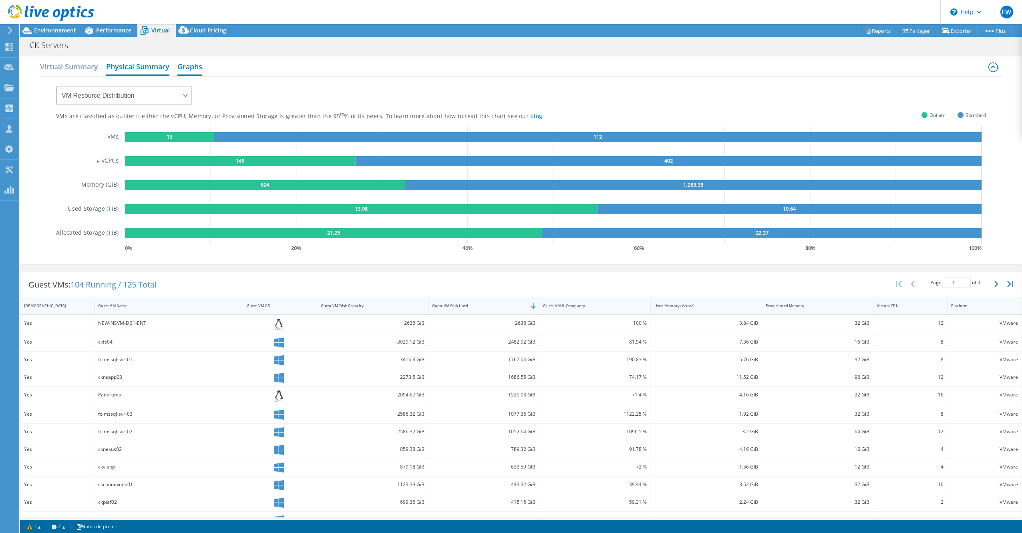
click at [152, 66] on h2 "Physical Summary" at bounding box center [137, 67] width 63 height 18
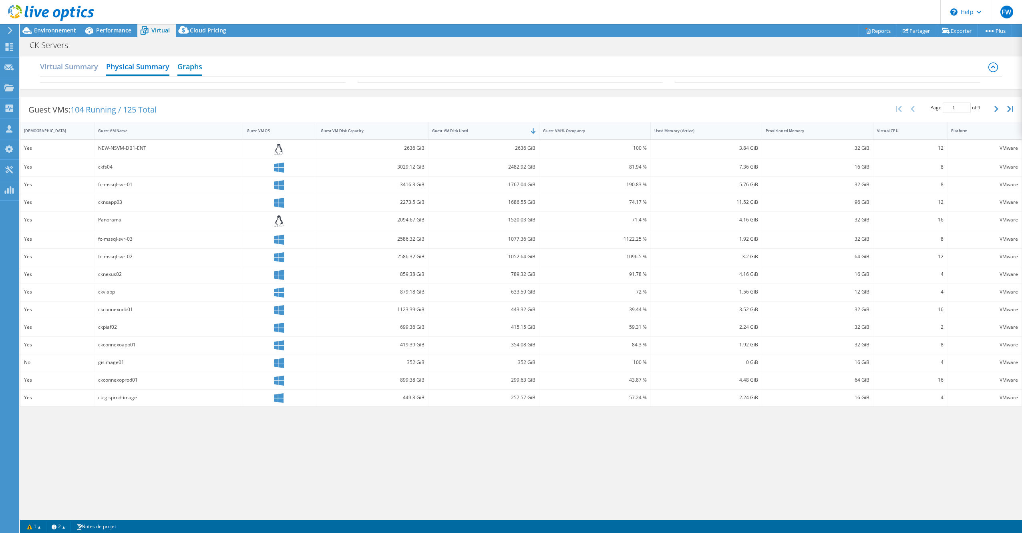
click at [187, 65] on h2 "Graphs" at bounding box center [189, 67] width 25 height 18
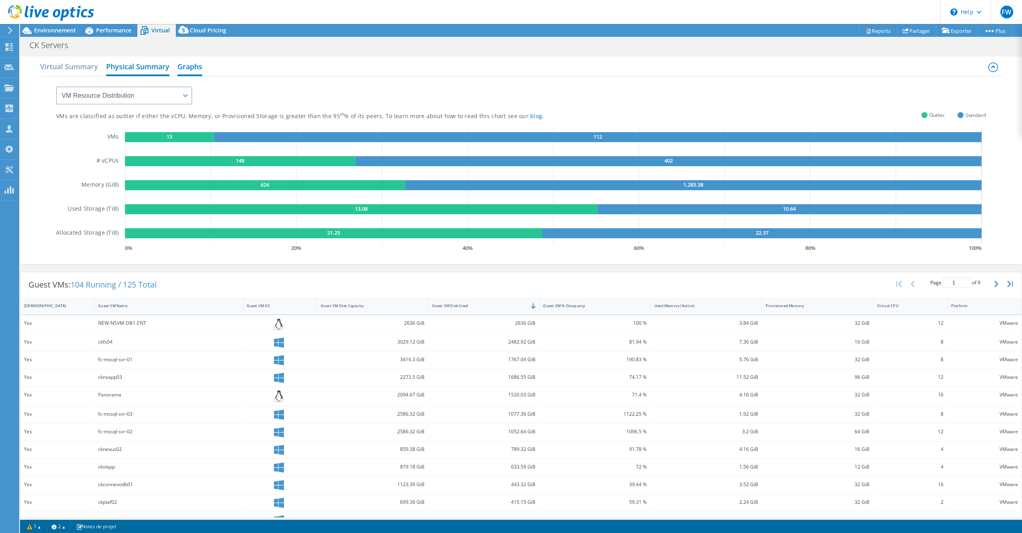
click at [146, 63] on h2 "Physical Summary" at bounding box center [137, 67] width 63 height 18
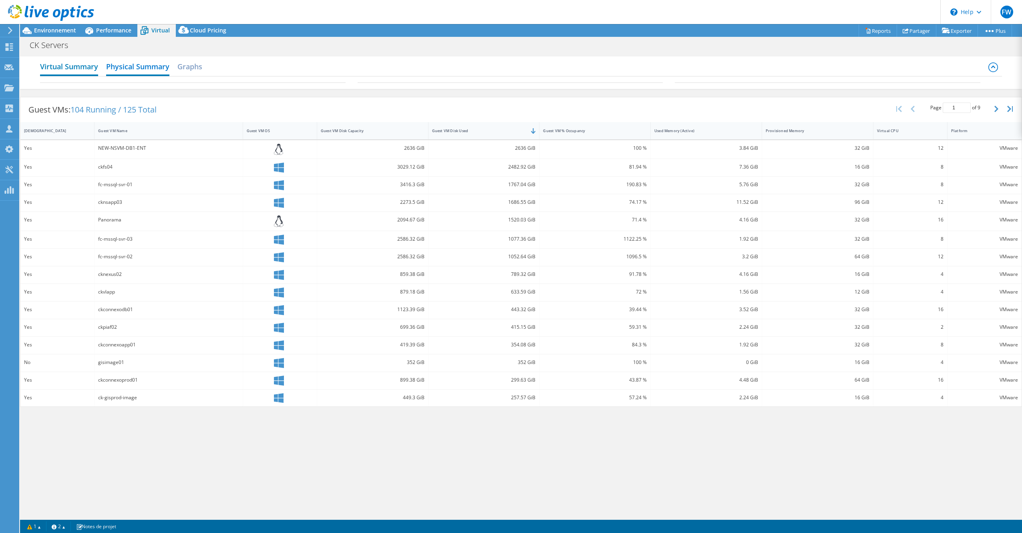
click at [79, 65] on h2 "Virtual Summary" at bounding box center [69, 67] width 58 height 18
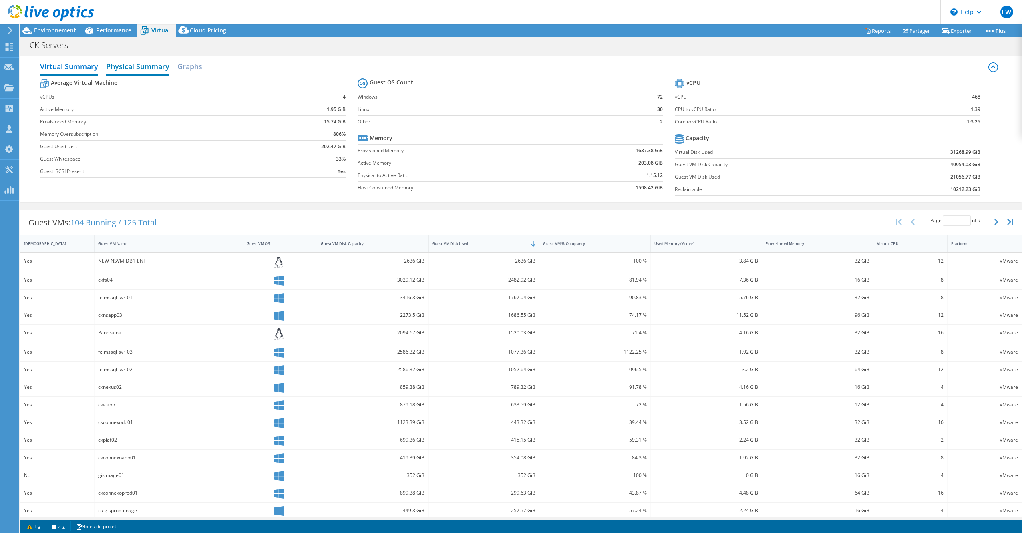
click at [125, 68] on h2 "Physical Summary" at bounding box center [137, 67] width 63 height 18
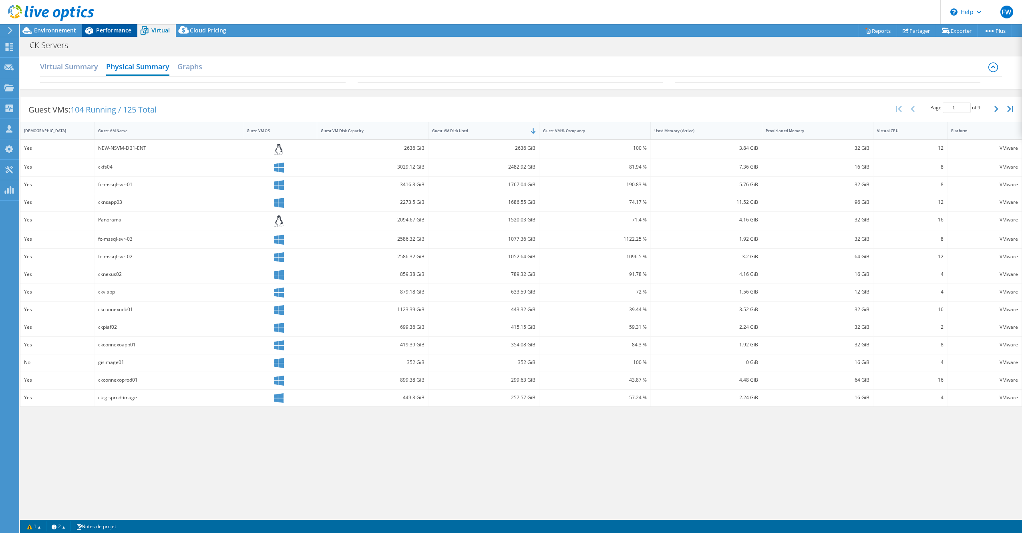
click at [113, 32] on span "Performance" at bounding box center [113, 30] width 35 height 8
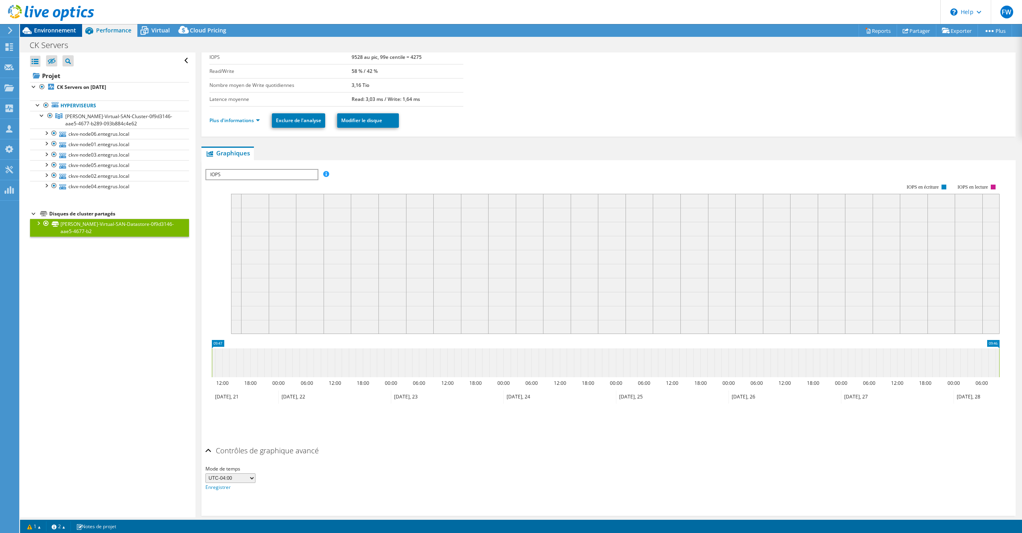
click at [62, 31] on span "Environnement" at bounding box center [55, 30] width 42 height 8
